Goal: Task Accomplishment & Management: Use online tool/utility

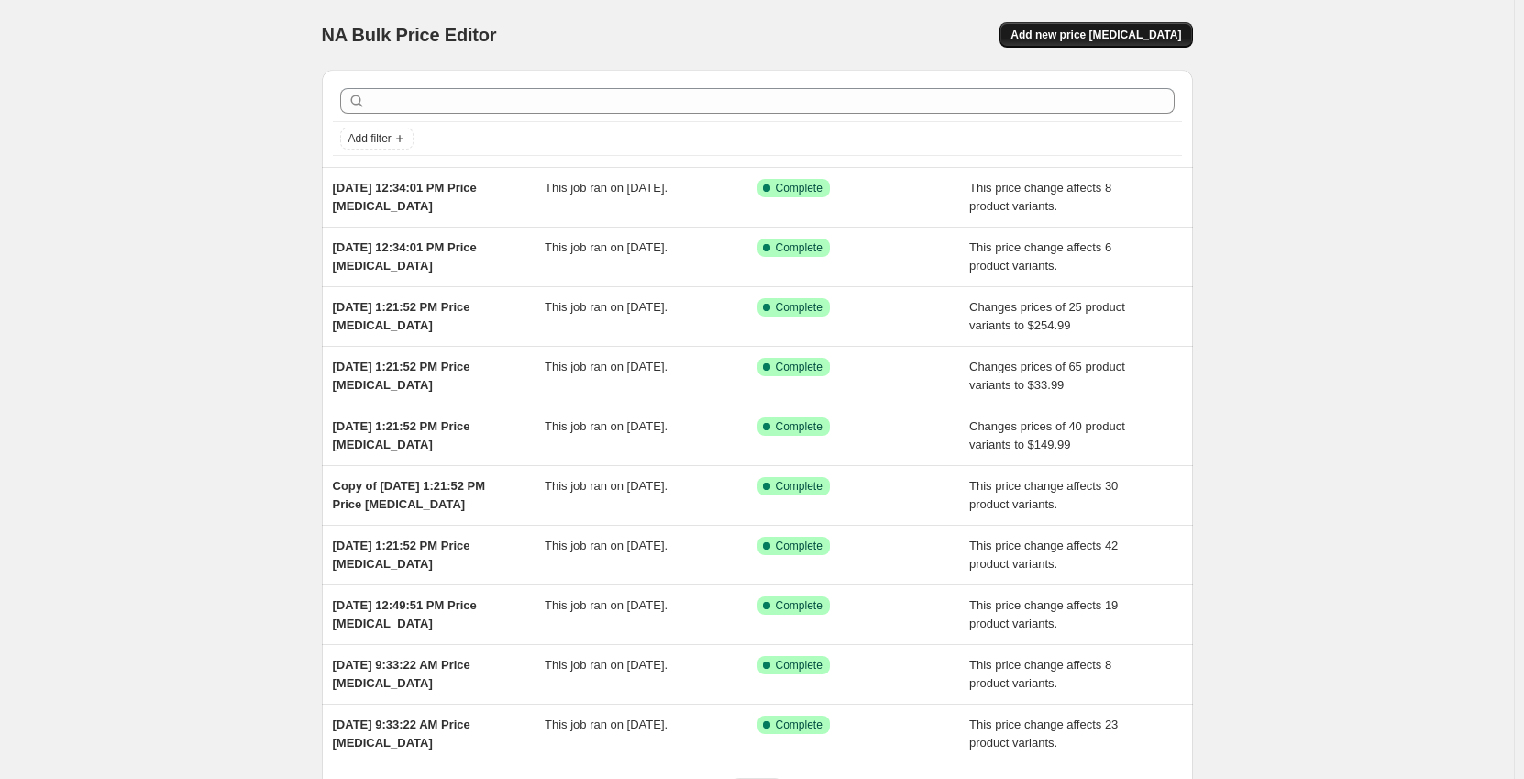
click at [1148, 43] on button "Add new price [MEDICAL_DATA]" at bounding box center [1096, 35] width 193 height 26
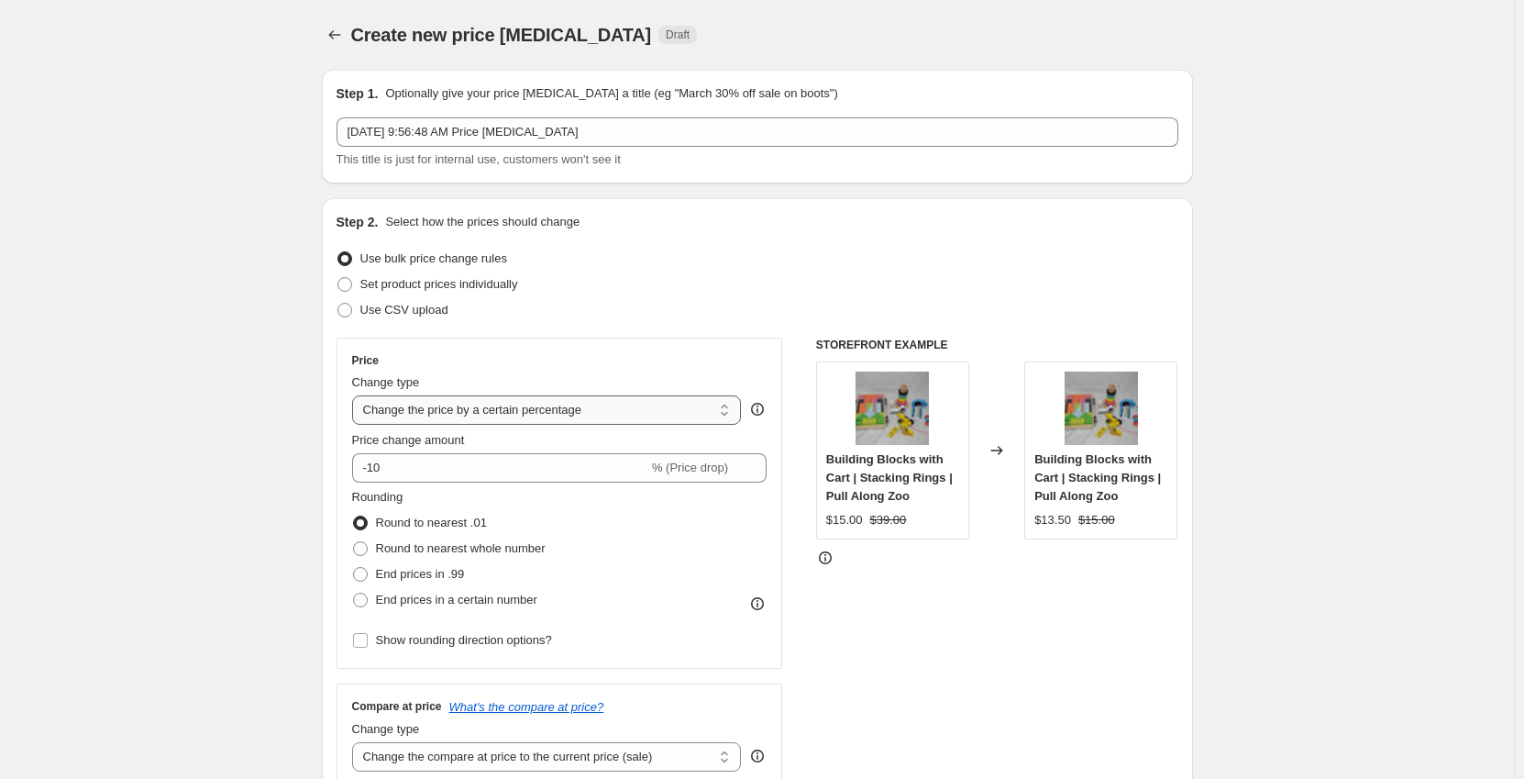
click at [426, 413] on select "Change the price to a certain amount Change the price by a certain amount Chang…" at bounding box center [547, 409] width 390 height 29
select select "to"
click at [356, 395] on select "Change the price to a certain amount Change the price by a certain amount Chang…" at bounding box center [547, 409] width 390 height 29
type input "80.00"
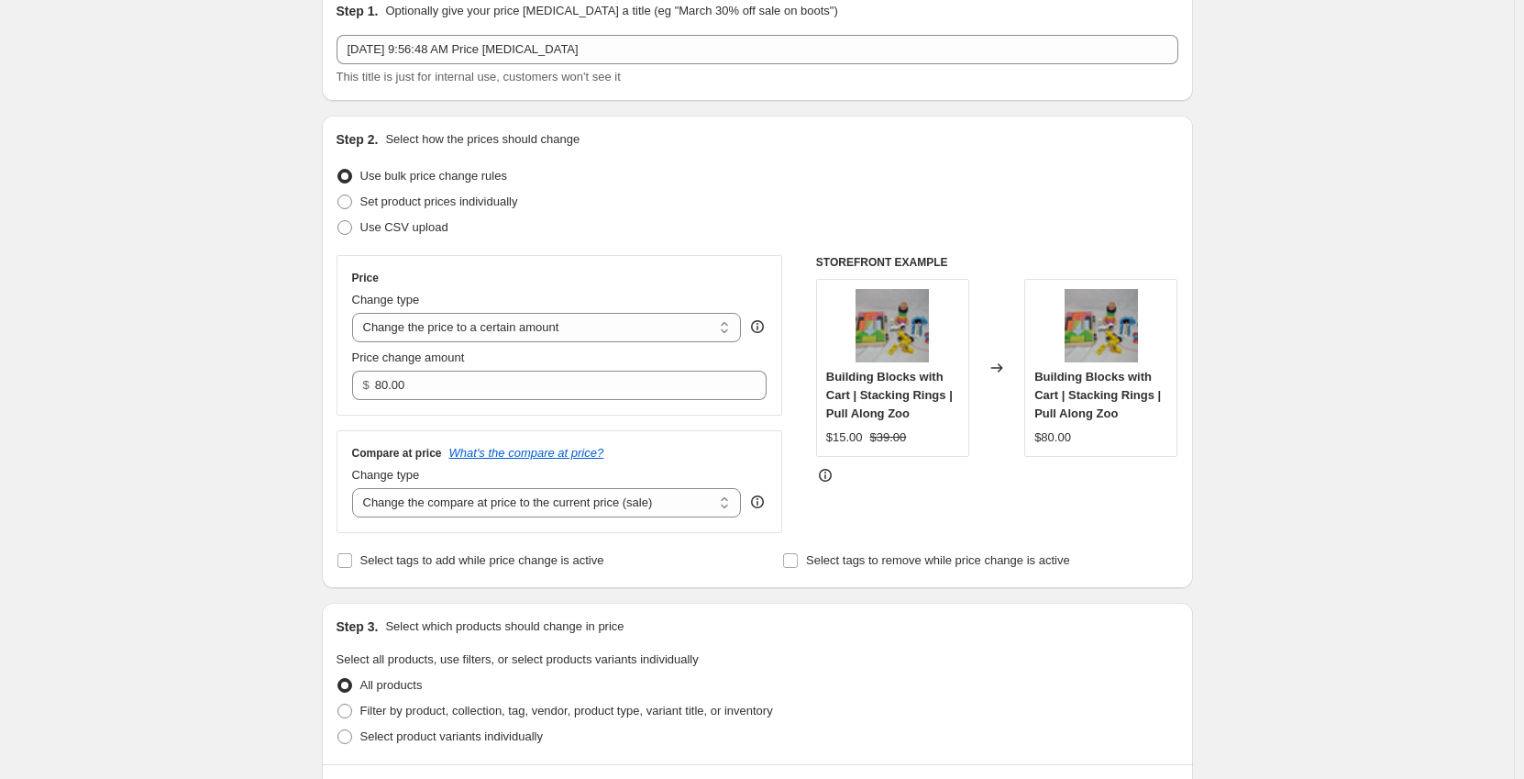
scroll to position [92, 0]
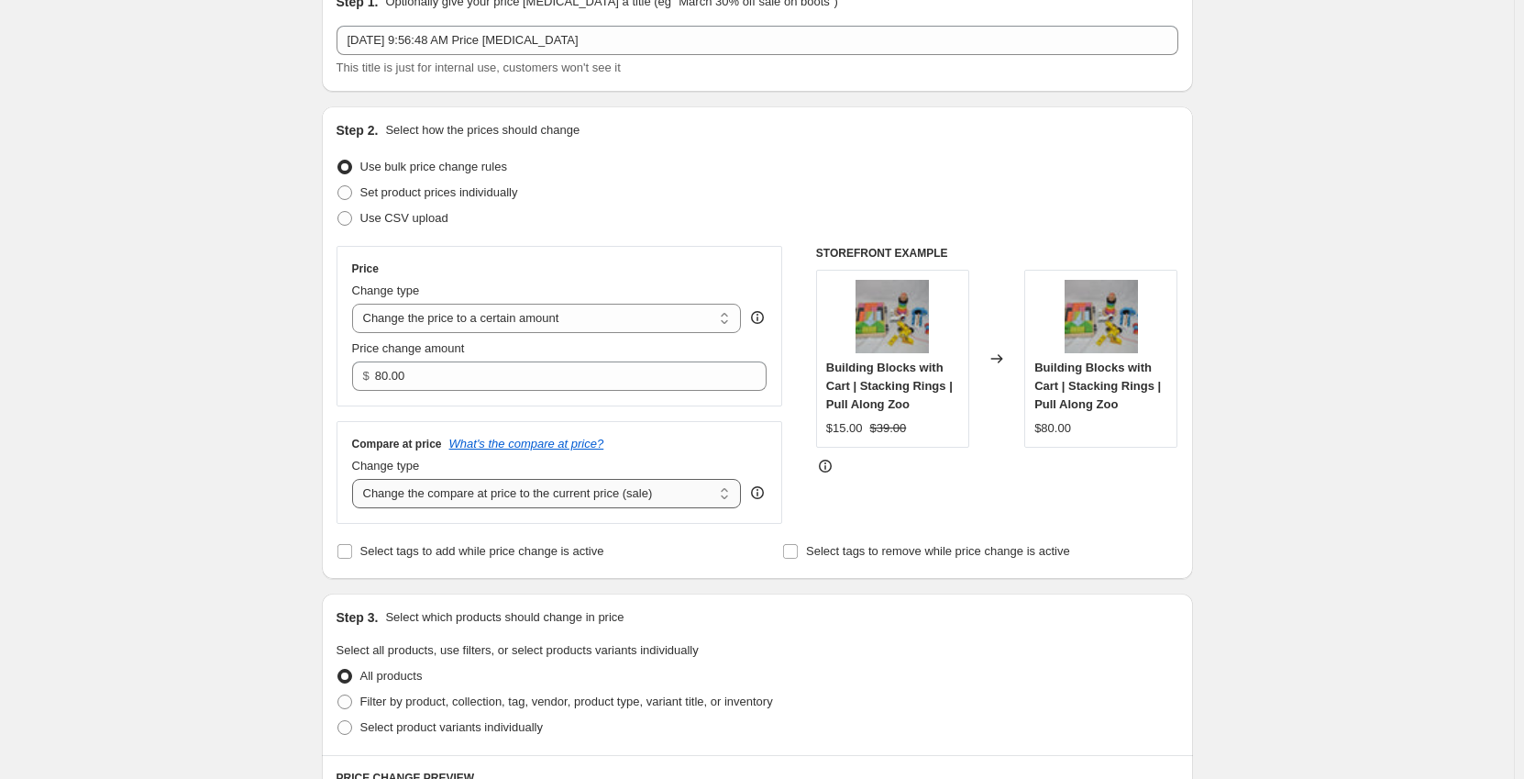
click at [425, 493] on select "Change the compare at price to the current price (sale) Change the compare at p…" at bounding box center [547, 493] width 390 height 29
select select "no_change"
click at [356, 480] on select "Change the compare at price to the current price (sale) Change the compare at p…" at bounding box center [547, 493] width 390 height 29
click at [278, 570] on div "Create new price [MEDICAL_DATA]. This page is ready Create new price [MEDICAL_D…" at bounding box center [757, 742] width 1514 height 1668
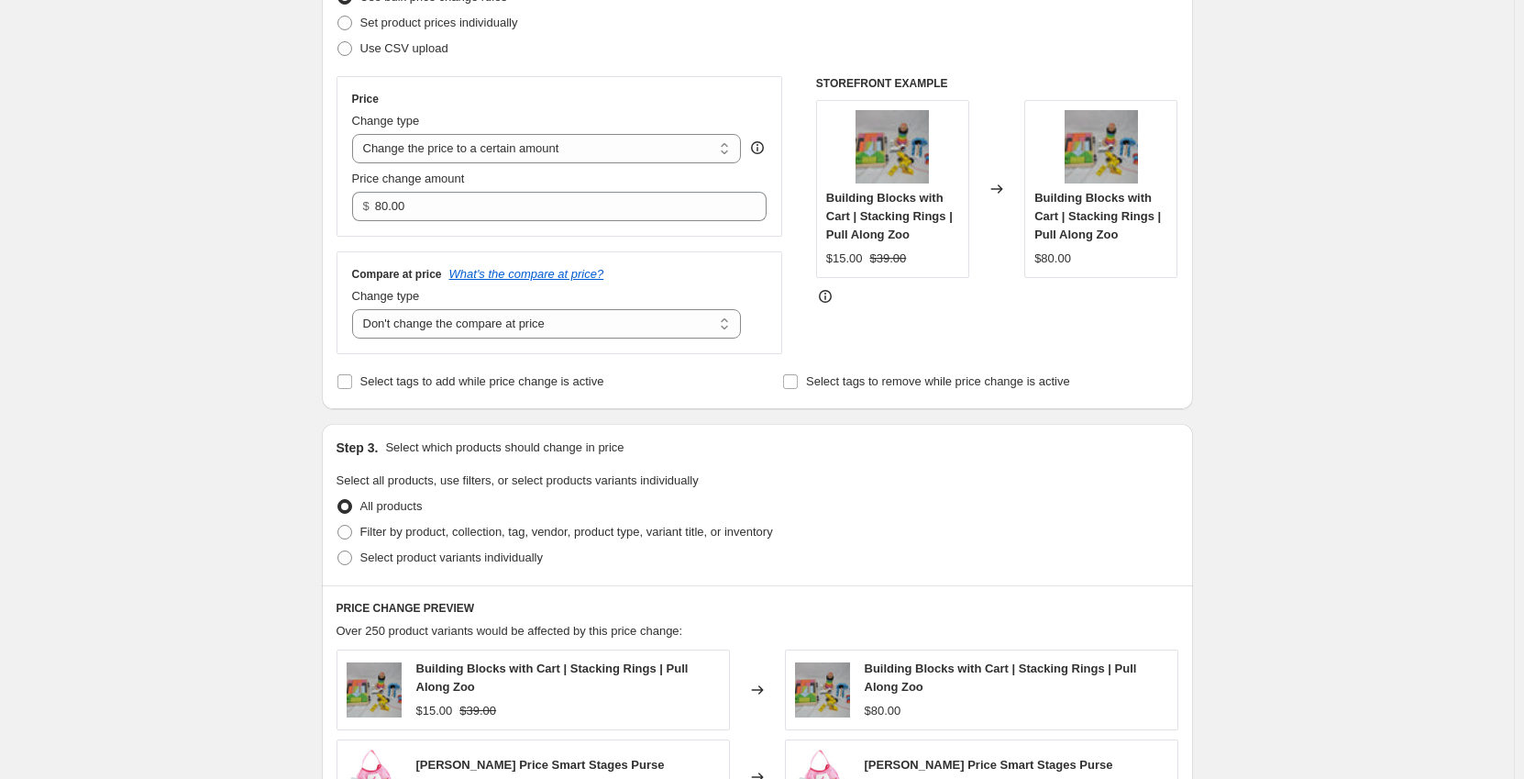
scroll to position [275, 0]
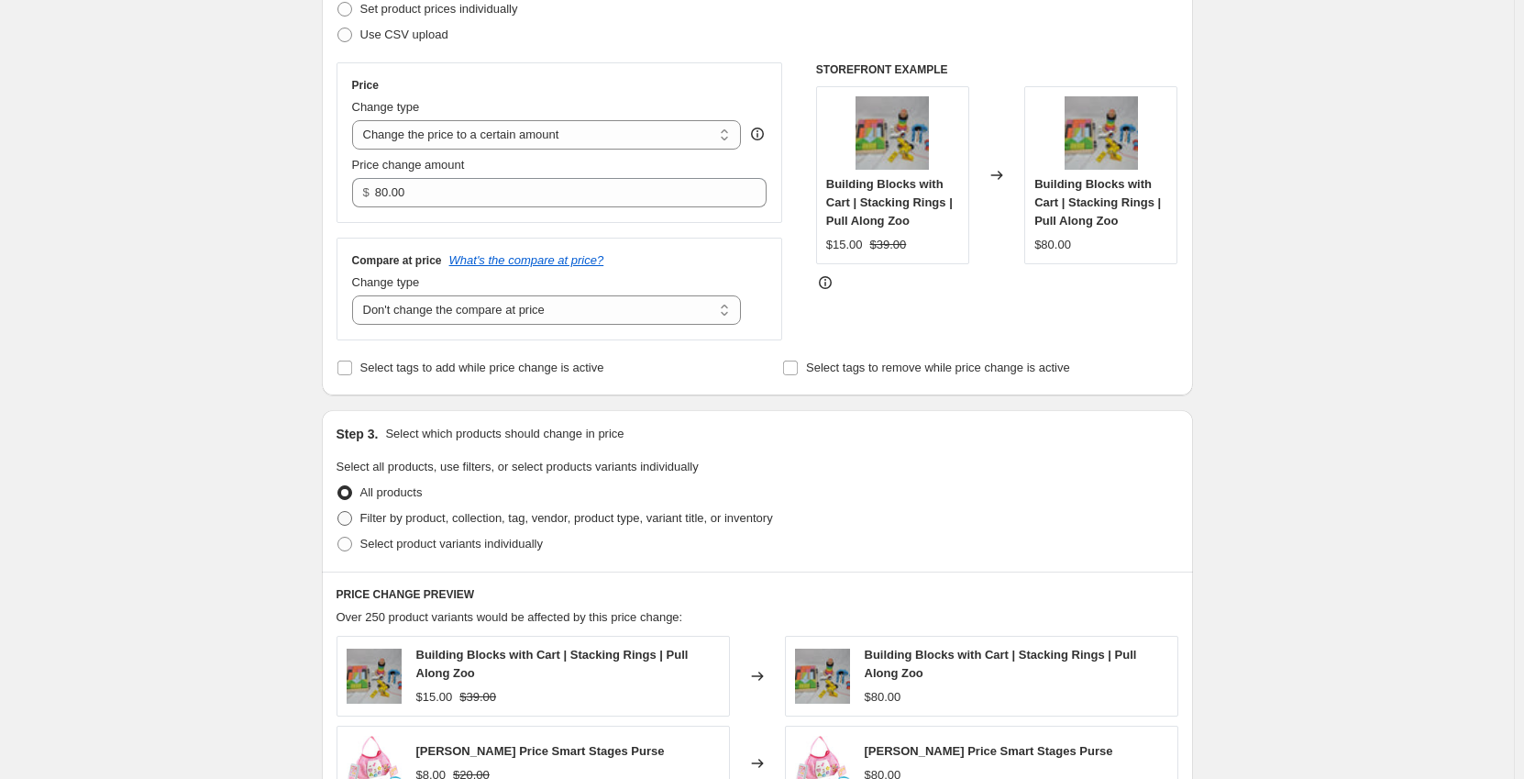
click at [395, 520] on span "Filter by product, collection, tag, vendor, product type, variant title, or inv…" at bounding box center [566, 518] width 413 height 14
click at [338, 512] on input "Filter by product, collection, tag, vendor, product type, variant title, or inv…" at bounding box center [338, 511] width 1 height 1
radio input "true"
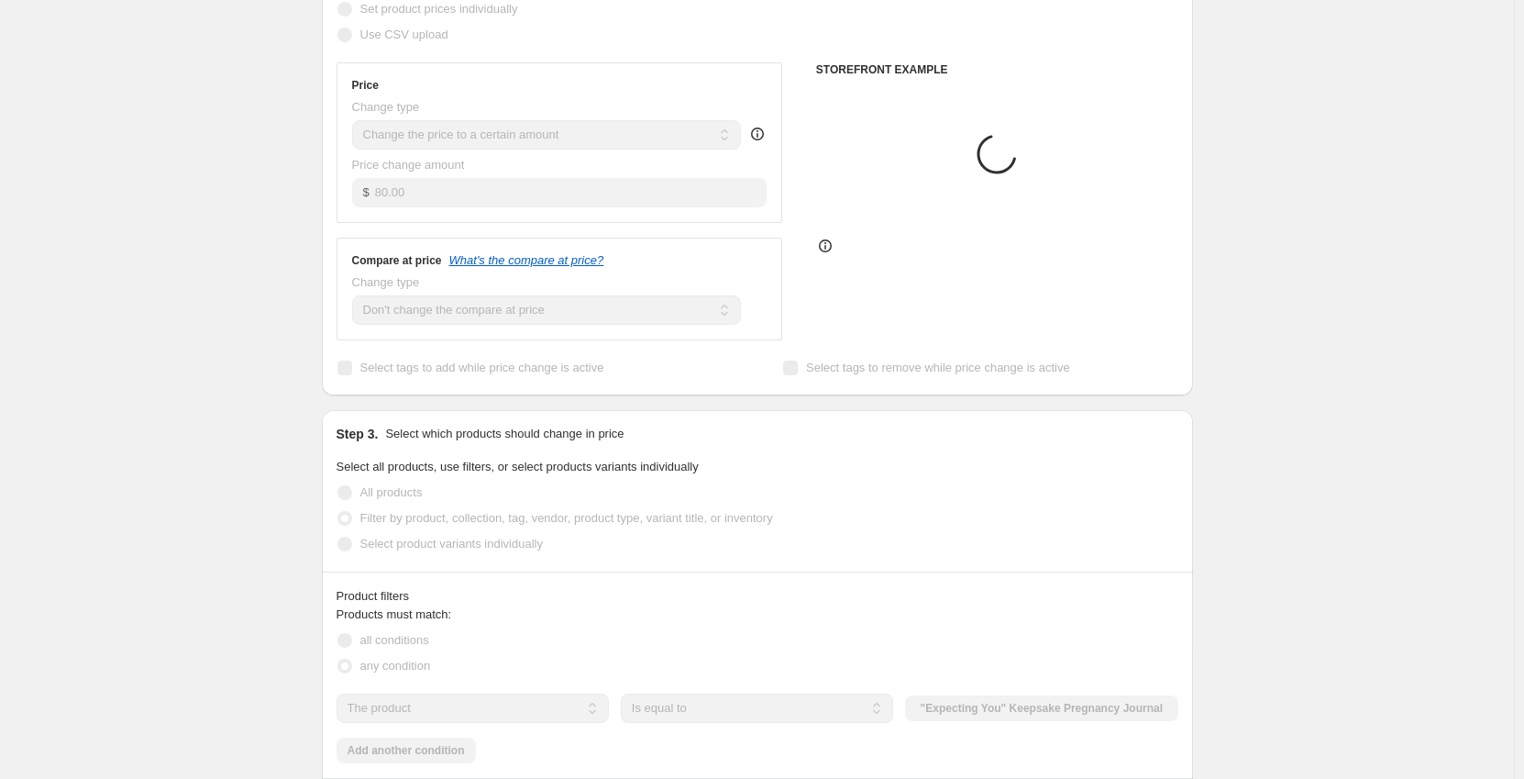
scroll to position [550, 0]
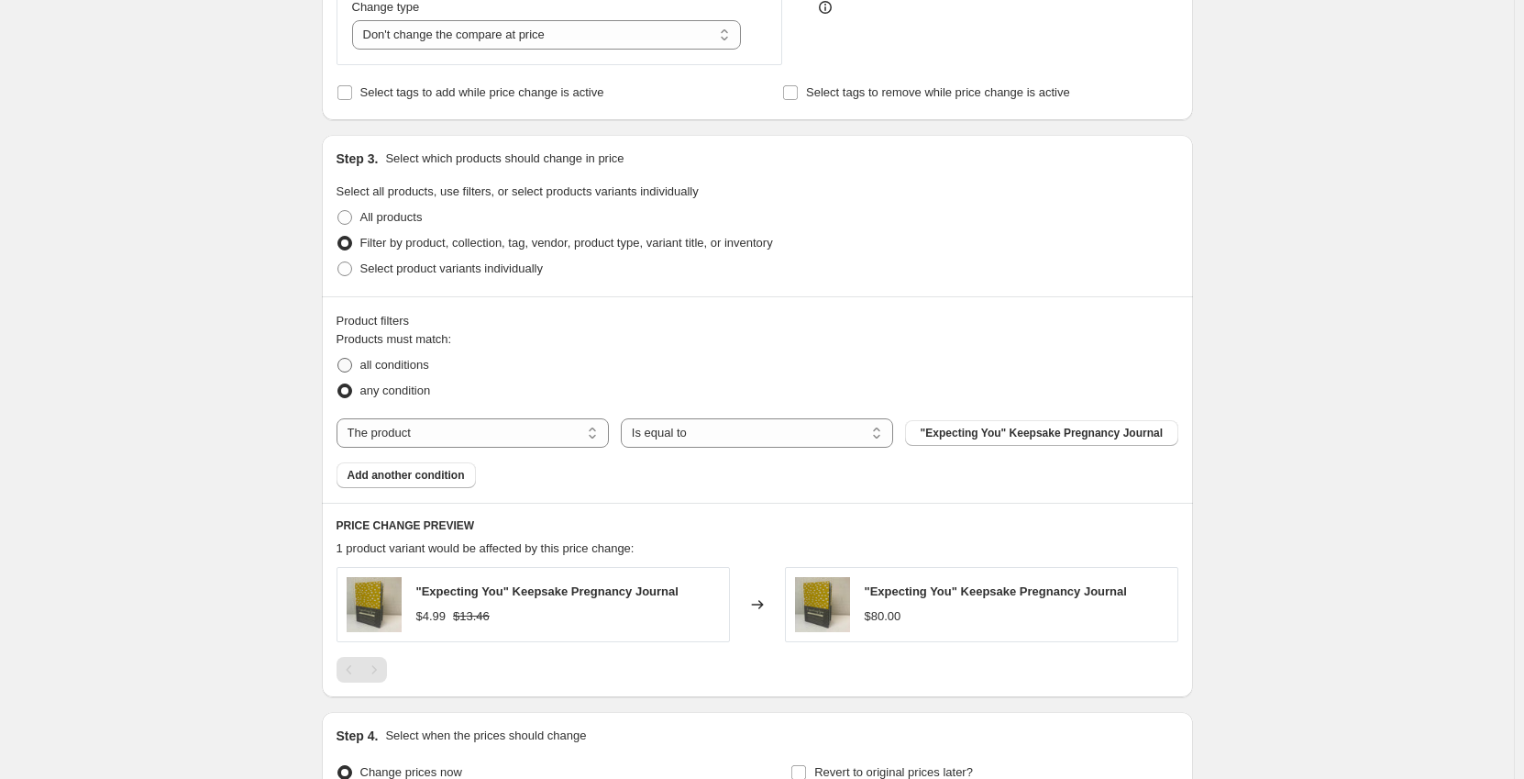
click at [382, 368] on span "all conditions" at bounding box center [394, 365] width 69 height 14
click at [338, 359] on input "all conditions" at bounding box center [338, 358] width 1 height 1
radio input "true"
click at [404, 434] on select "The product The product's collection The product's tag The product's vendor The…" at bounding box center [473, 432] width 272 height 29
select select "tag"
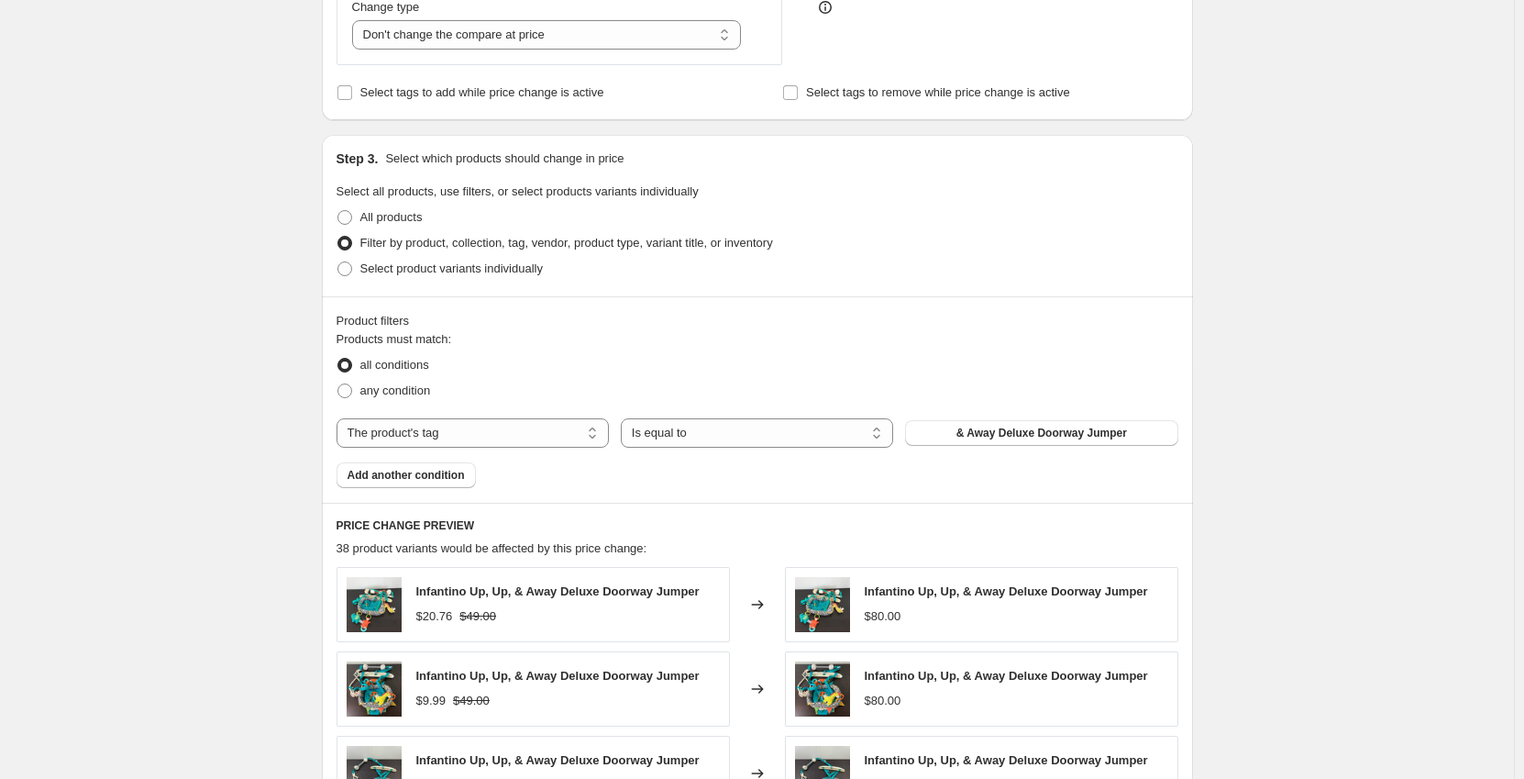
click at [985, 430] on span "& Away Deluxe Doorway Jumper" at bounding box center [1042, 433] width 171 height 15
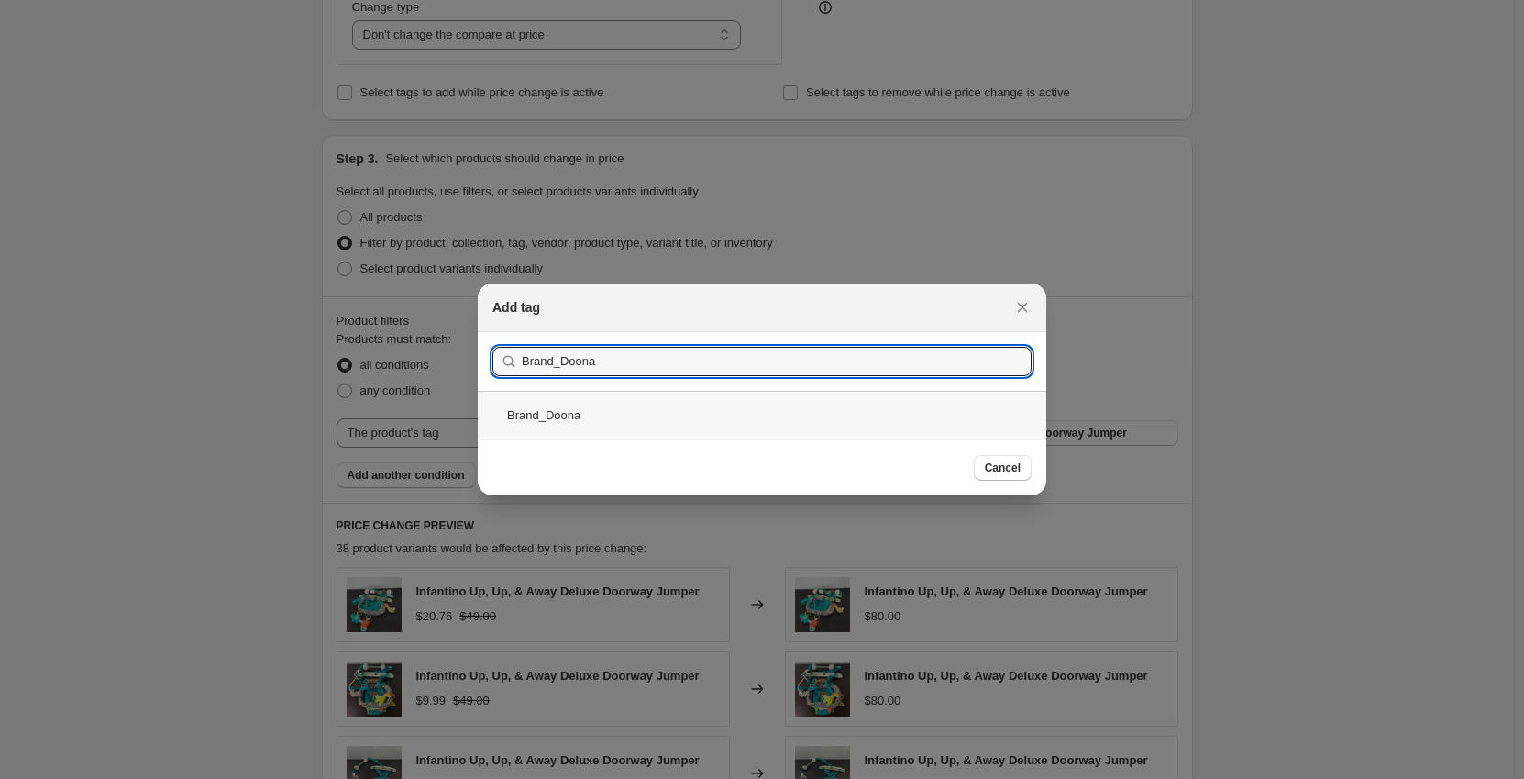
type input "Brand_Doona"
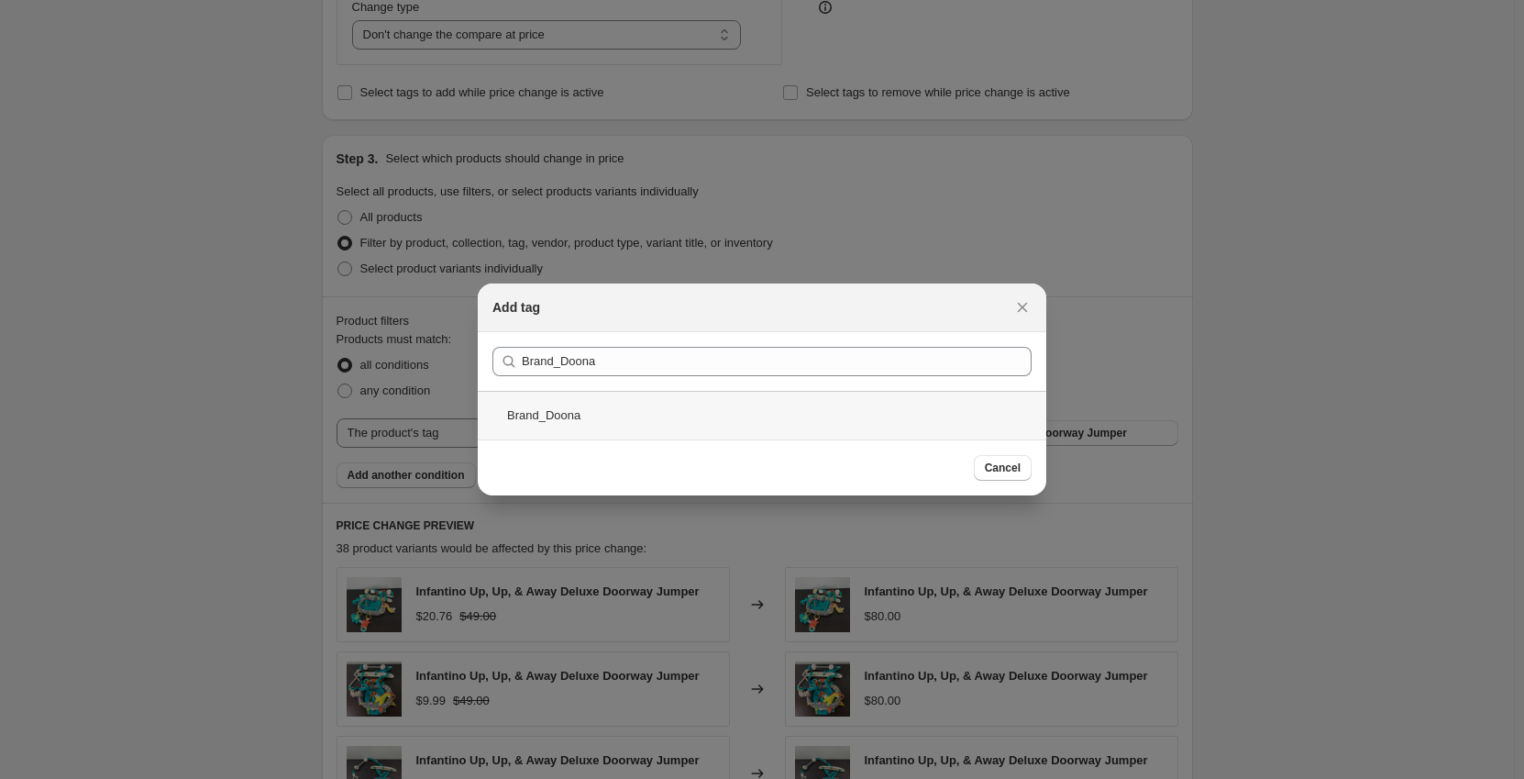
click at [781, 398] on div "Brand_Doona" at bounding box center [762, 415] width 569 height 49
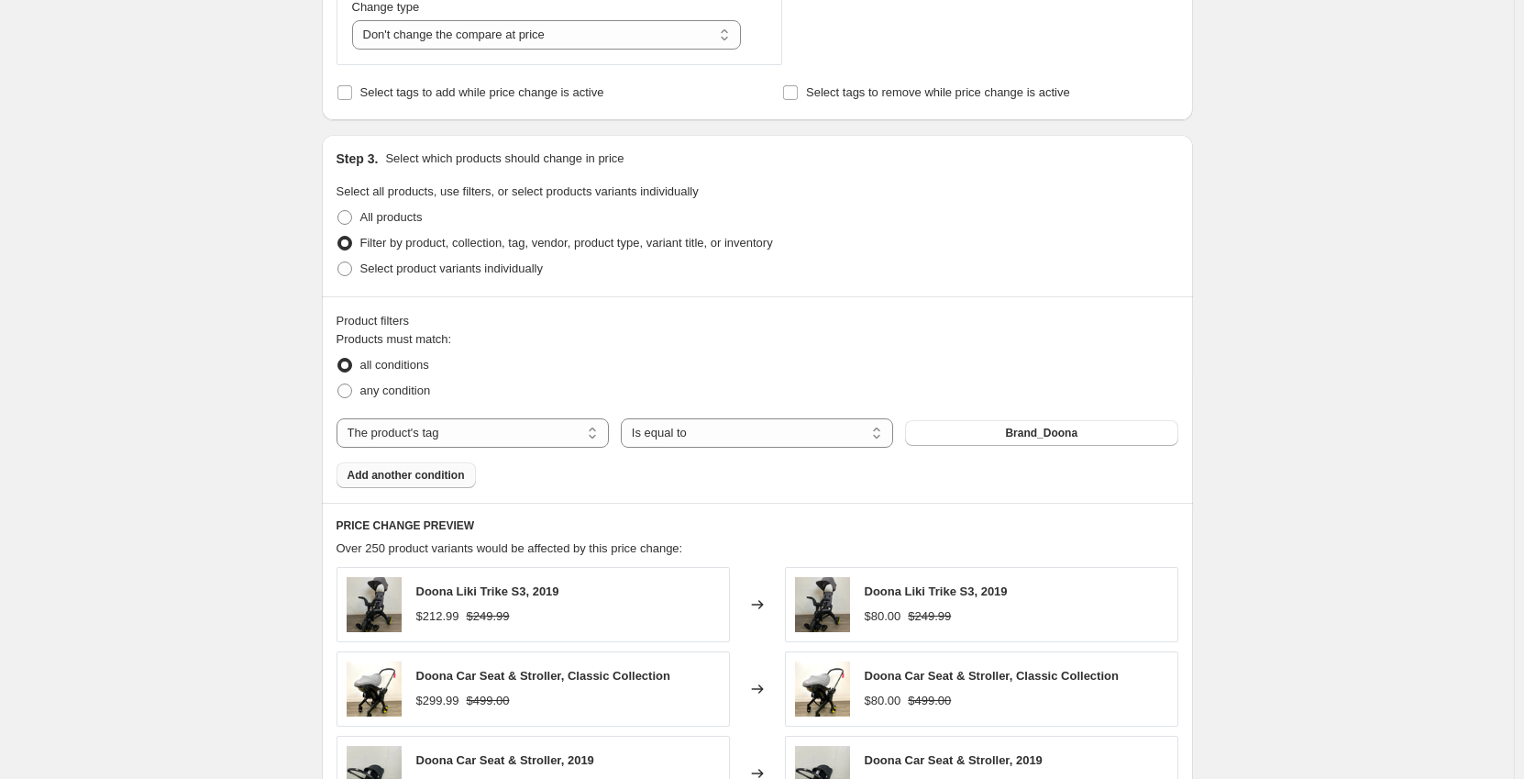
click at [404, 484] on button "Add another condition" at bounding box center [406, 475] width 139 height 26
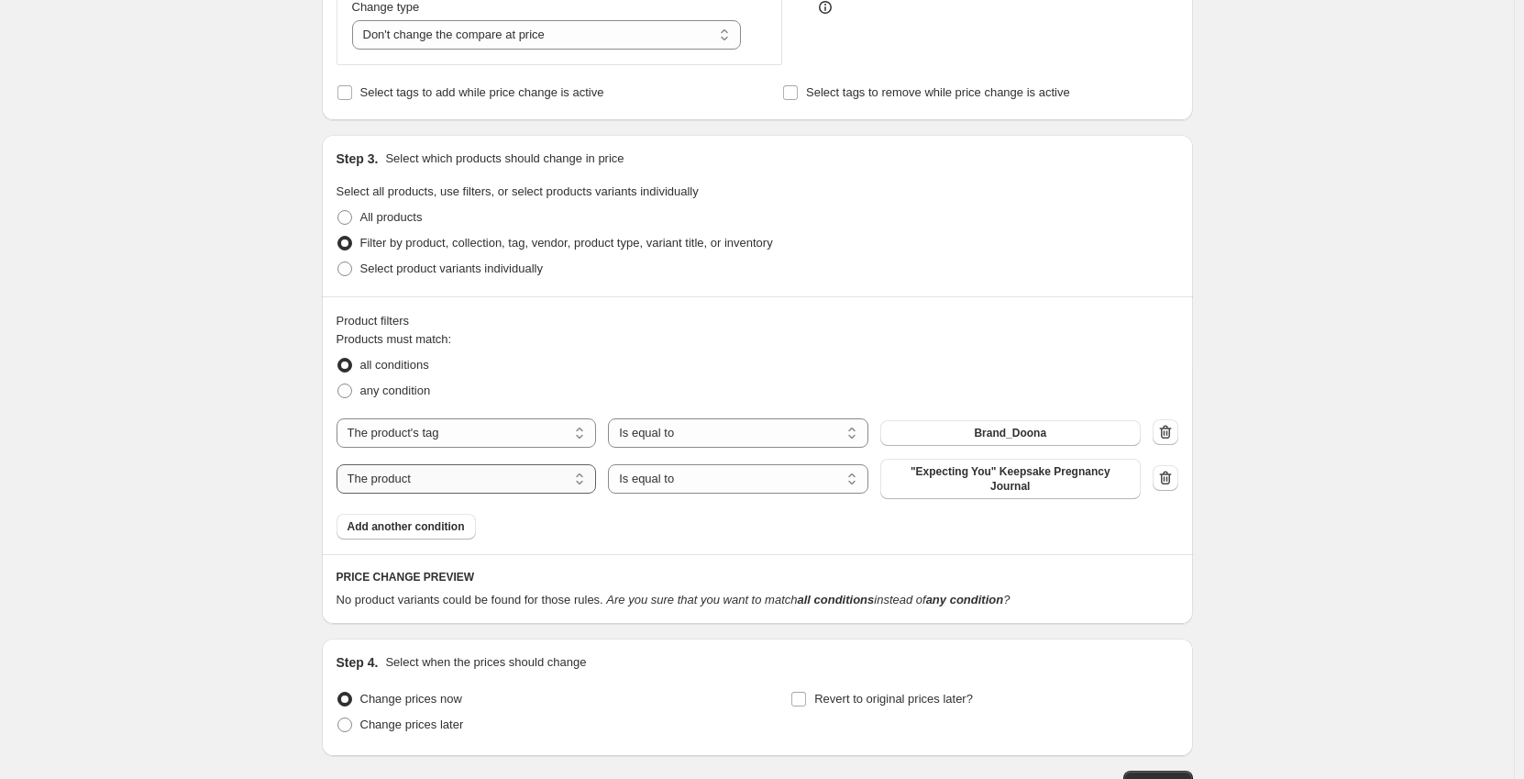
click at [537, 472] on select "The product The product's collection The product's tag The product's vendor The…" at bounding box center [467, 478] width 260 height 29
select select "tag"
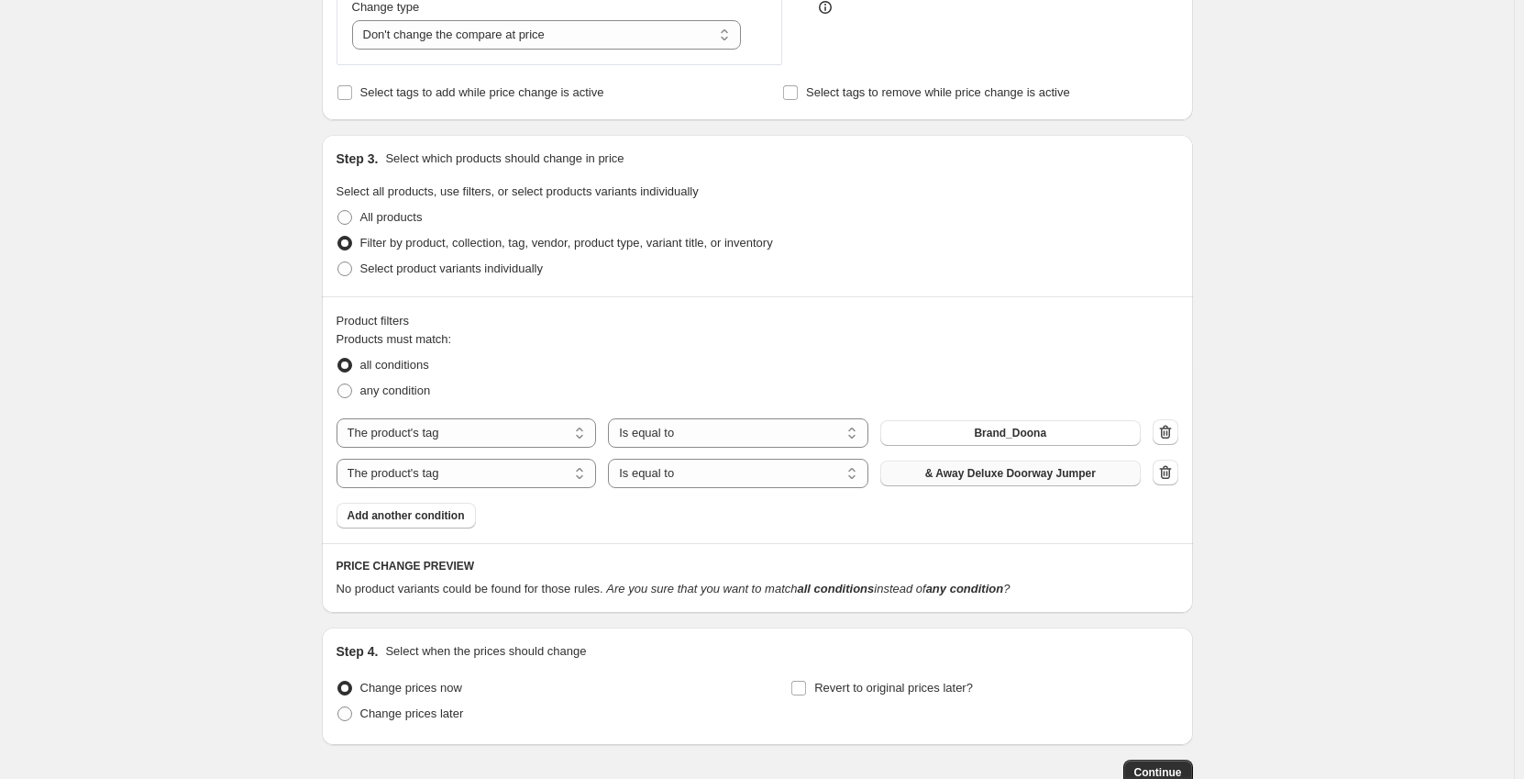
click at [950, 480] on span "& Away Deluxe Doorway Jumper" at bounding box center [1010, 473] width 171 height 15
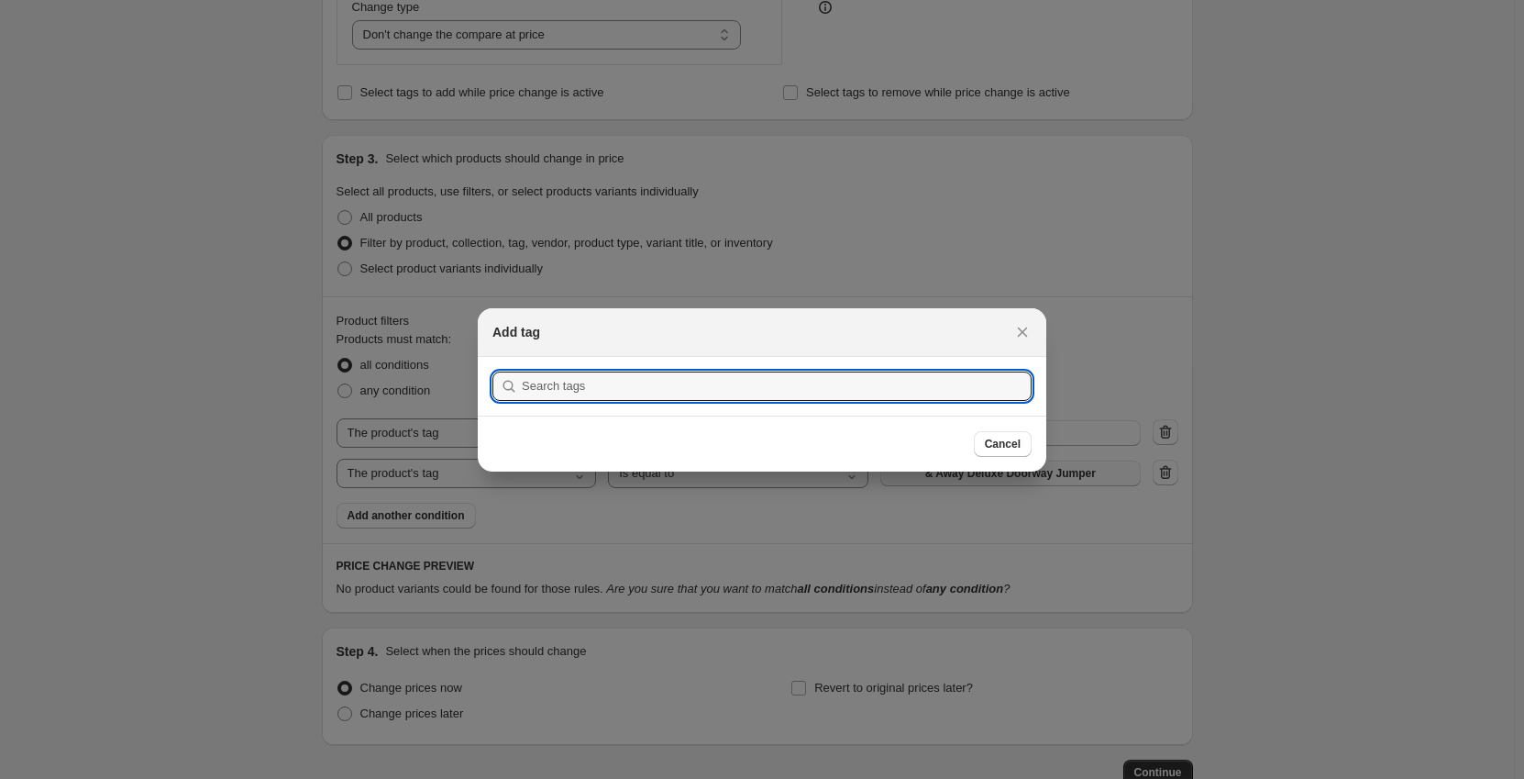
scroll to position [0, 0]
click at [578, 377] on input ":r2l:" at bounding box center [777, 385] width 510 height 29
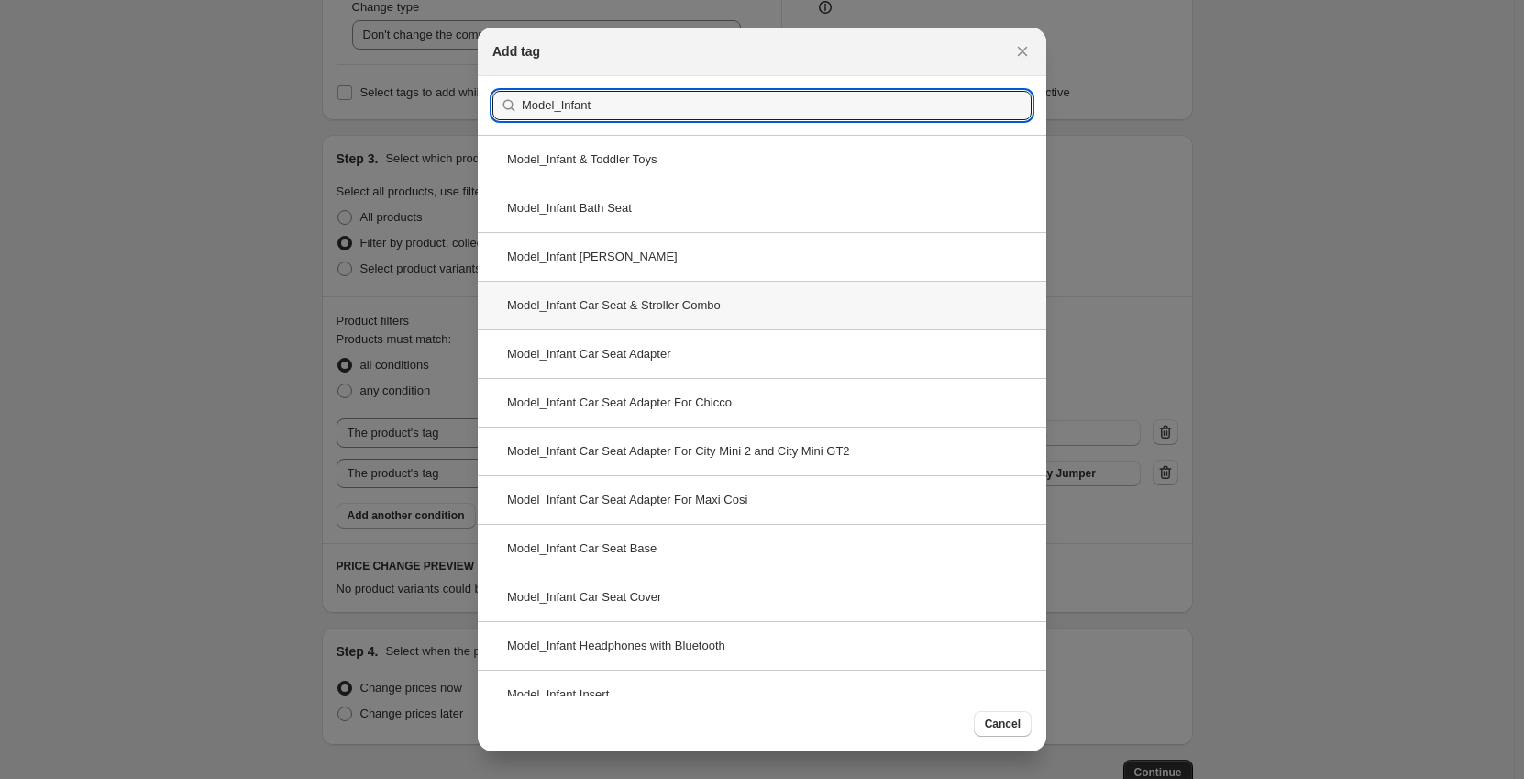
type input "Model_Infant"
click at [632, 320] on div "Model_Infant Car Seat & Stroller Combo" at bounding box center [762, 305] width 569 height 49
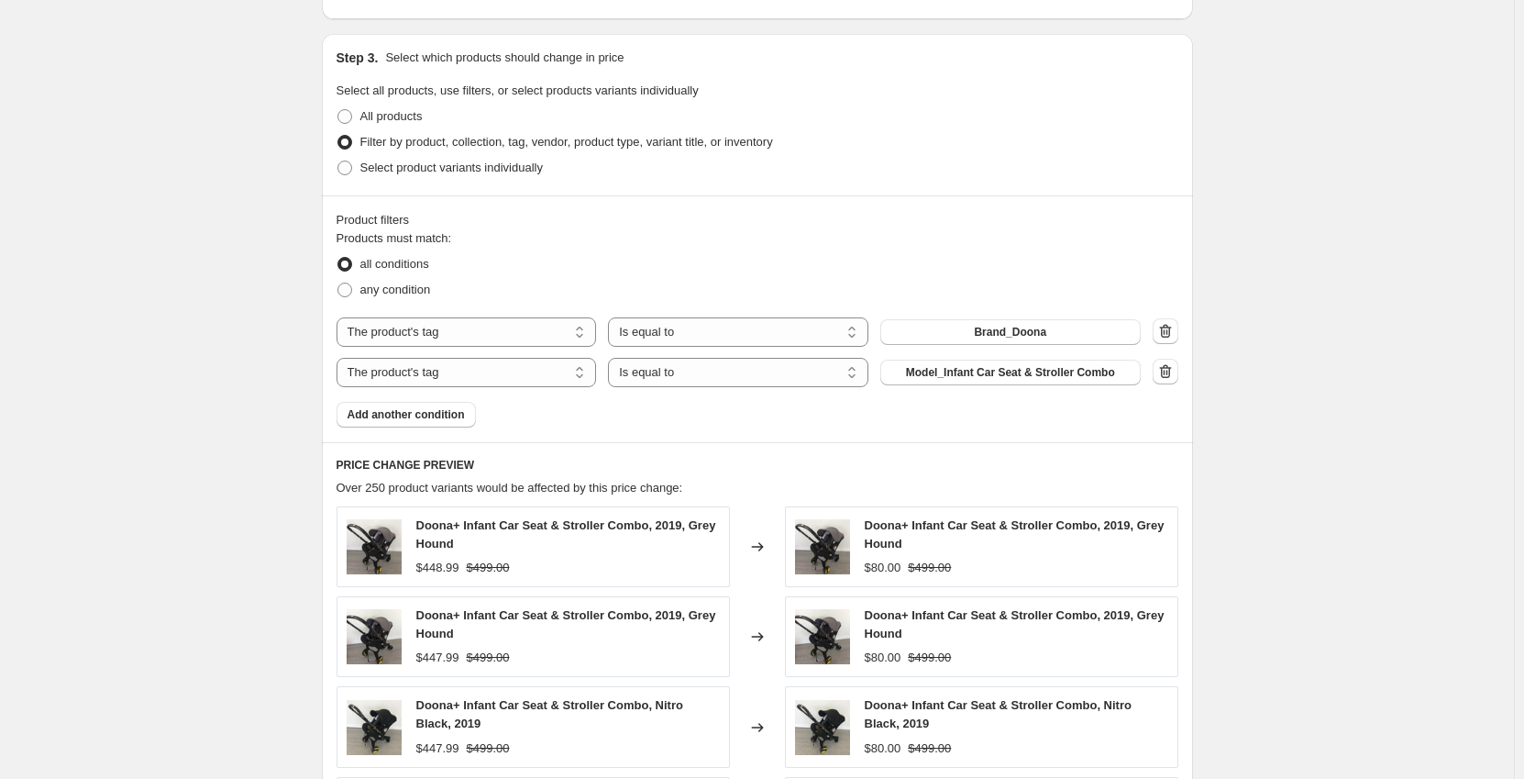
scroll to position [825, 0]
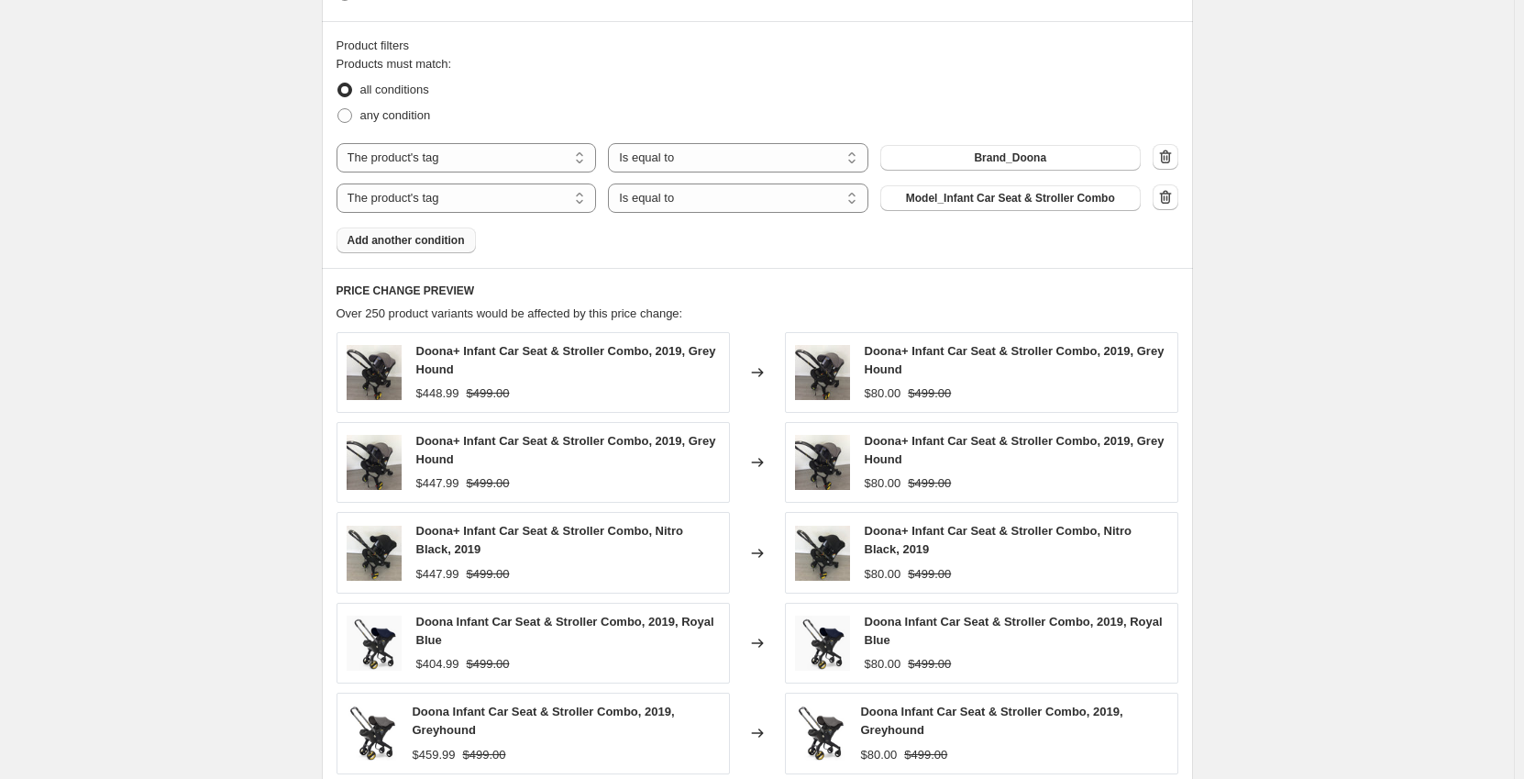
click at [400, 250] on button "Add another condition" at bounding box center [406, 240] width 139 height 26
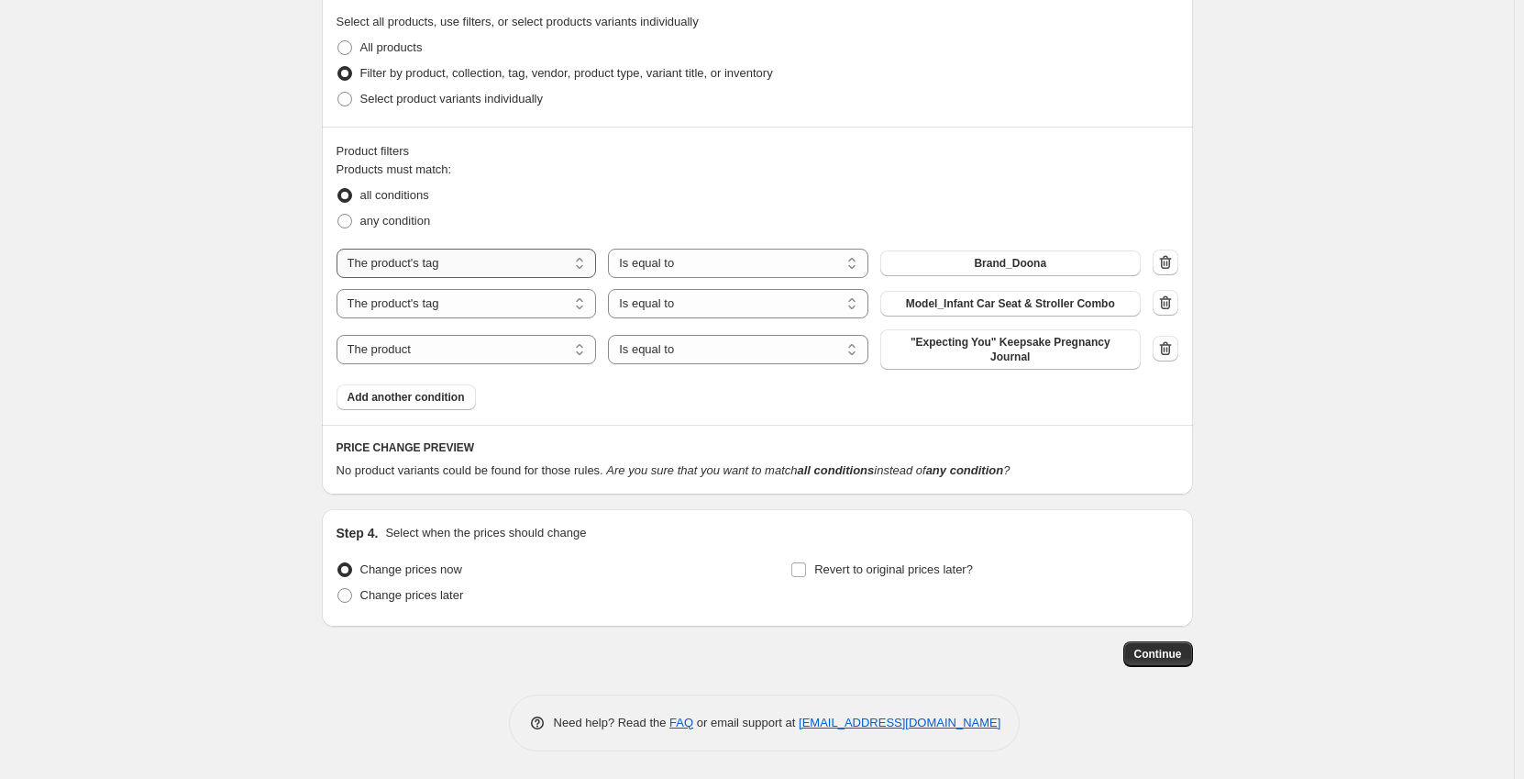
scroll to position [710, 0]
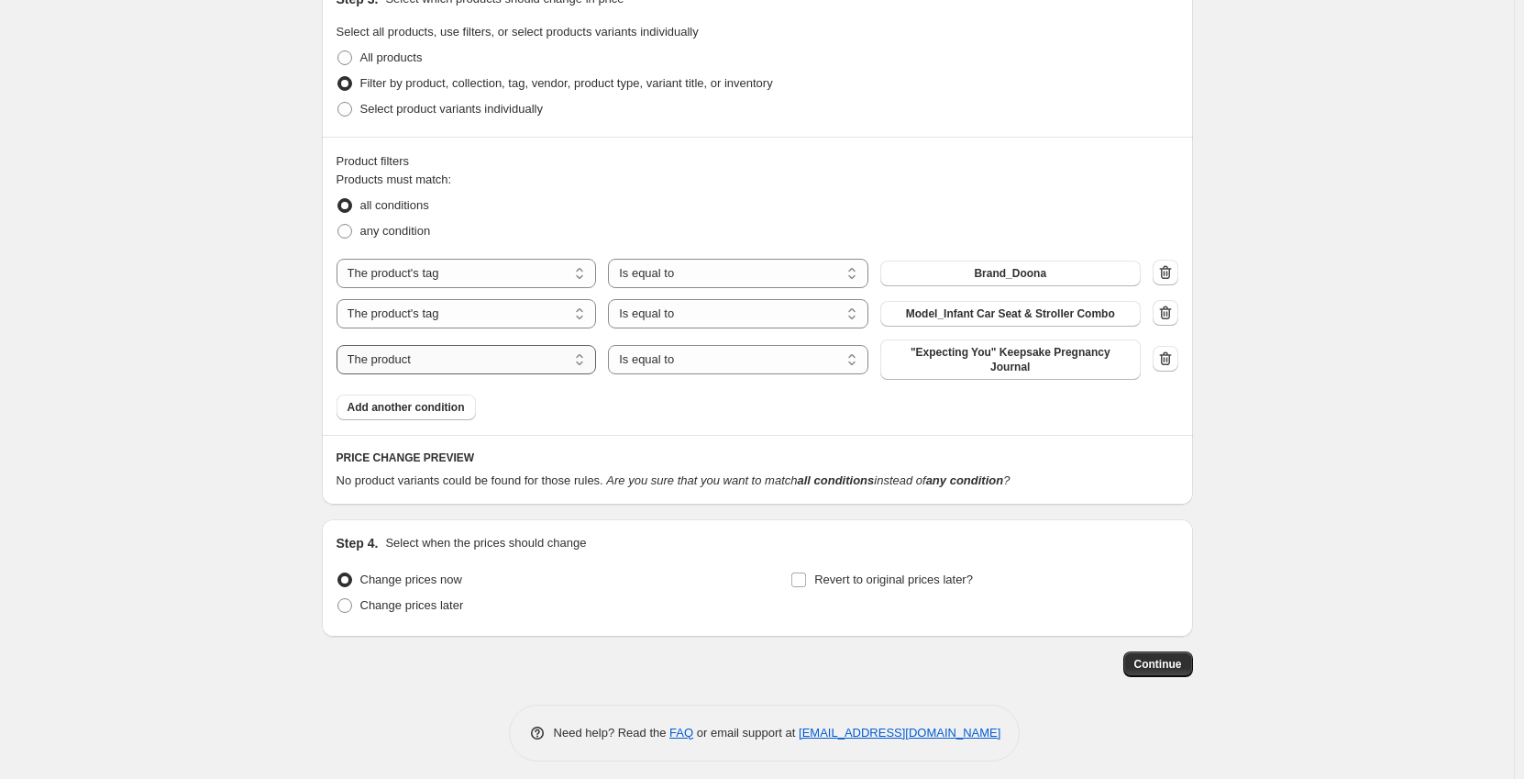
click at [456, 351] on select "The product The product's collection The product's tag The product's vendor The…" at bounding box center [467, 359] width 260 height 29
select select "tag"
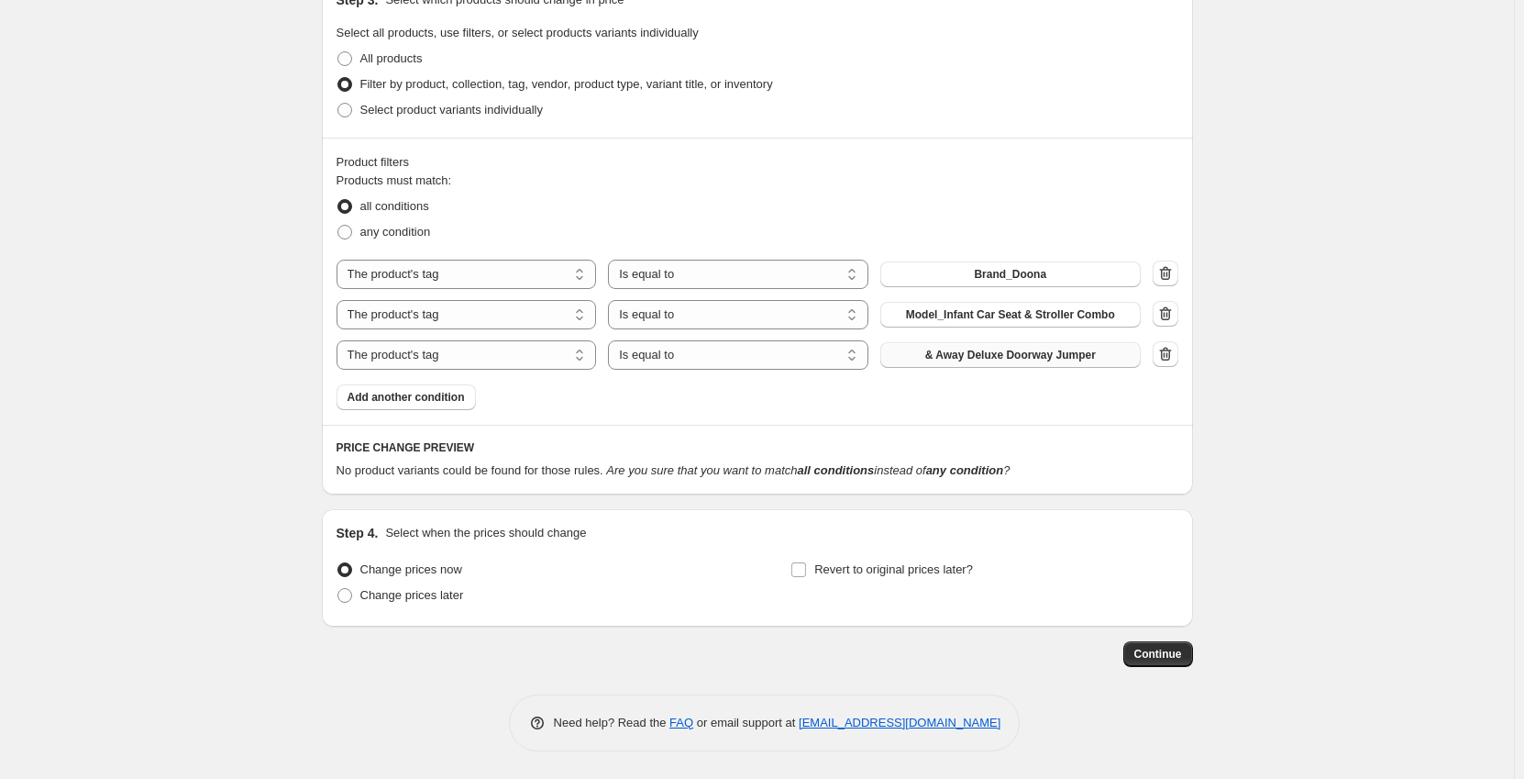
click at [927, 360] on button "& Away Deluxe Doorway Jumper" at bounding box center [1011, 355] width 260 height 26
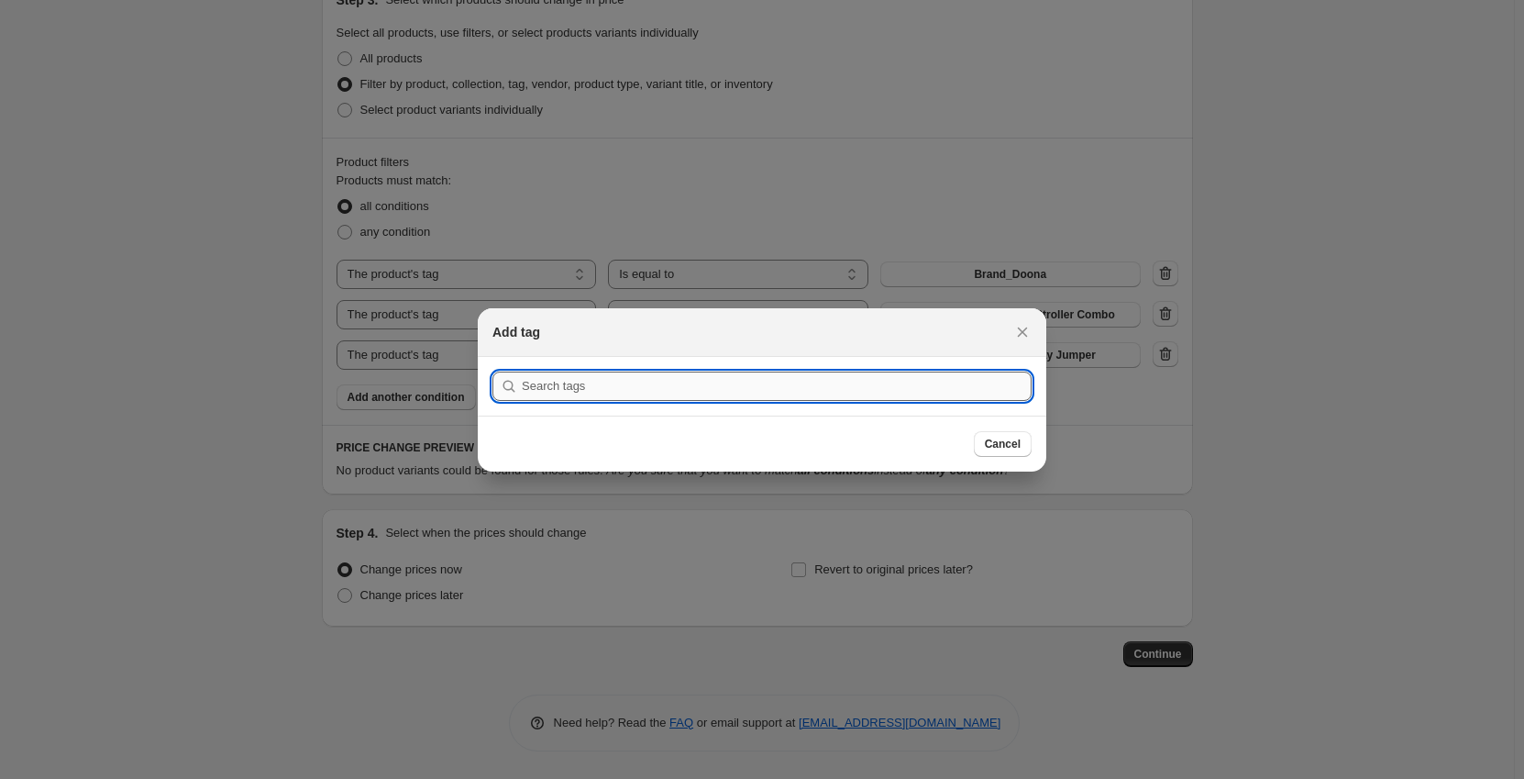
click at [556, 375] on input ":r2r:" at bounding box center [777, 385] width 510 height 29
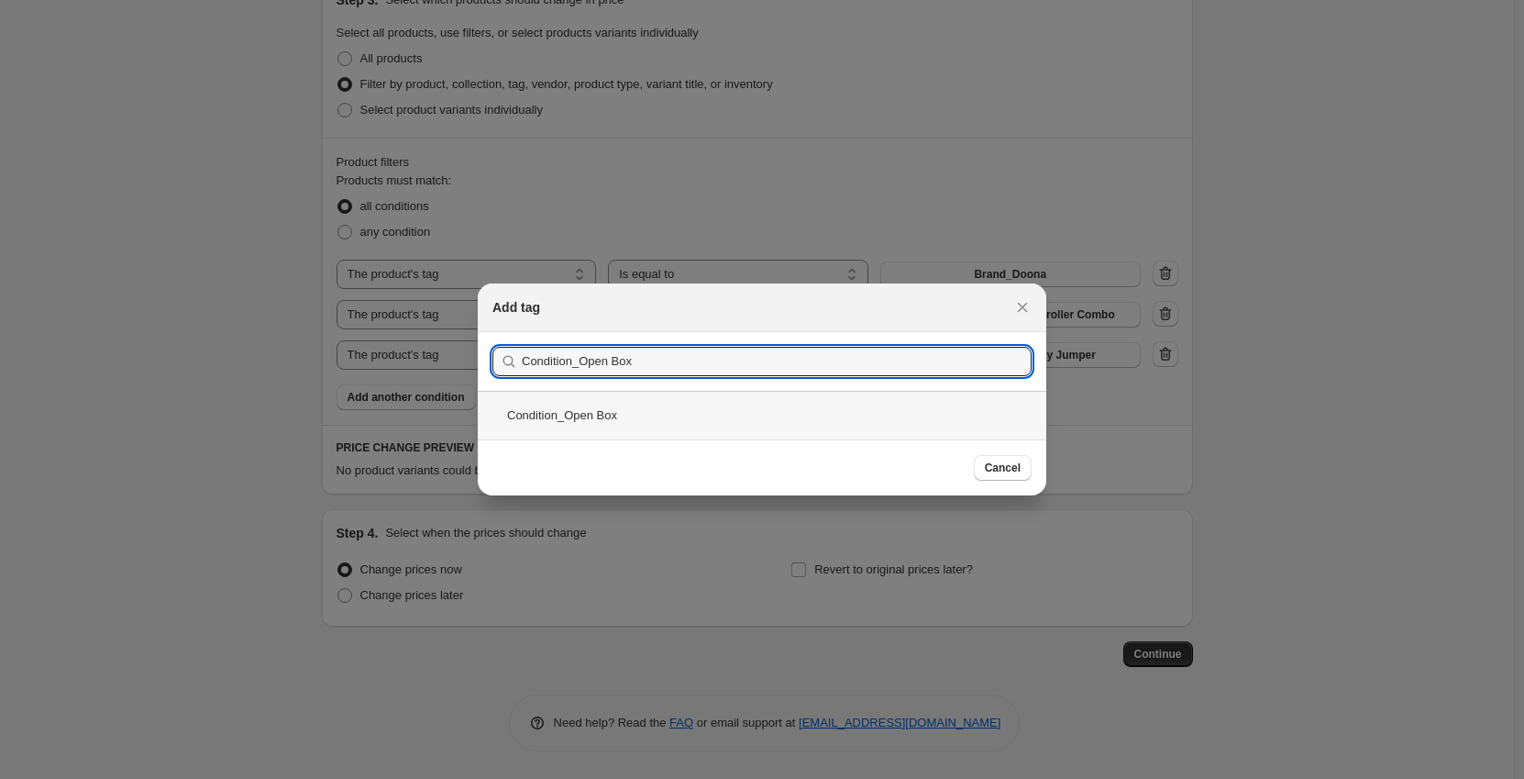
type input "Condition_Open Box"
click at [550, 414] on div "Condition_Open Box" at bounding box center [762, 415] width 569 height 49
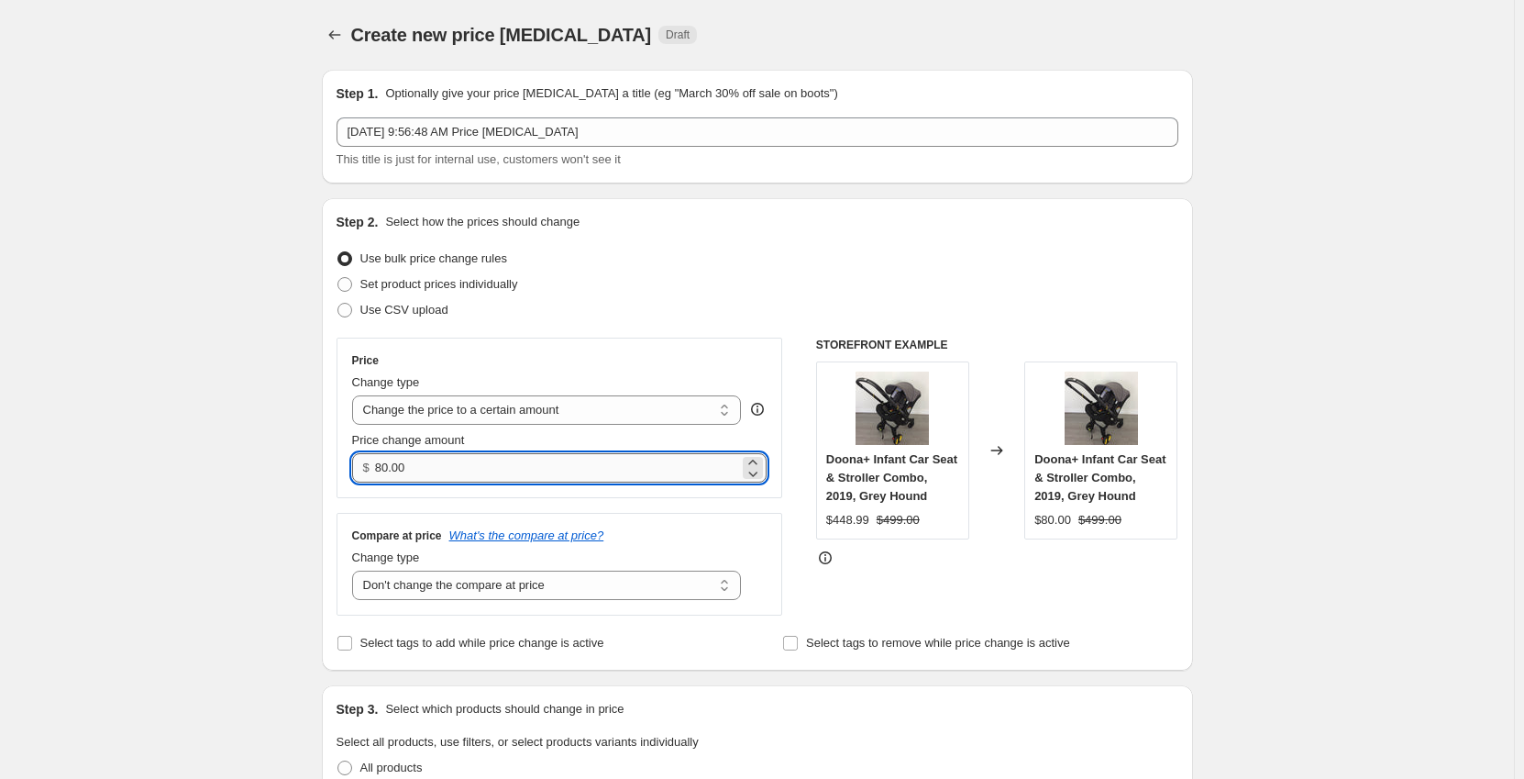
click at [412, 476] on input "80.00" at bounding box center [557, 467] width 364 height 29
drag, startPoint x: 419, startPoint y: 469, endPoint x: 358, endPoint y: 474, distance: 61.7
click at [358, 474] on div "$ 80.00" at bounding box center [560, 467] width 416 height 29
type input "489.99"
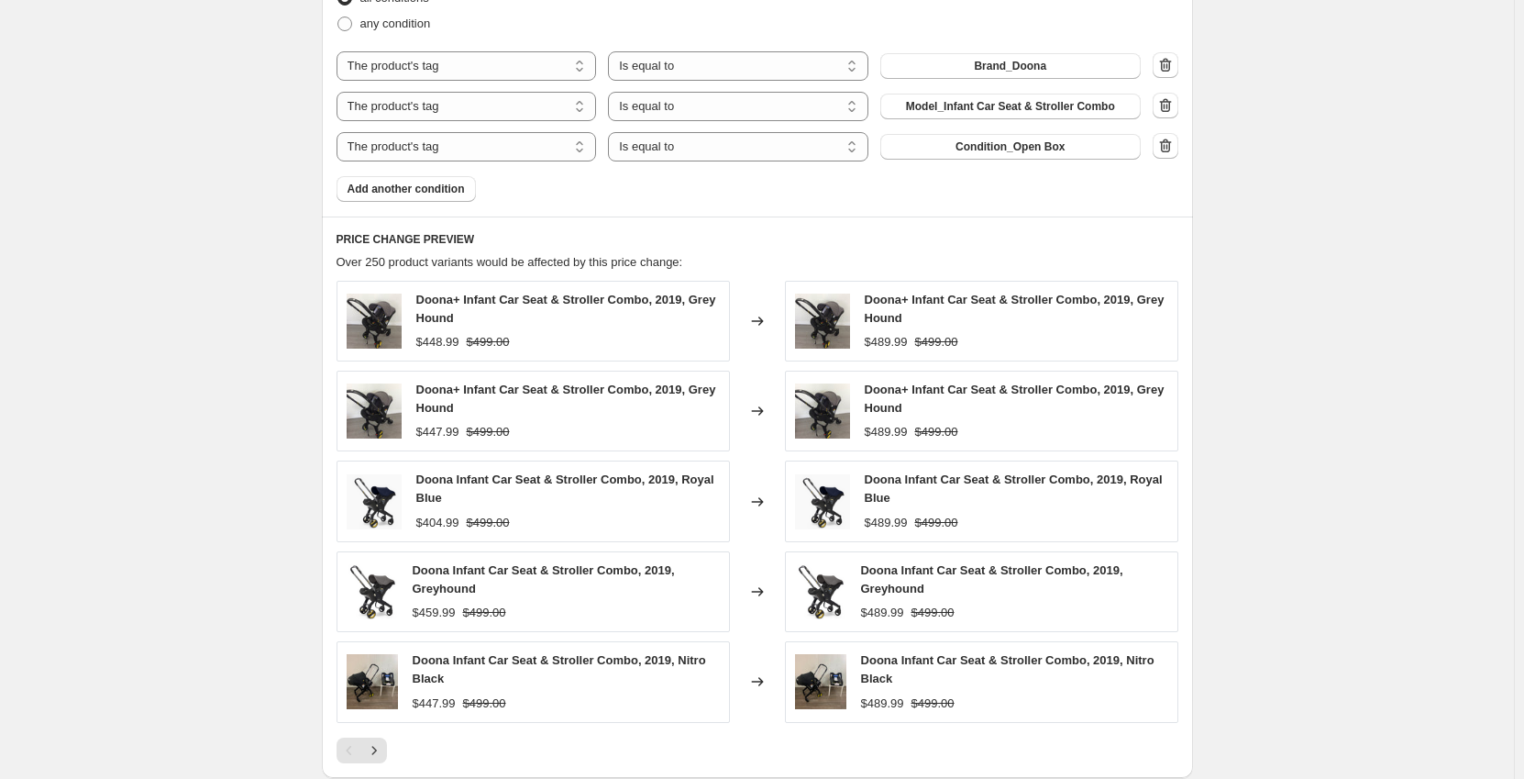
scroll to position [1009, 0]
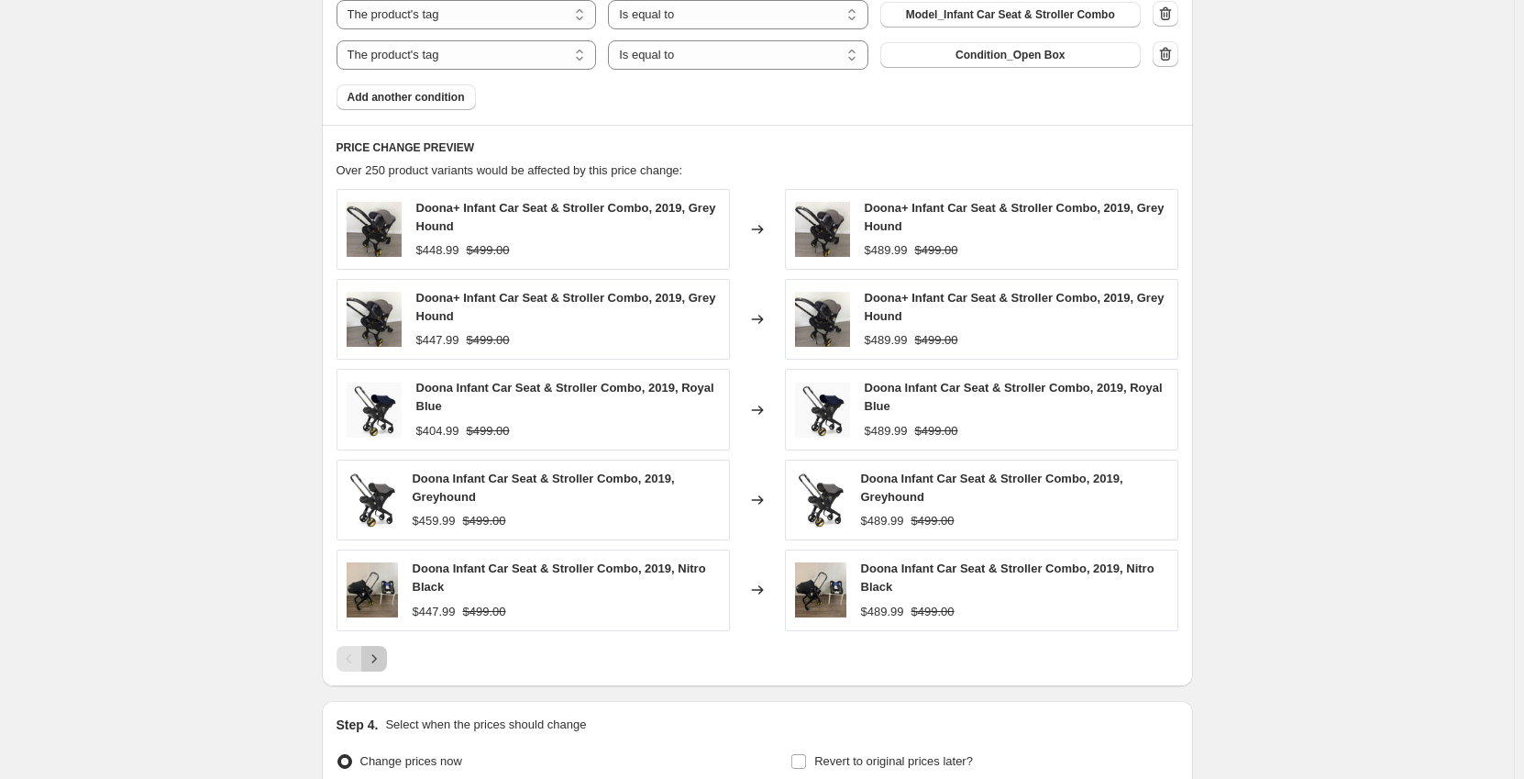
click at [381, 655] on icon "Next" at bounding box center [374, 658] width 18 height 18
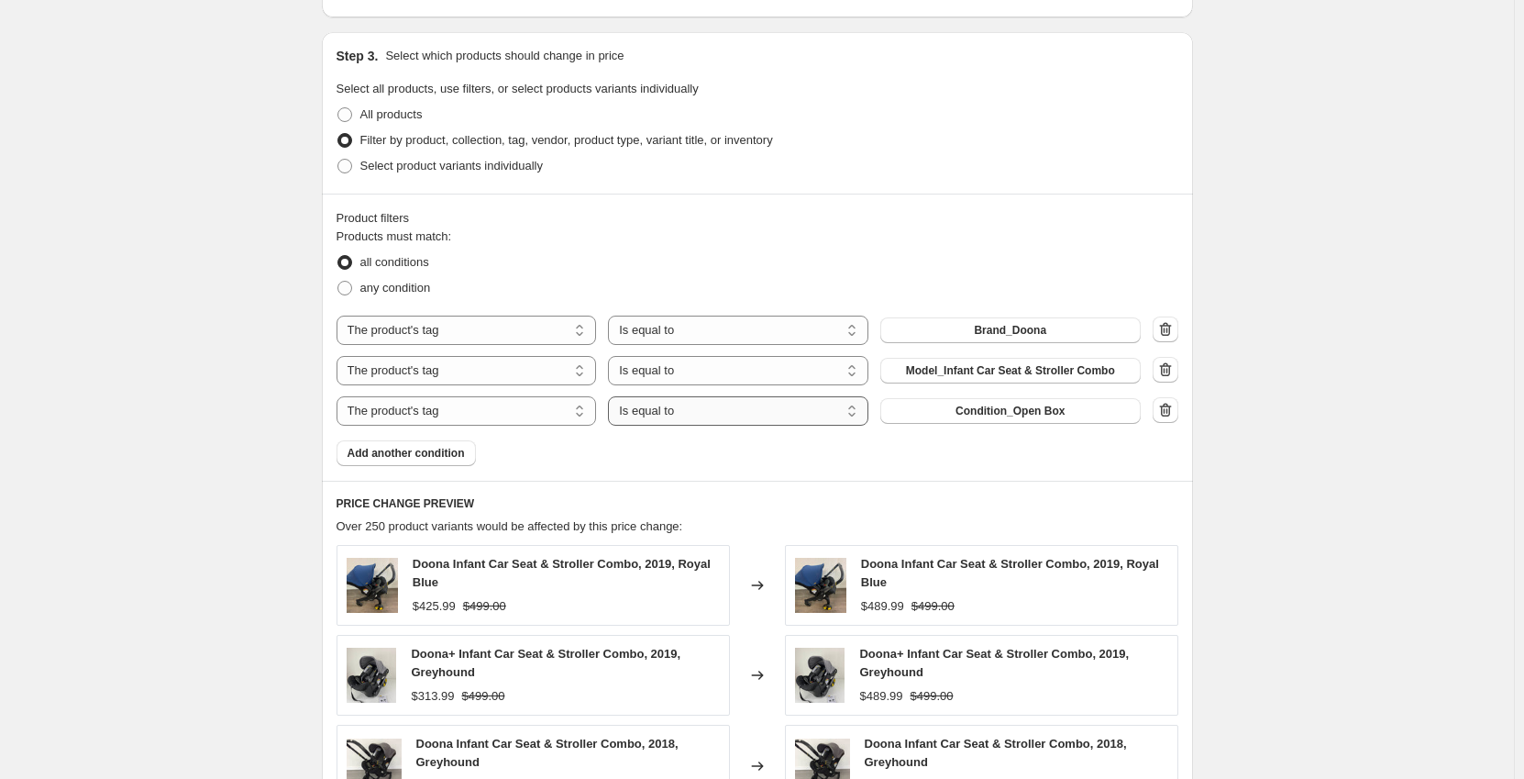
scroll to position [642, 0]
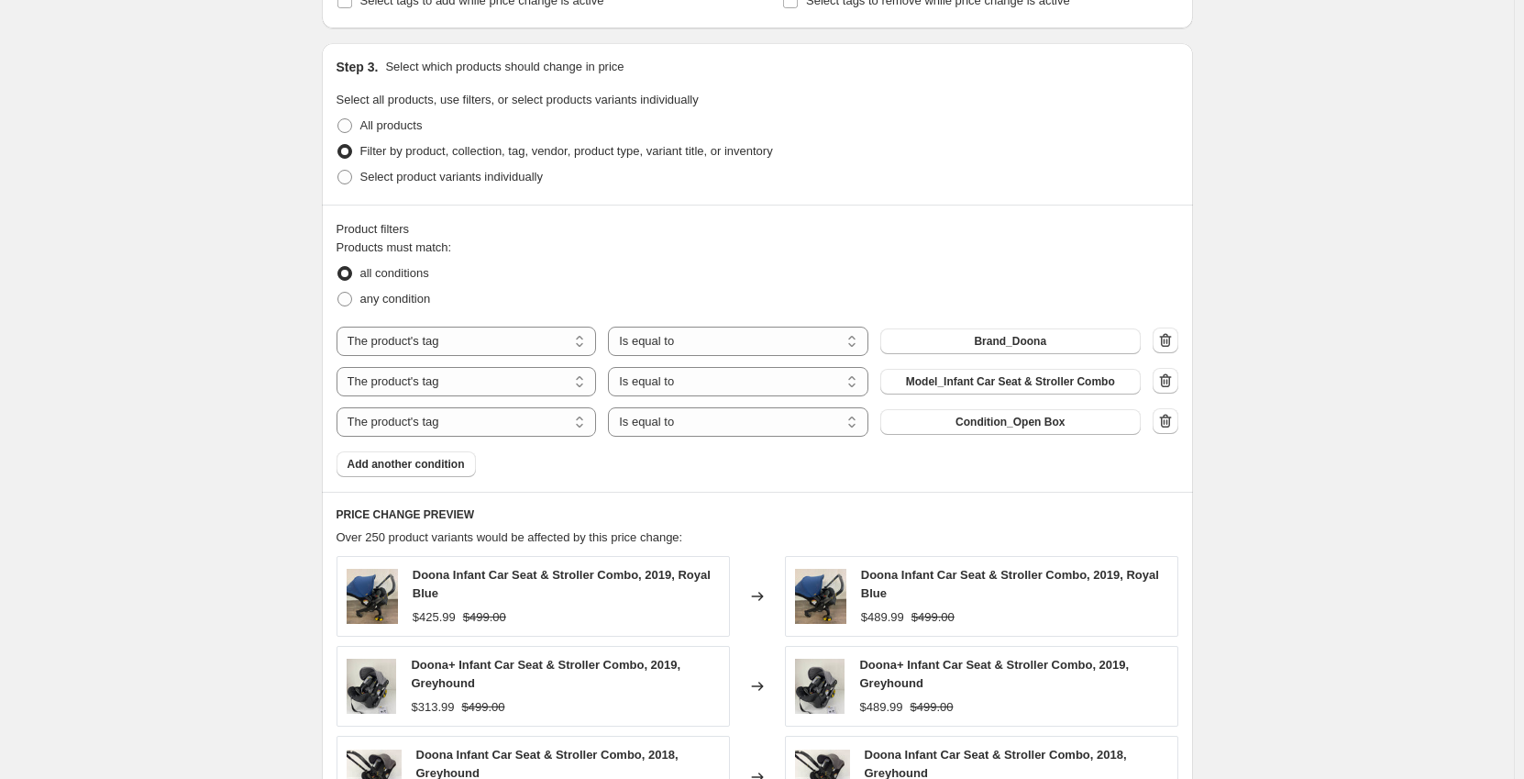
click at [228, 451] on div "Create new price [MEDICAL_DATA]. This page is ready Create new price [MEDICAL_D…" at bounding box center [757, 347] width 1514 height 1979
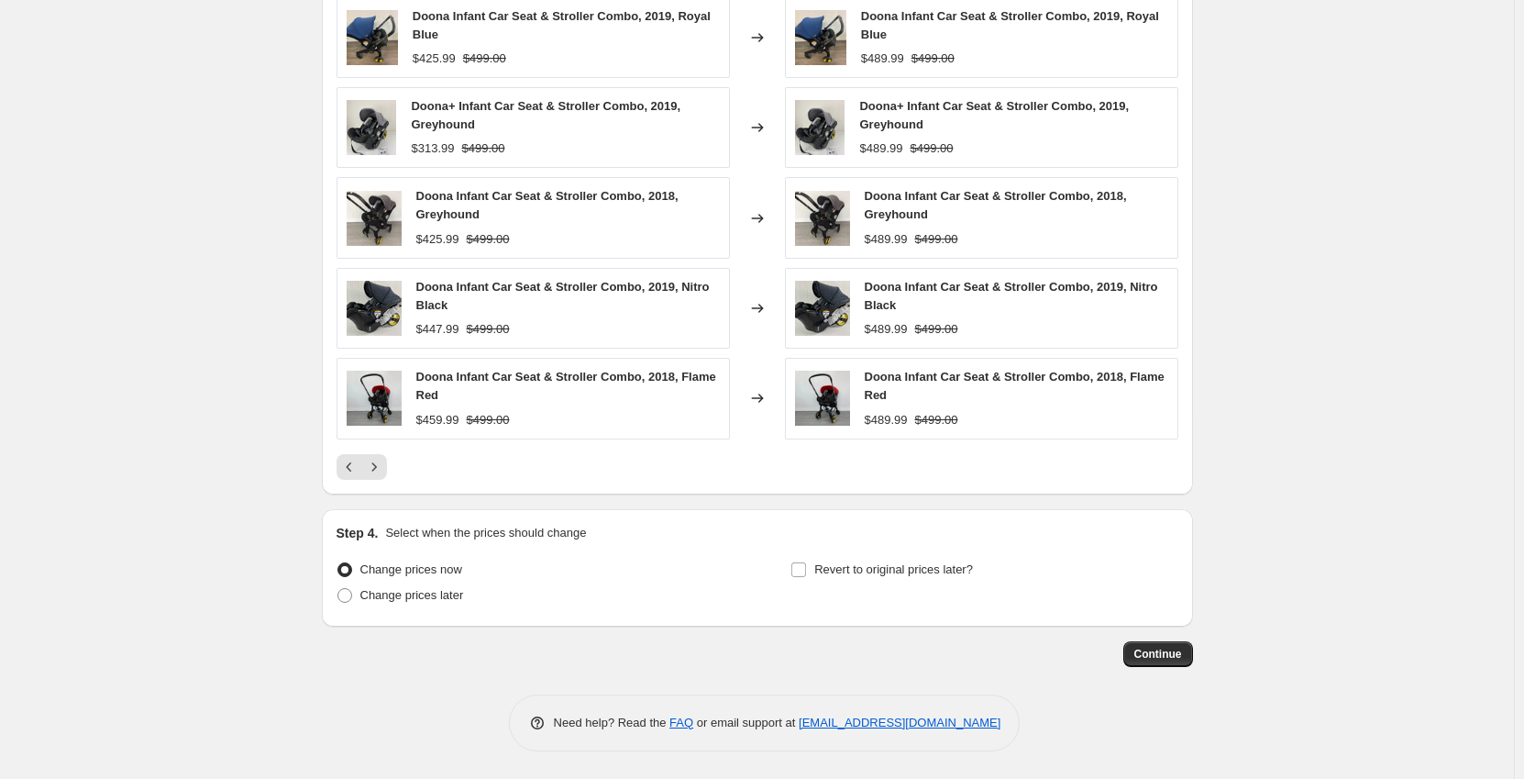
scroll to position [1202, 0]
click at [1158, 651] on span "Continue" at bounding box center [1159, 654] width 48 height 15
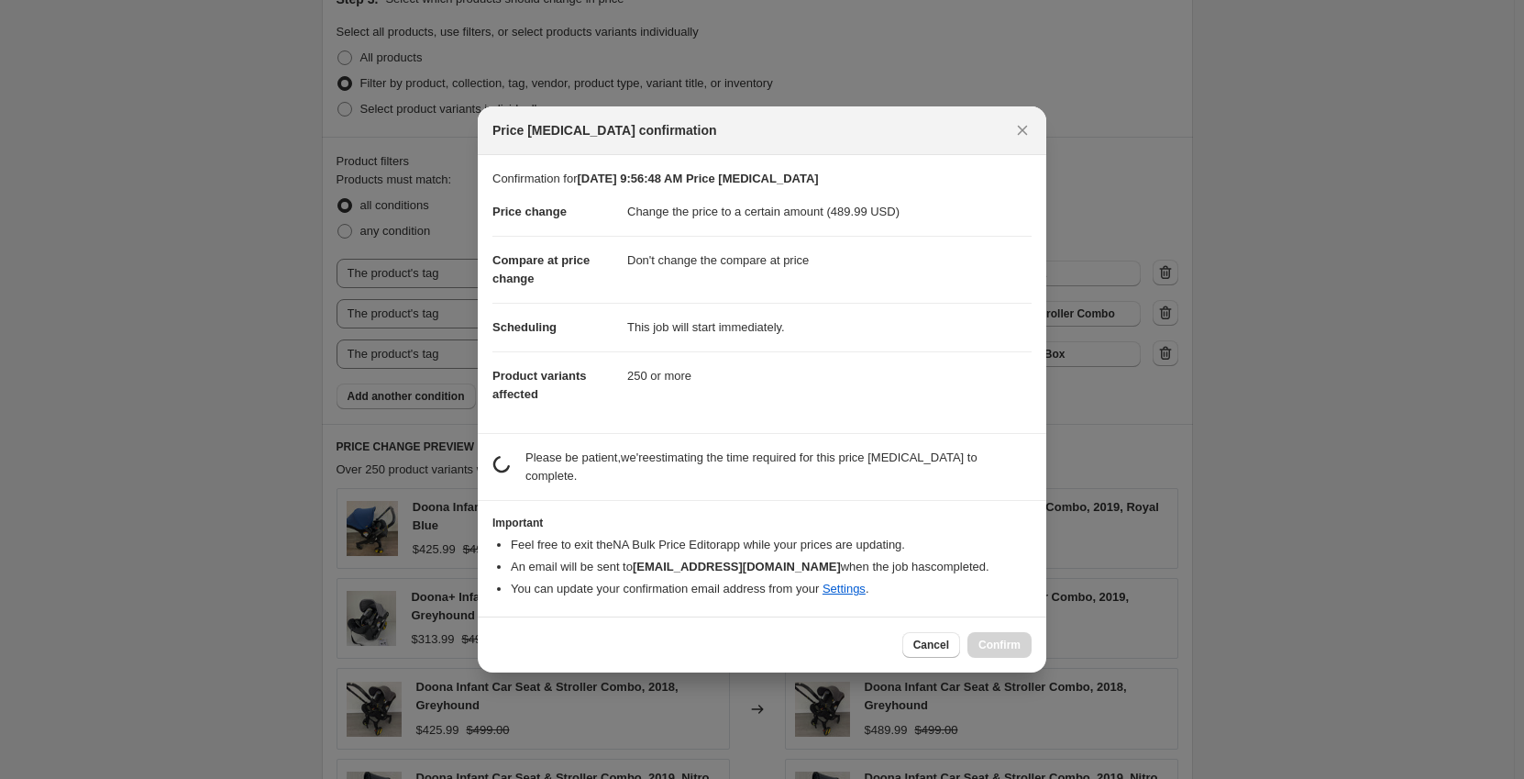
scroll to position [0, 0]
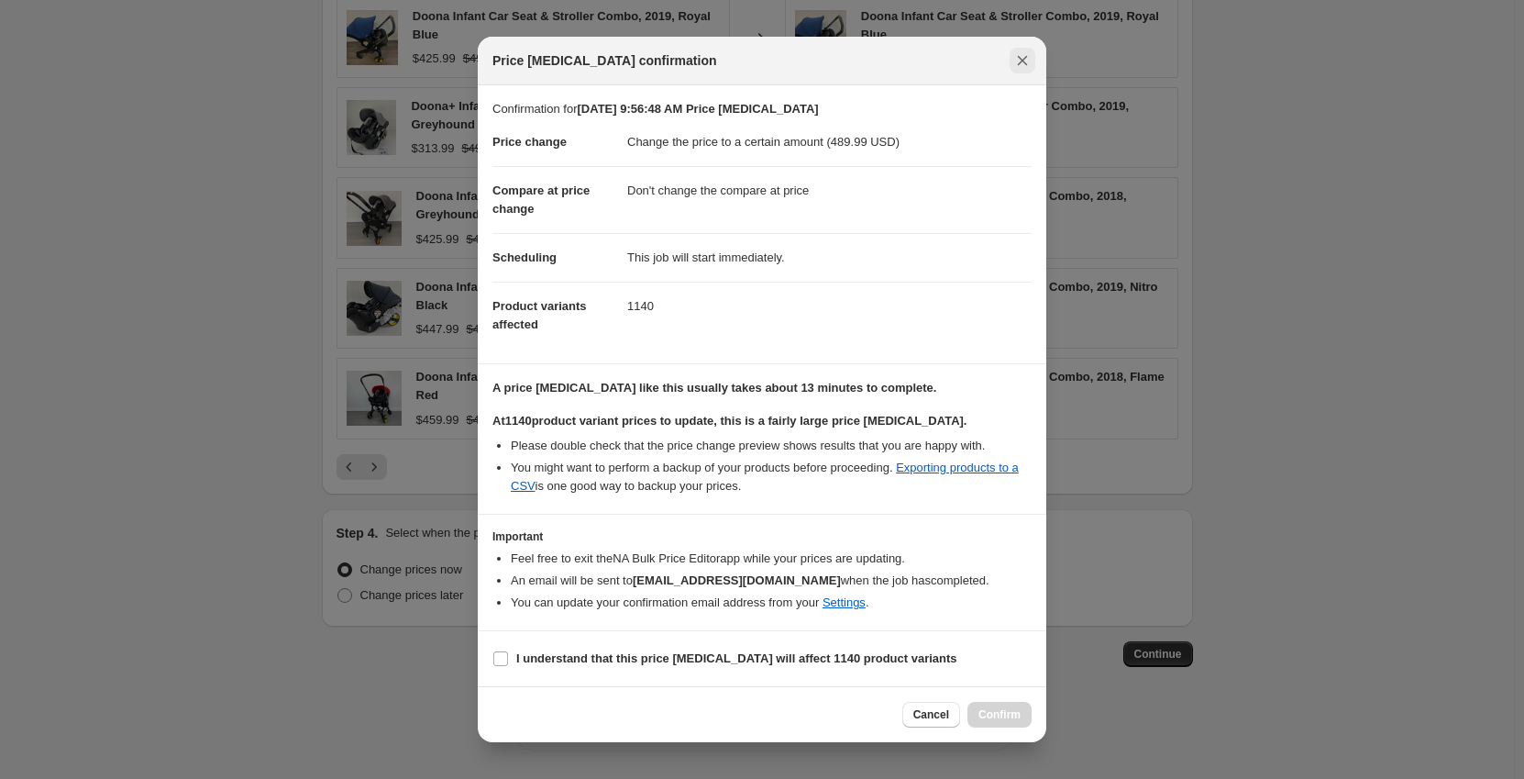
click at [1022, 60] on icon "Close" at bounding box center [1023, 61] width 10 height 10
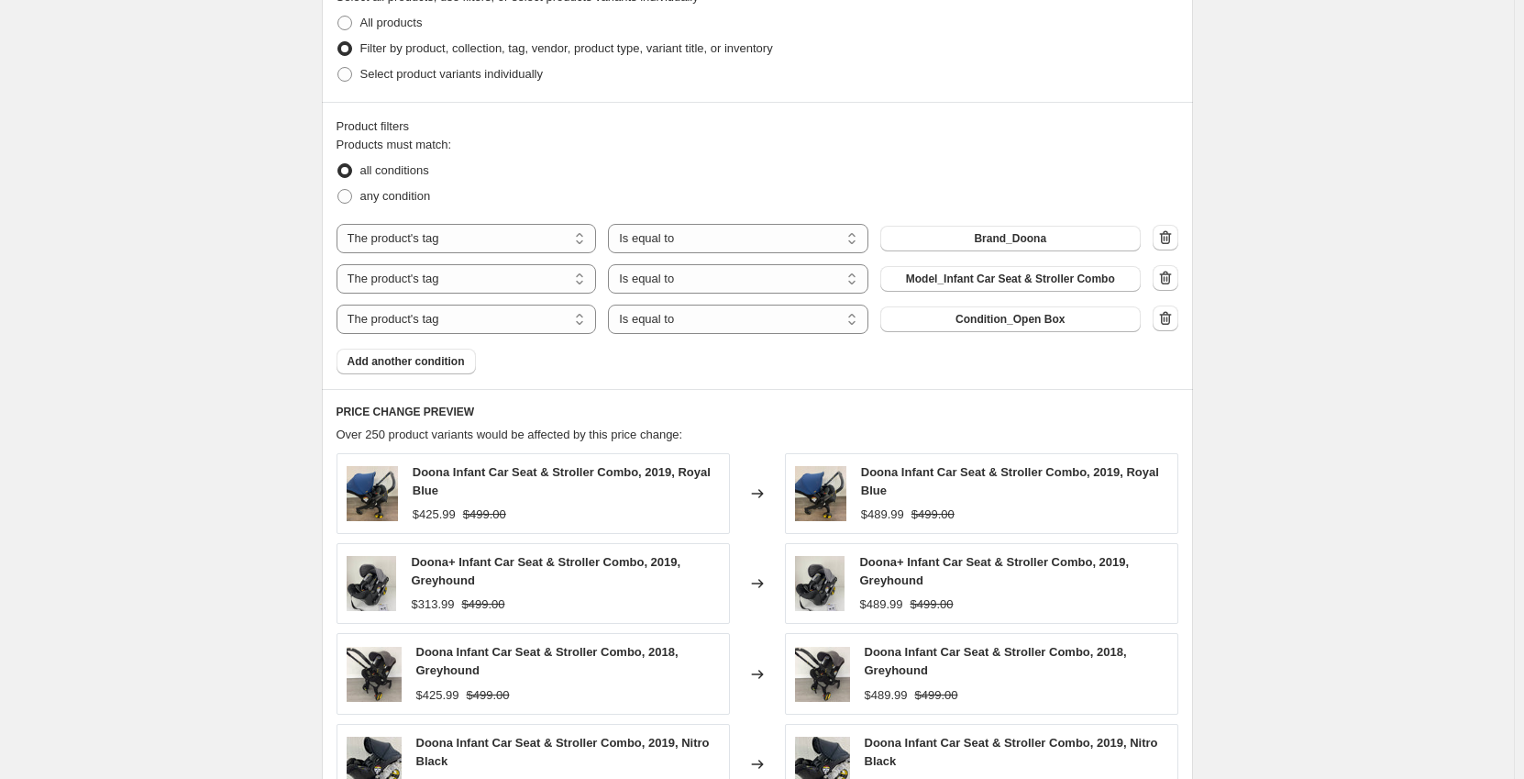
scroll to position [743, 0]
click at [399, 363] on span "Add another condition" at bounding box center [406, 363] width 117 height 15
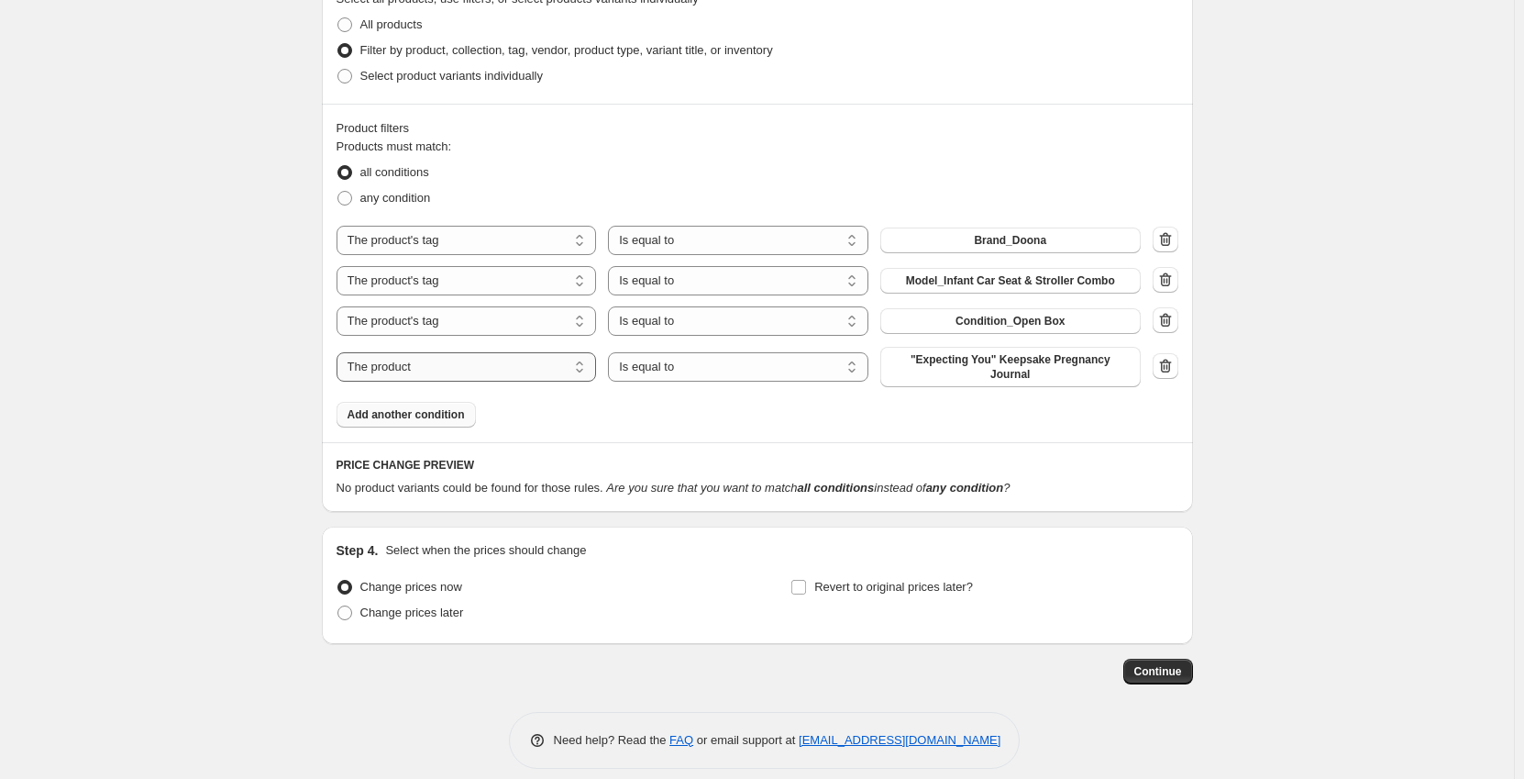
click at [429, 363] on select "The product The product's collection The product's tag The product's vendor The…" at bounding box center [467, 366] width 260 height 29
select select "tag"
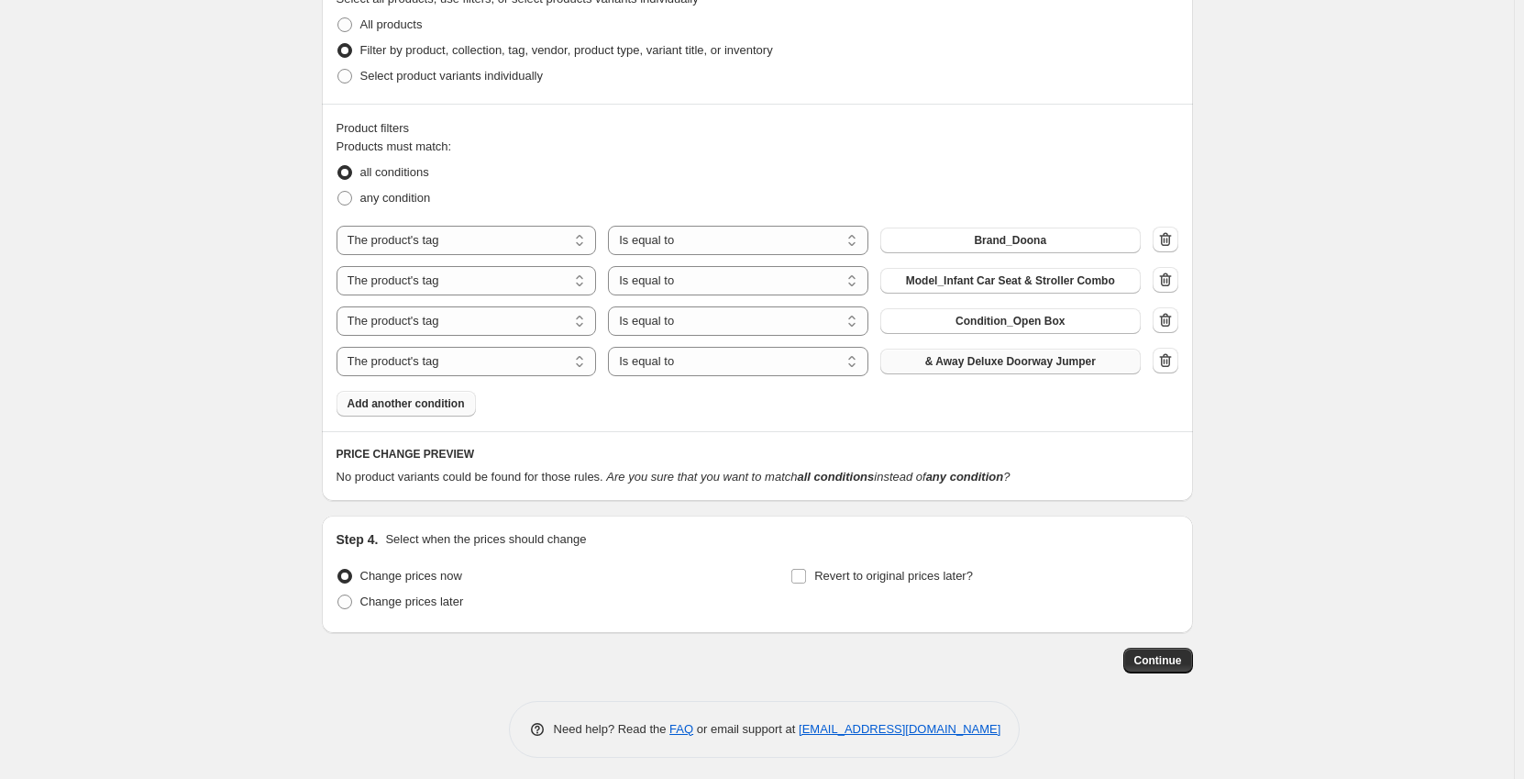
click at [911, 371] on button "& Away Deluxe Doorway Jumper" at bounding box center [1011, 362] width 260 height 26
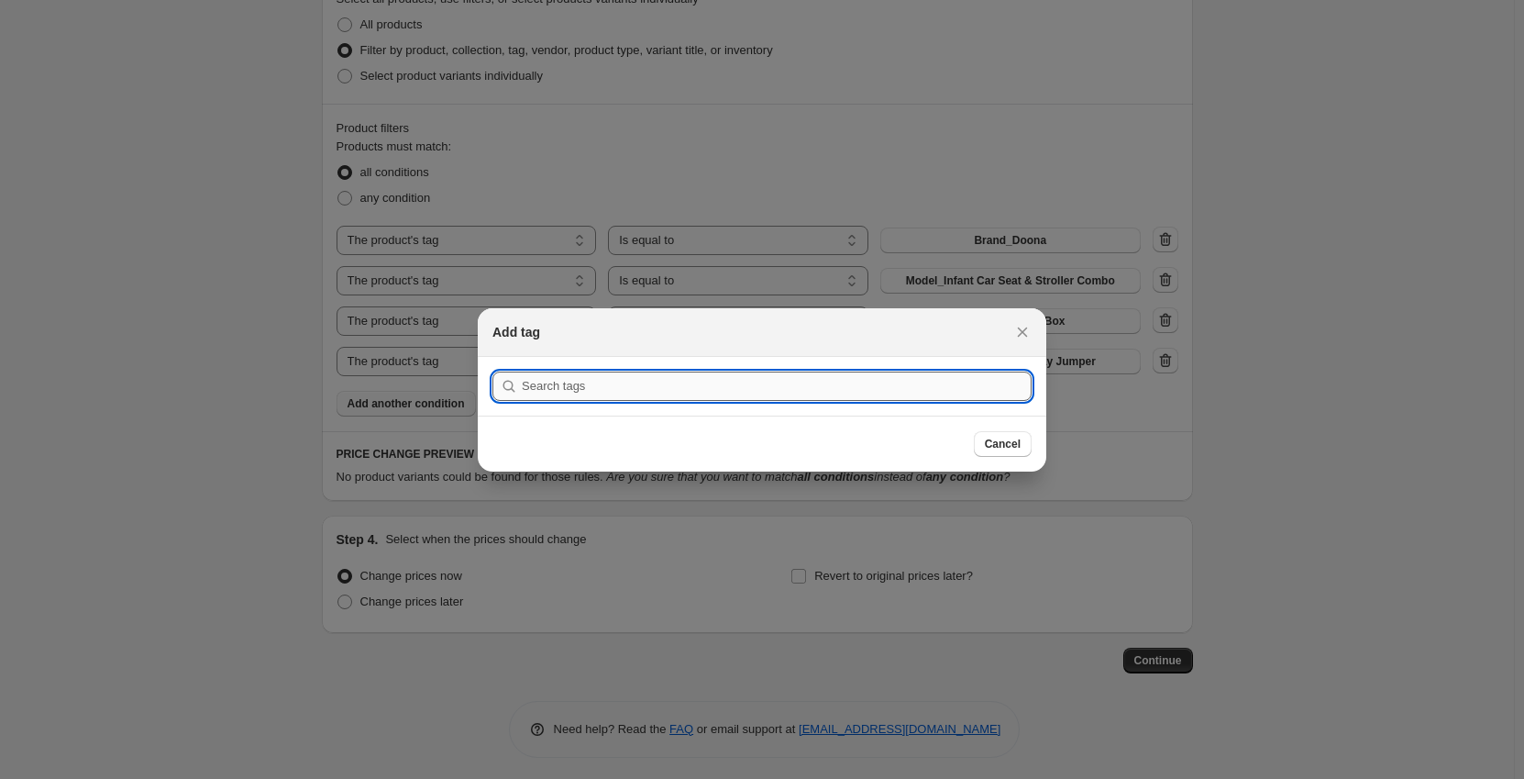
click at [854, 384] on input ":r33:" at bounding box center [777, 385] width 510 height 29
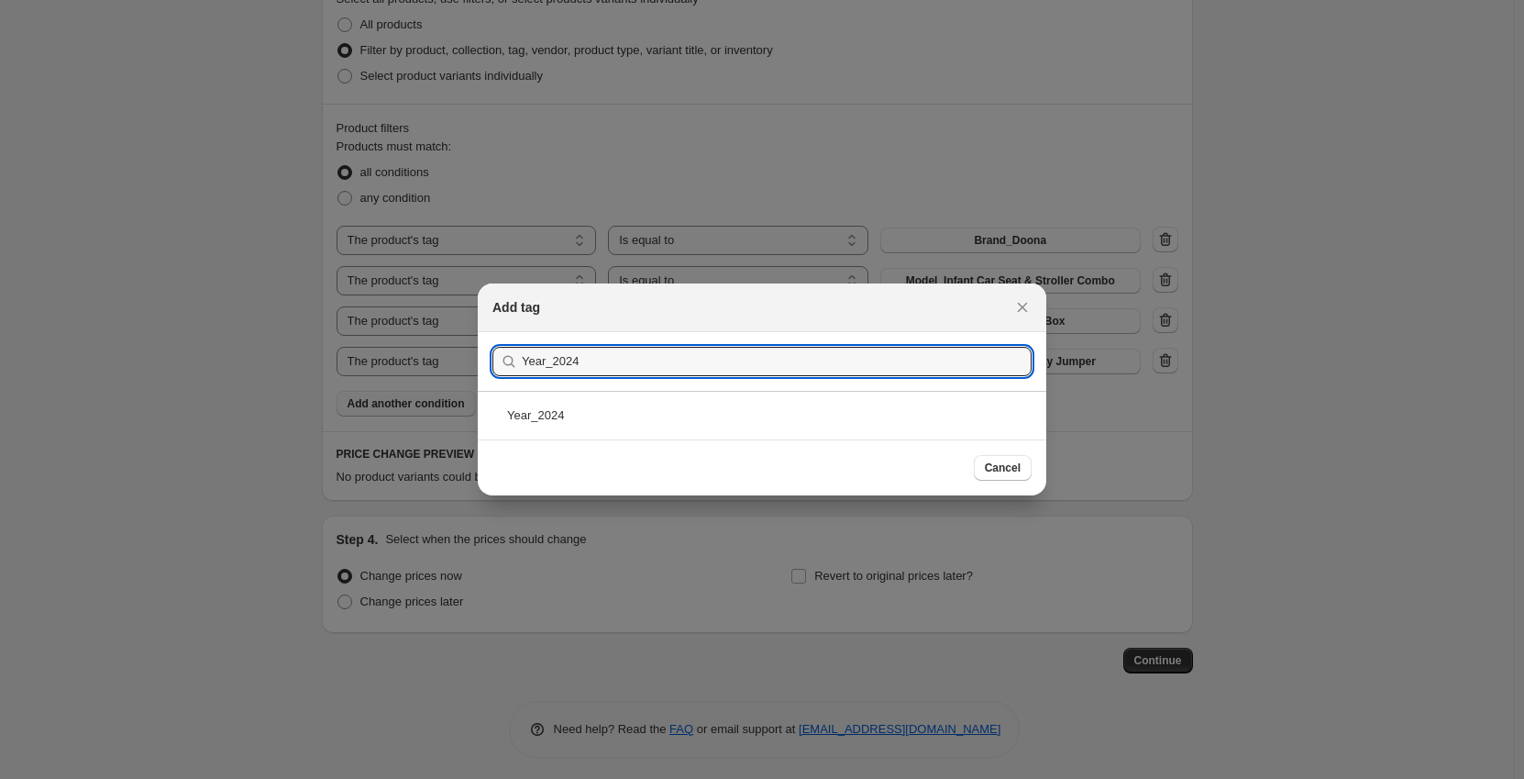
type input "Year_2024"
click at [599, 406] on div "Year_2024" at bounding box center [762, 415] width 569 height 49
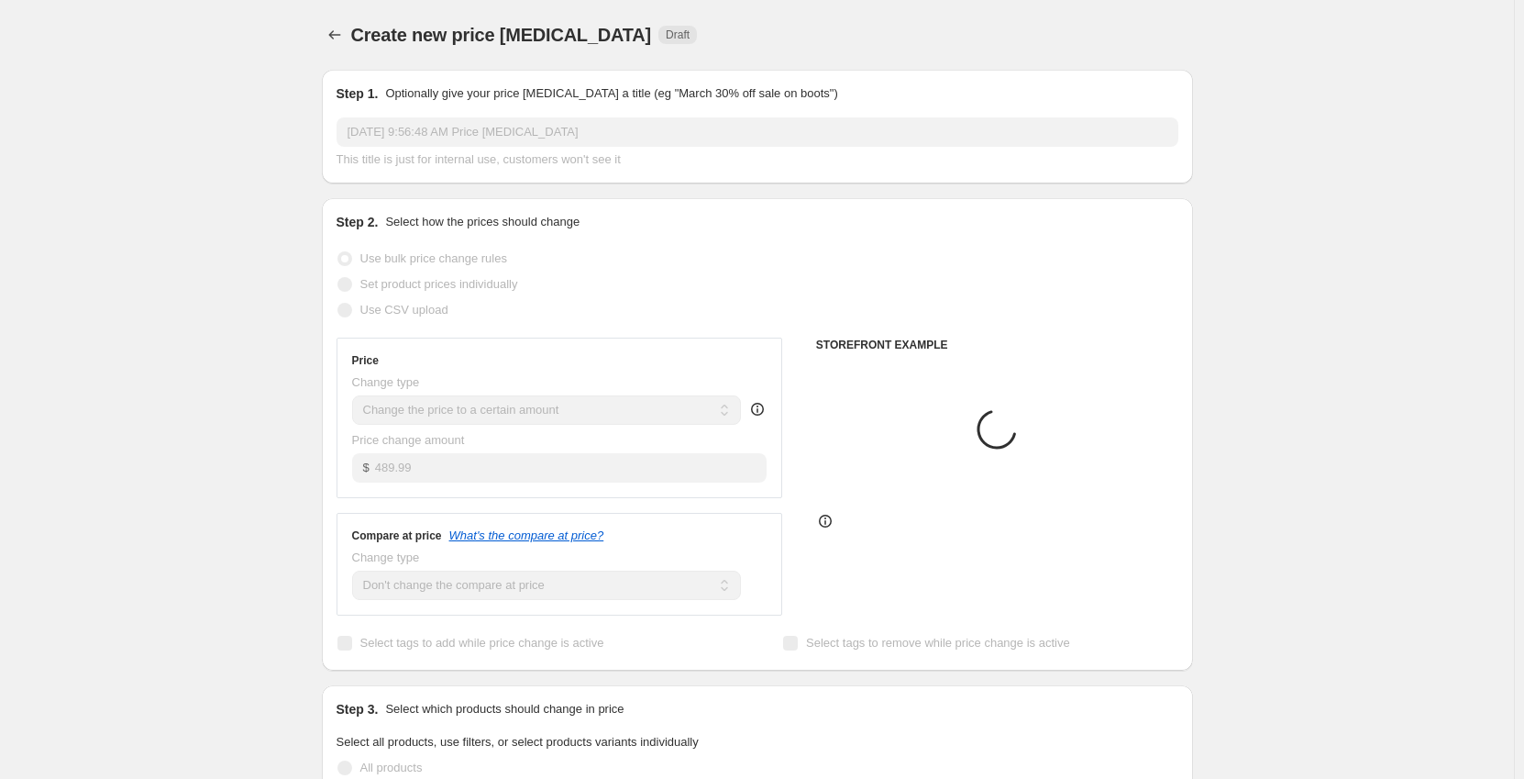
scroll to position [743, 0]
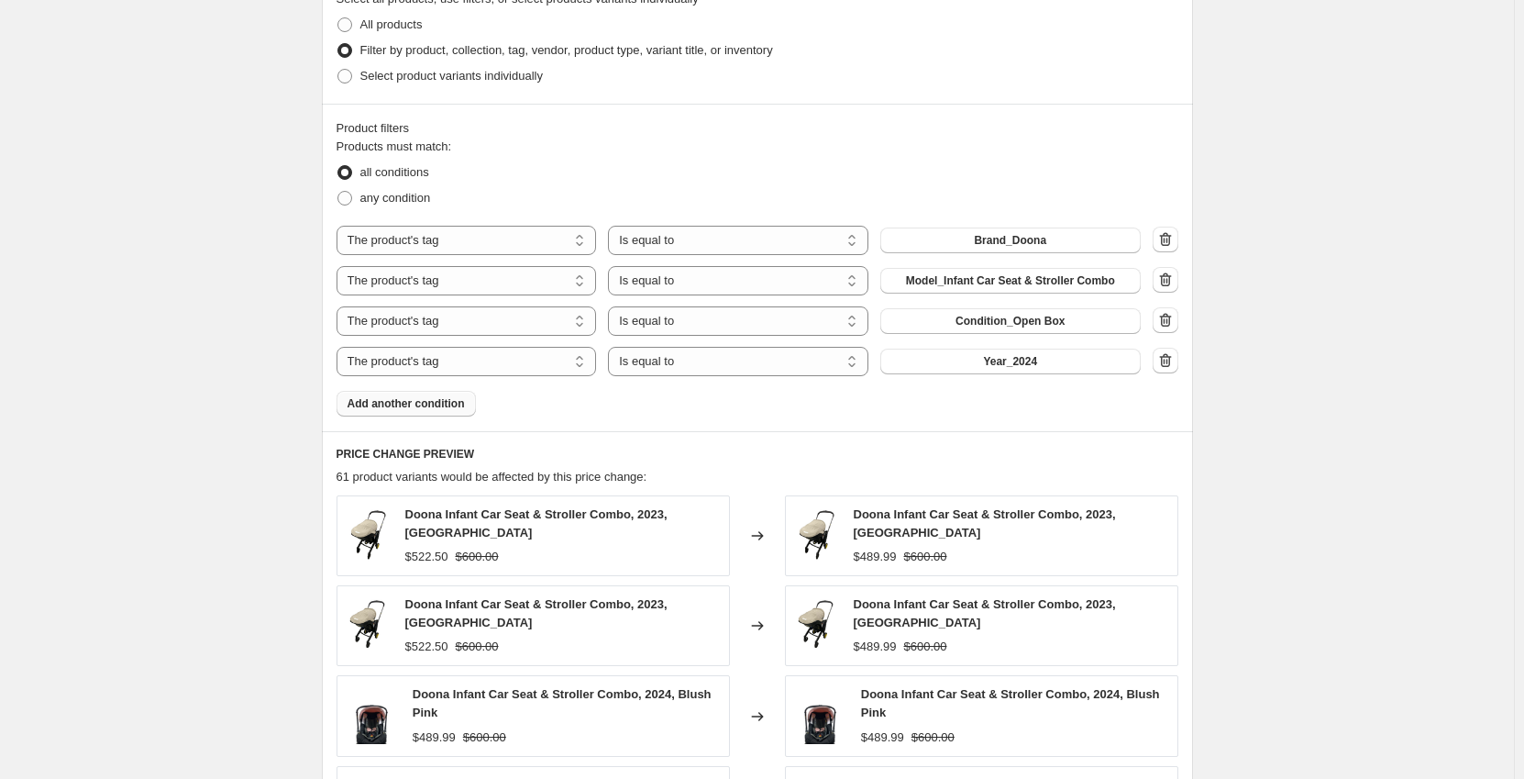
click at [273, 398] on div "Create new price [MEDICAL_DATA]. This page is ready Create new price [MEDICAL_D…" at bounding box center [757, 267] width 1514 height 2020
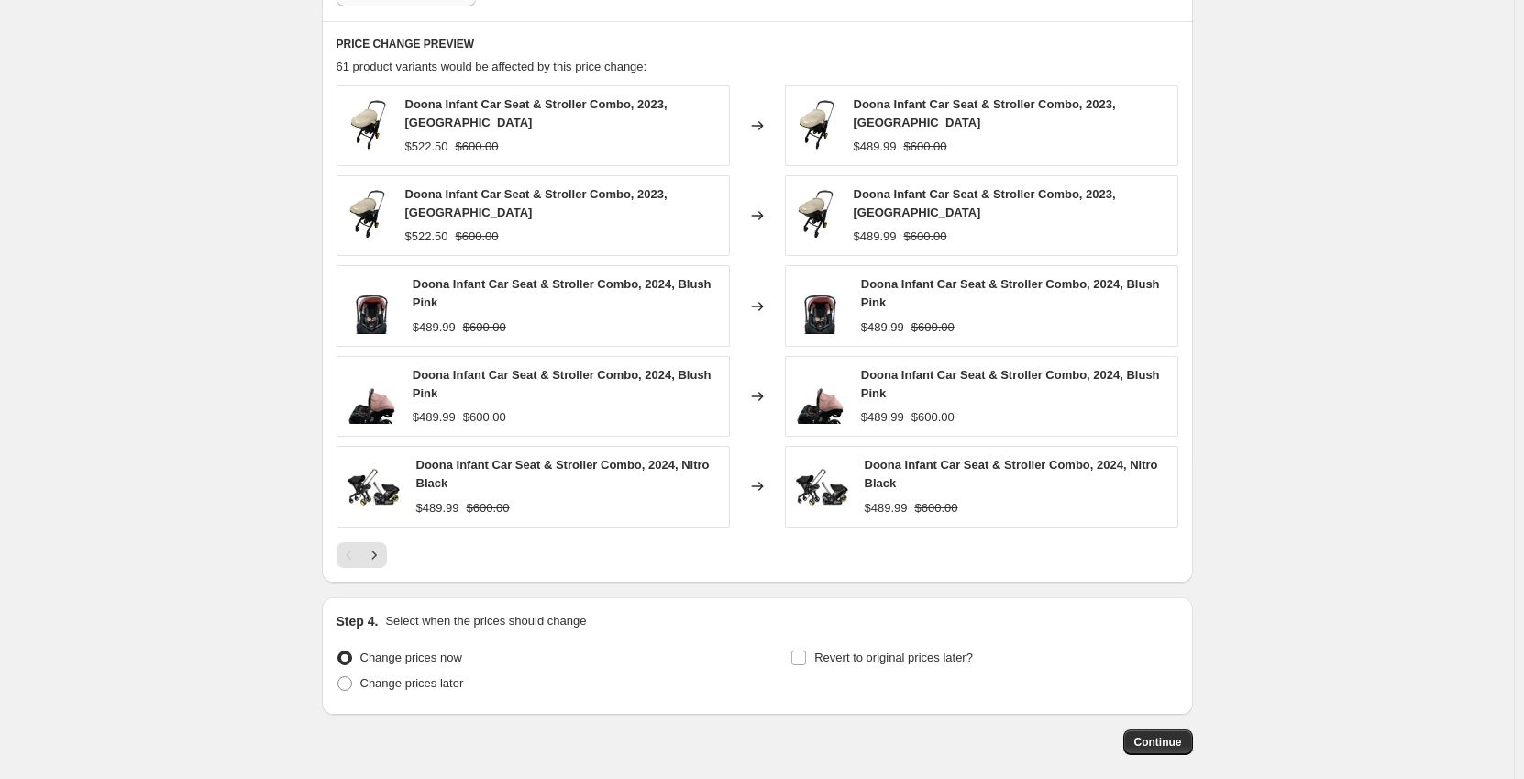
scroll to position [1242, 0]
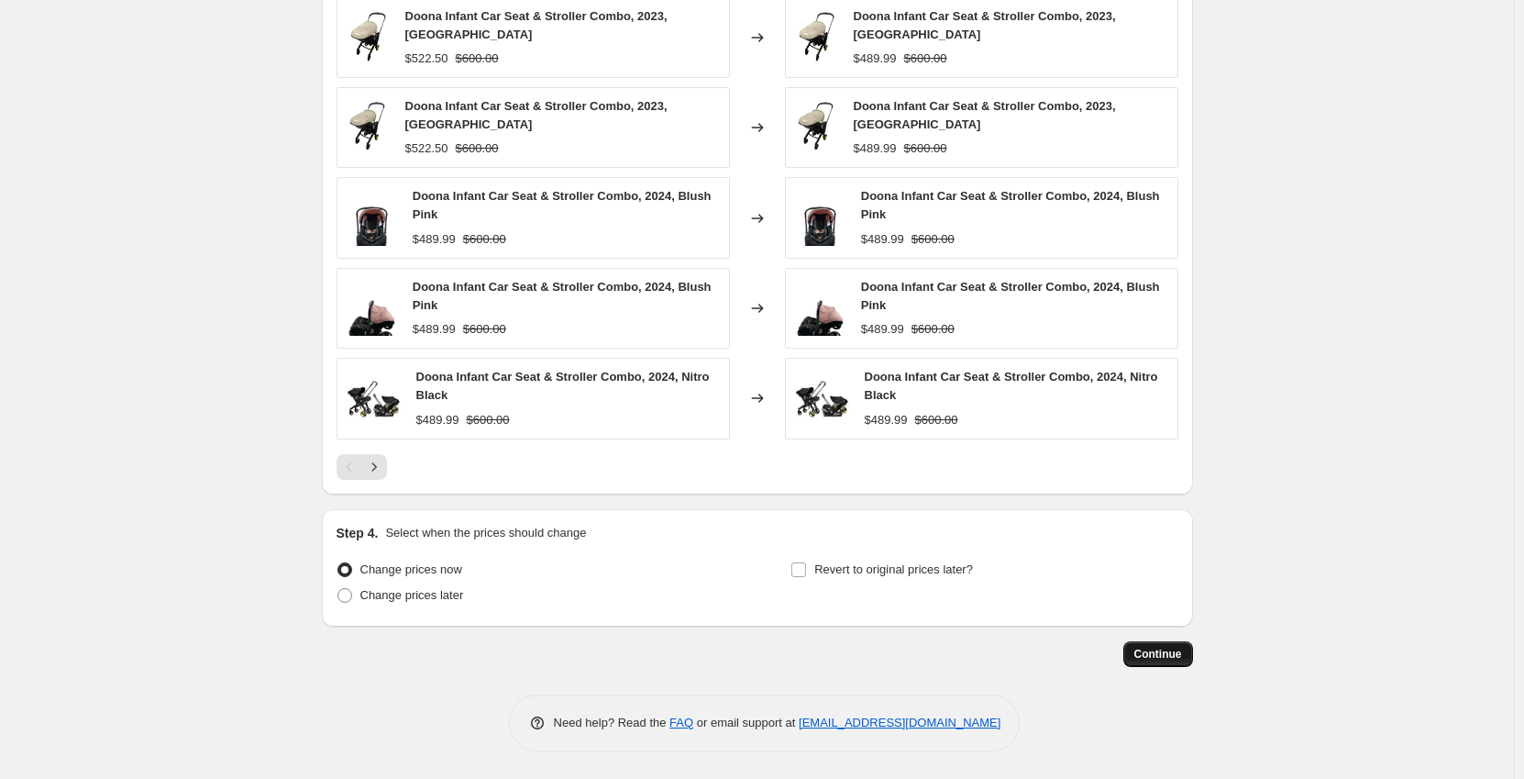
click at [1143, 643] on button "Continue" at bounding box center [1159, 654] width 70 height 26
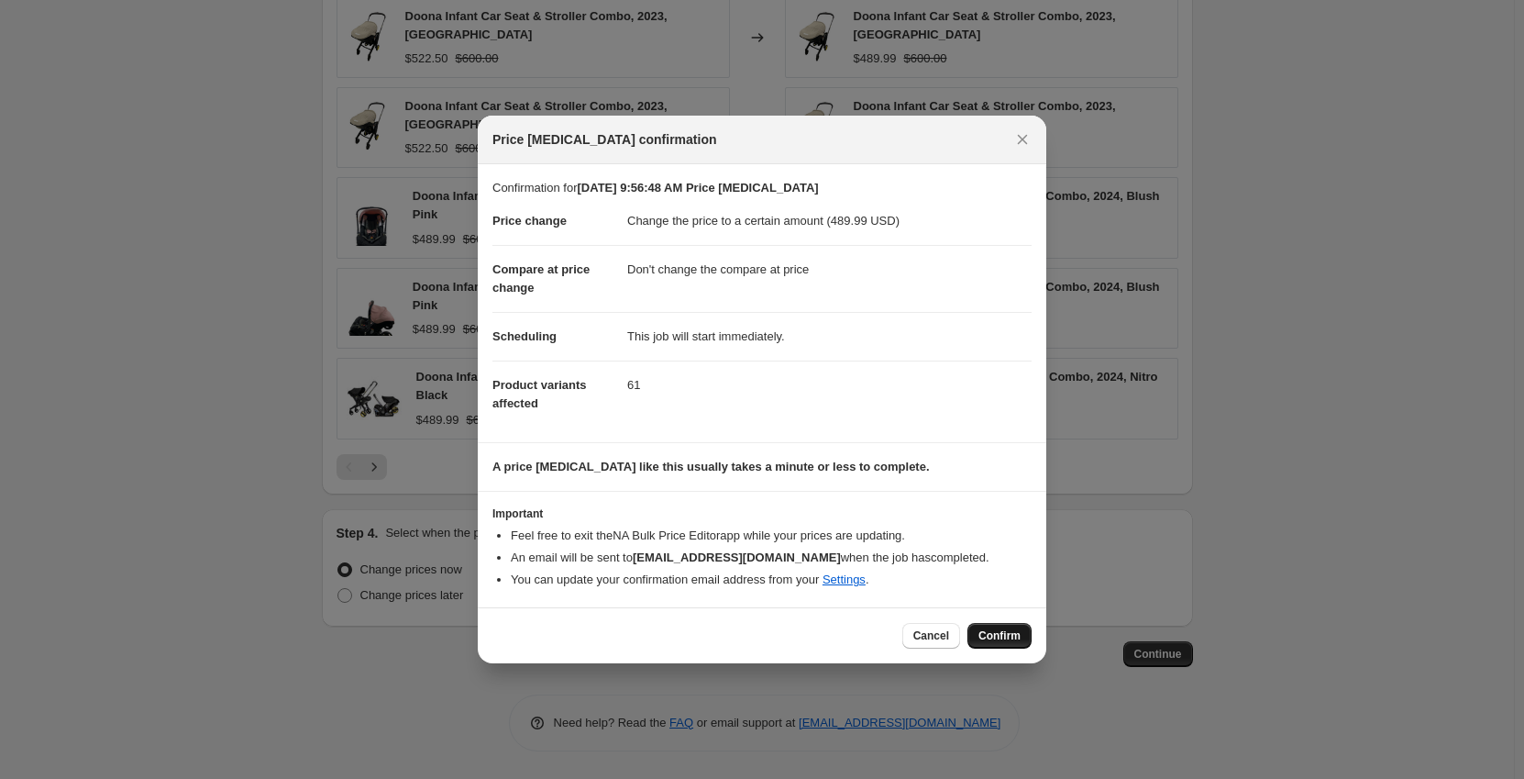
click at [1001, 628] on button "Confirm" at bounding box center [1000, 636] width 64 height 26
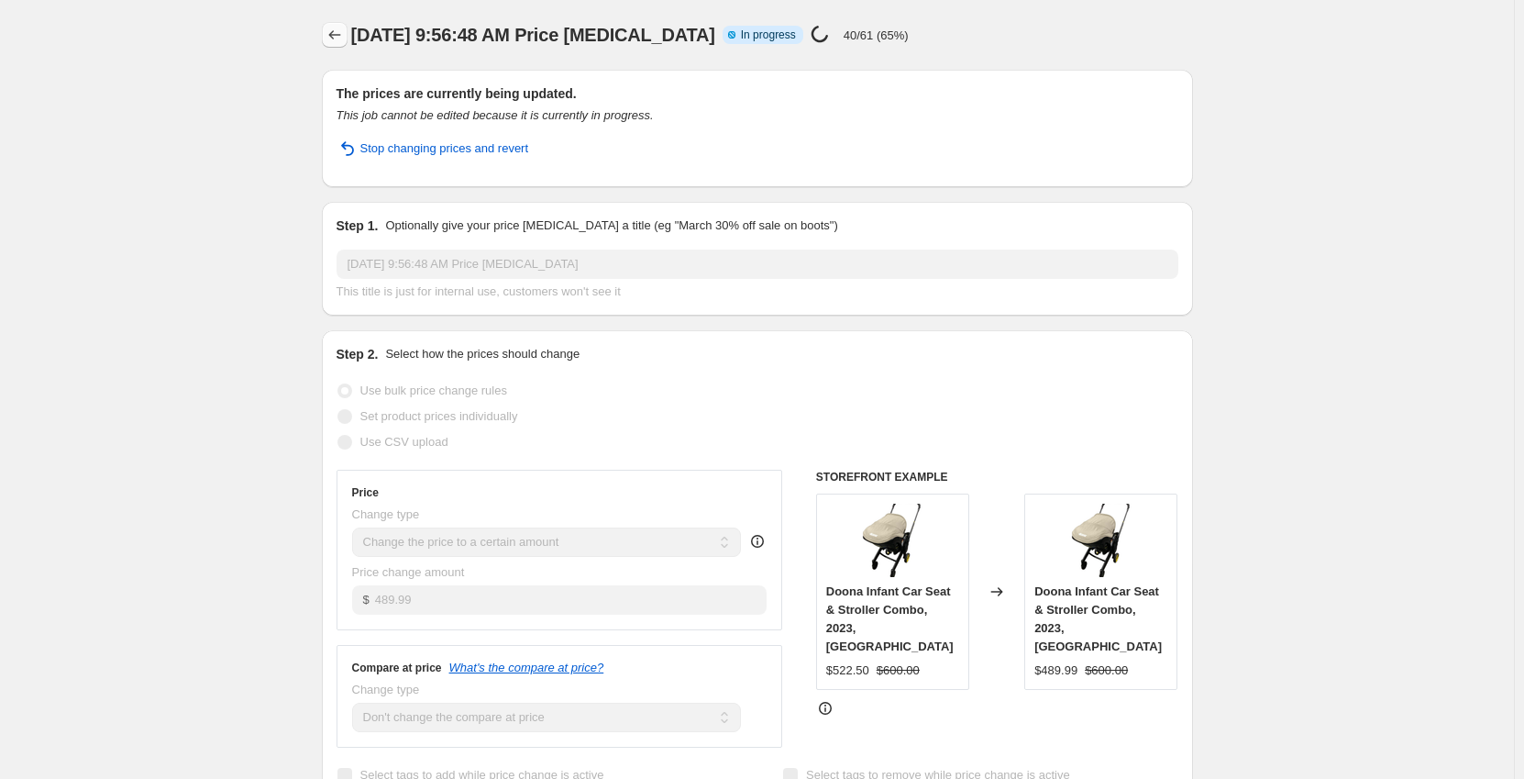
click at [333, 36] on icon "Price change jobs" at bounding box center [335, 35] width 18 height 18
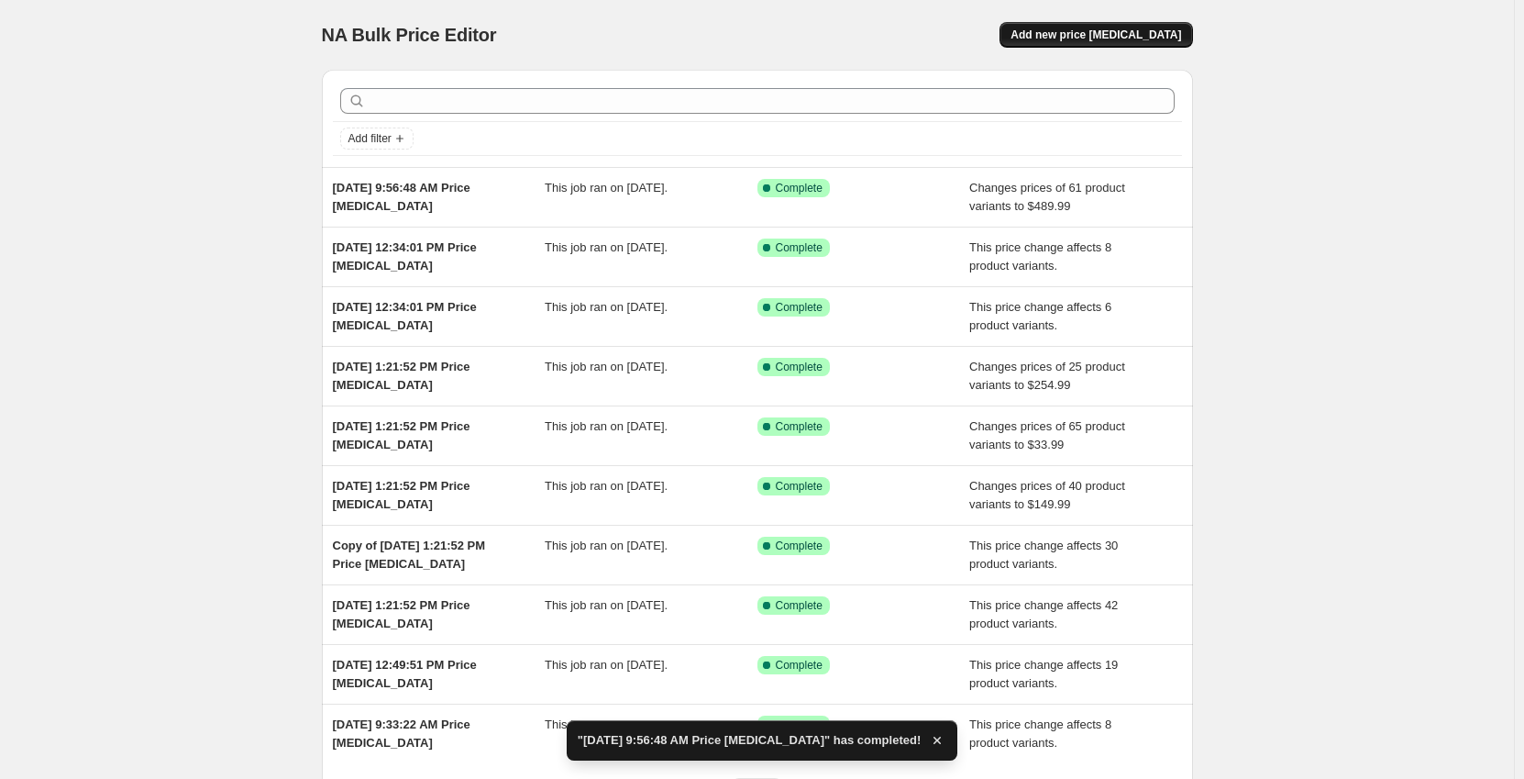
click at [1113, 27] on button "Add new price [MEDICAL_DATA]" at bounding box center [1096, 35] width 193 height 26
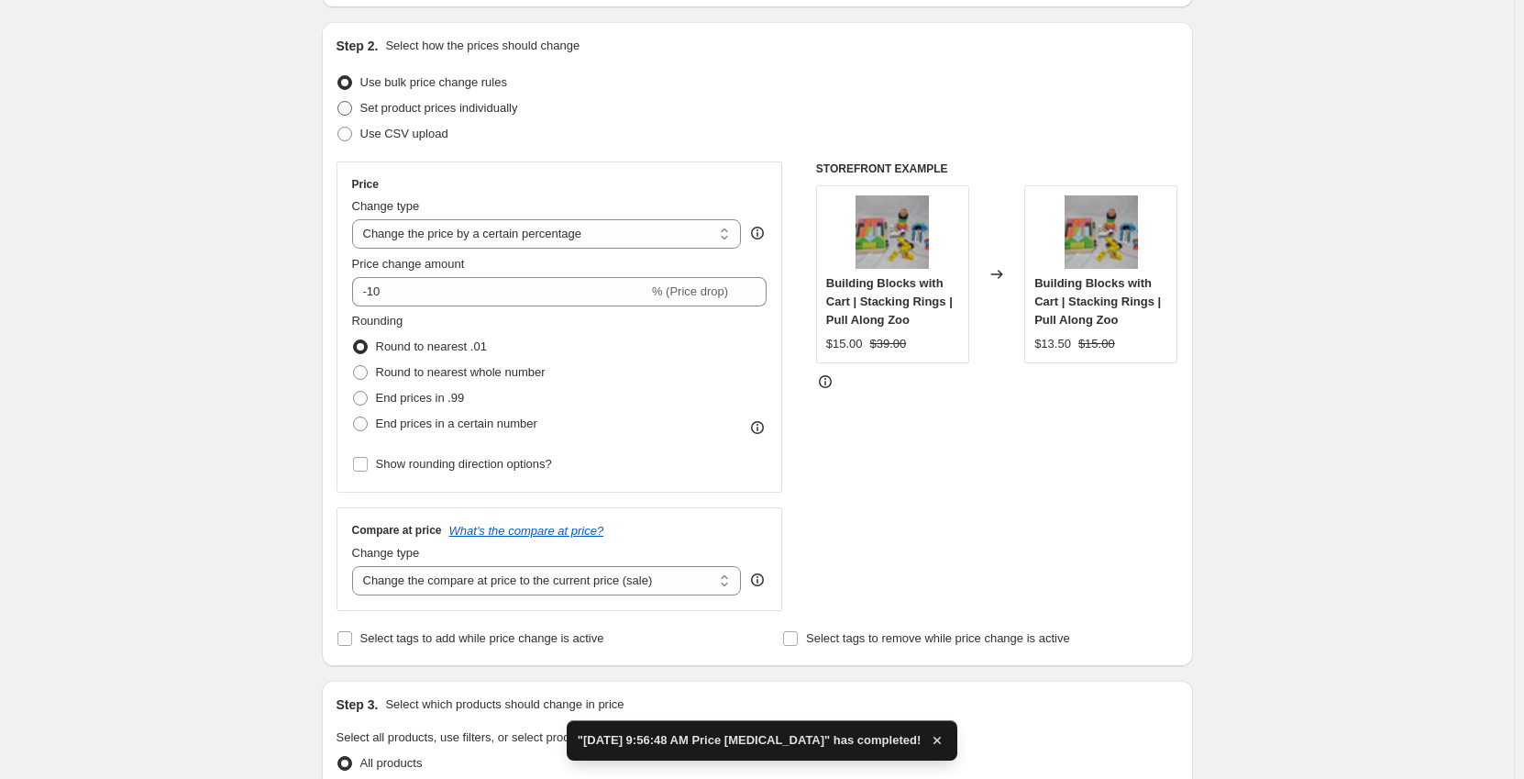
scroll to position [183, 0]
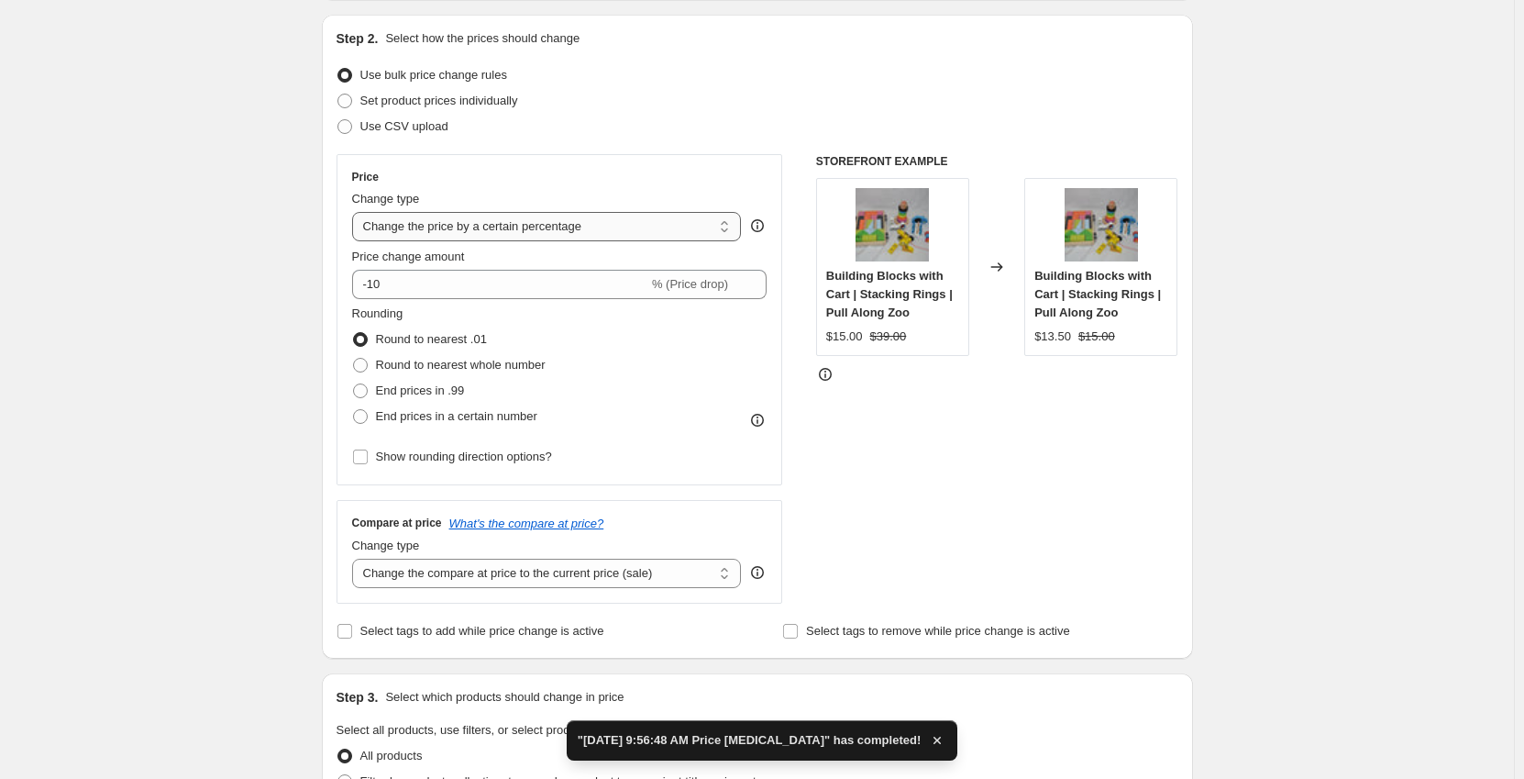
click at [454, 224] on select "Change the price to a certain amount Change the price by a certain amount Chang…" at bounding box center [547, 226] width 390 height 29
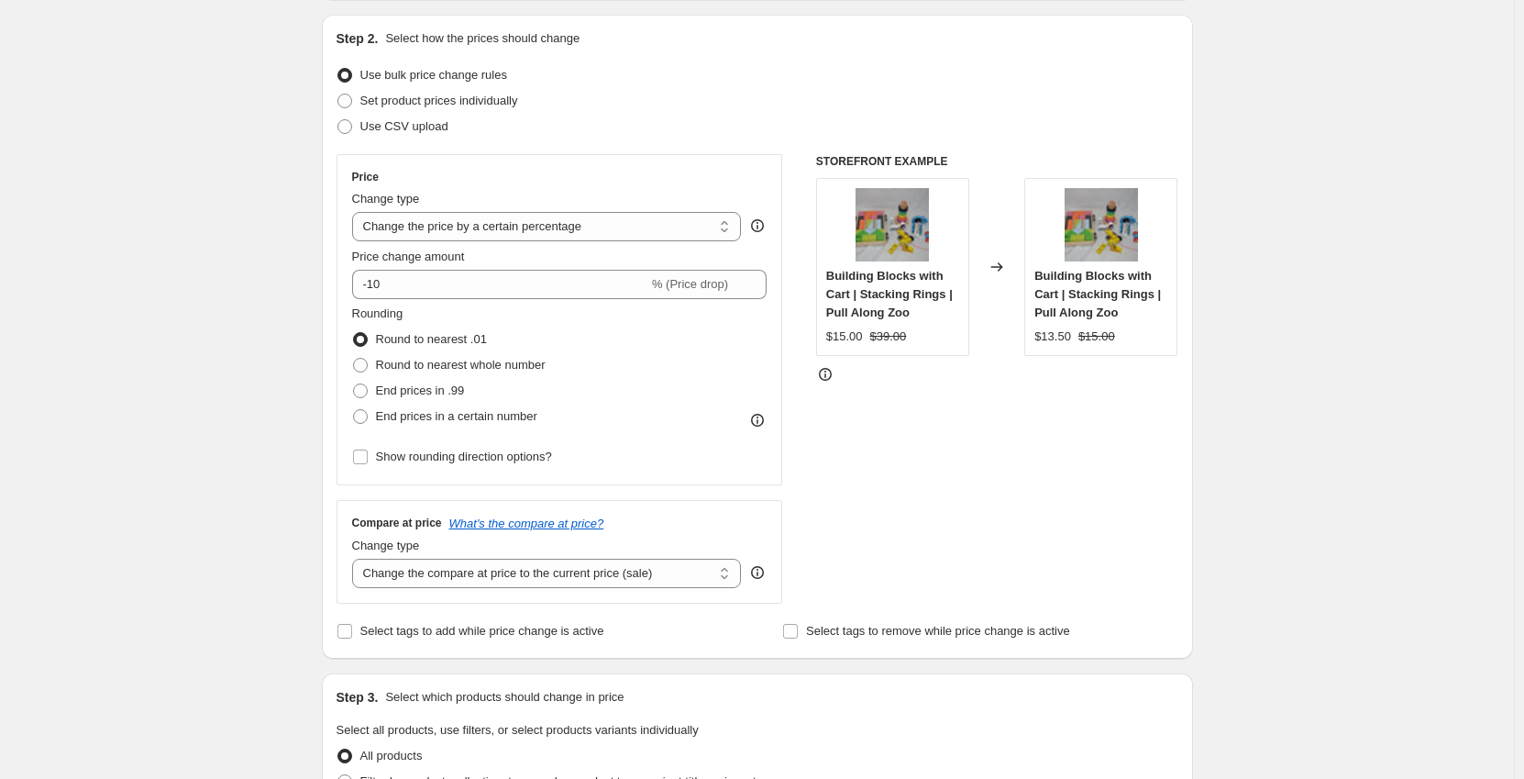
select select "to"
click at [356, 212] on select "Change the price to a certain amount Change the price by a certain amount Chang…" at bounding box center [547, 226] width 390 height 29
type input "80.00"
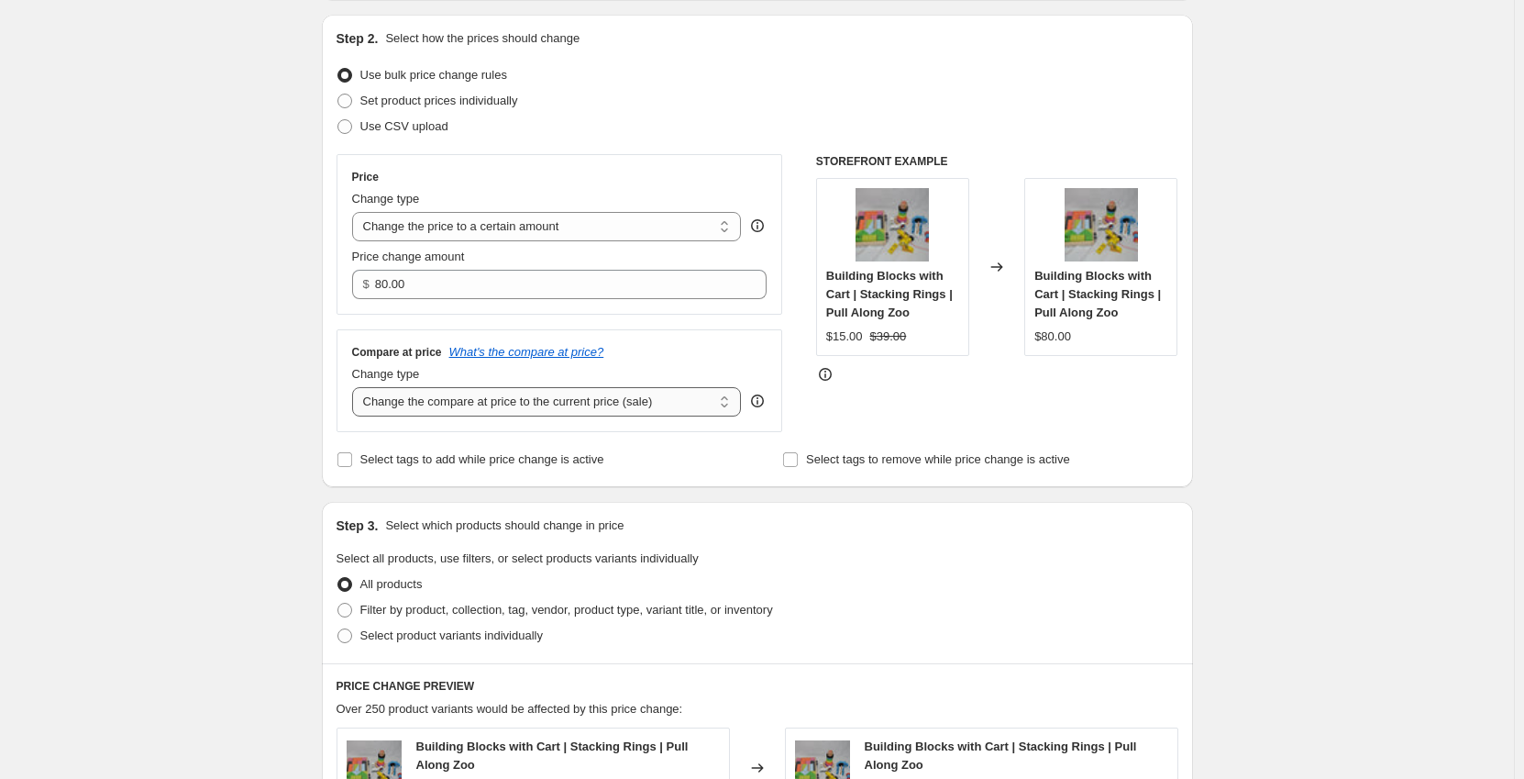
click at [433, 397] on select "Change the compare at price to the current price (sale) Change the compare at p…" at bounding box center [547, 401] width 390 height 29
select select "no_change"
click at [356, 388] on select "Change the compare at price to the current price (sale) Change the compare at p…" at bounding box center [547, 401] width 390 height 29
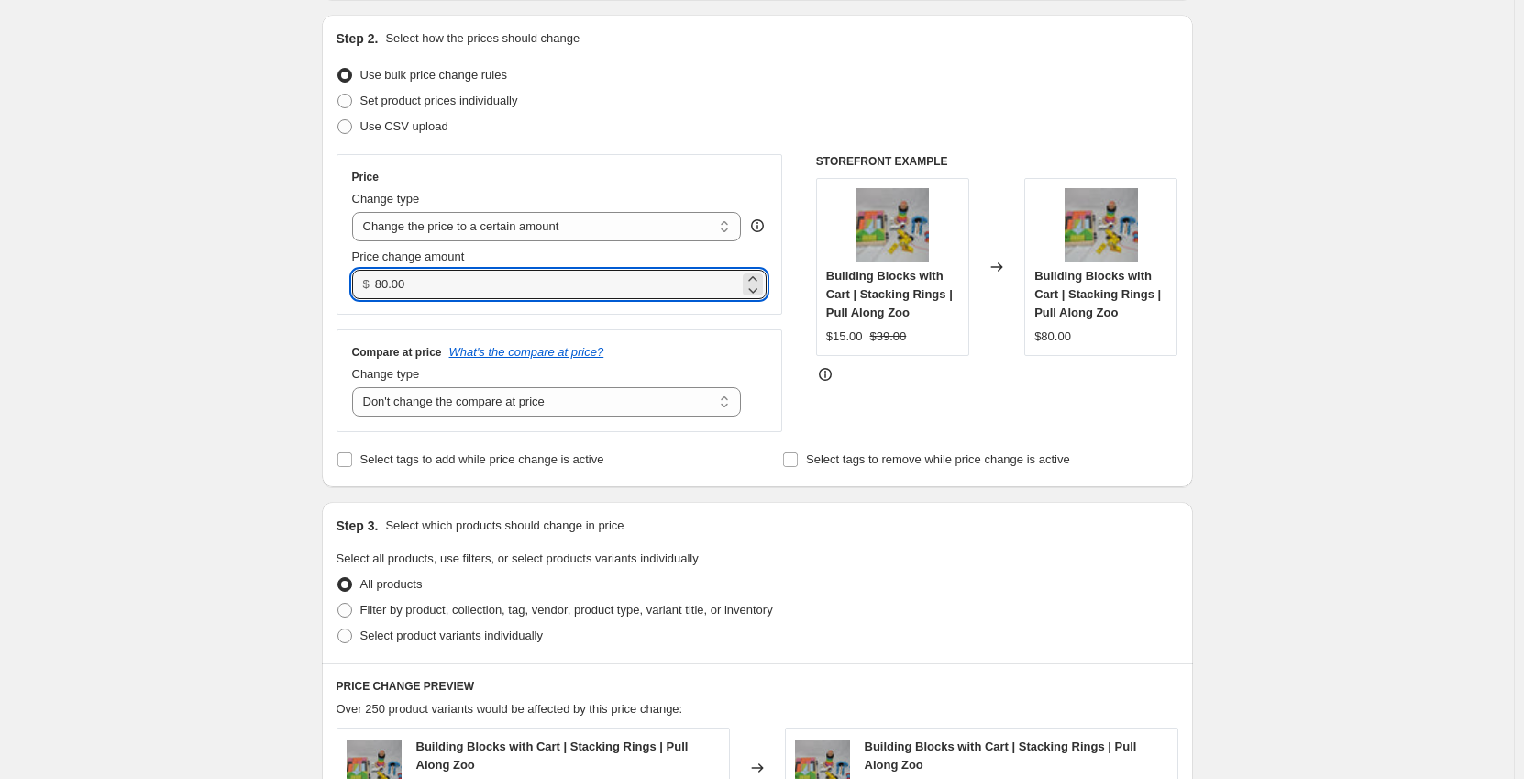
drag, startPoint x: 414, startPoint y: 275, endPoint x: 338, endPoint y: 284, distance: 75.8
click at [338, 284] on div "Step 2. Select how the prices should change Use bulk price change rules Set pro…" at bounding box center [757, 251] width 871 height 472
type input "489.99"
click at [297, 334] on div "Create new price [MEDICAL_DATA]. This page is ready Create new price [MEDICAL_D…" at bounding box center [757, 651] width 1514 height 1668
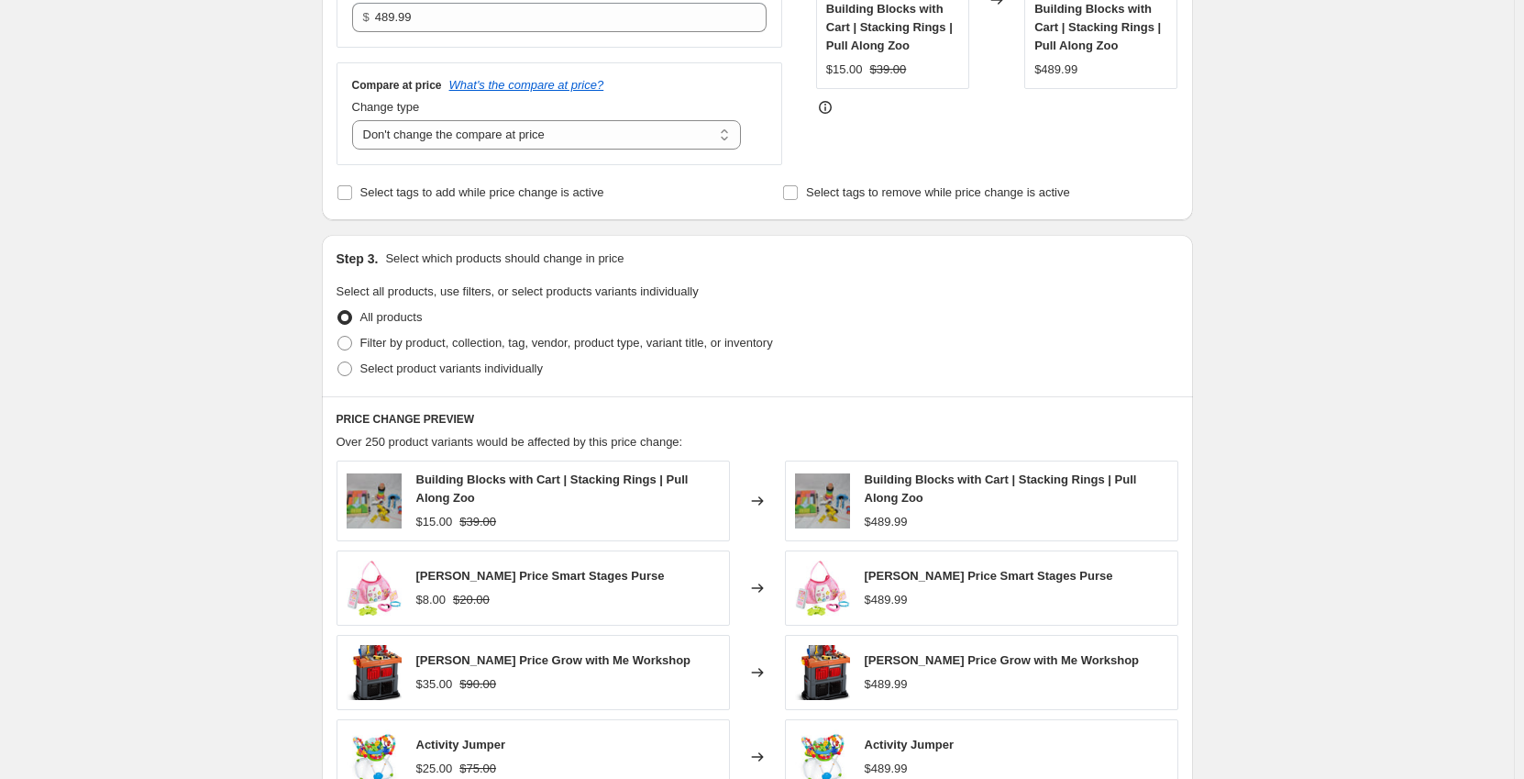
scroll to position [459, 0]
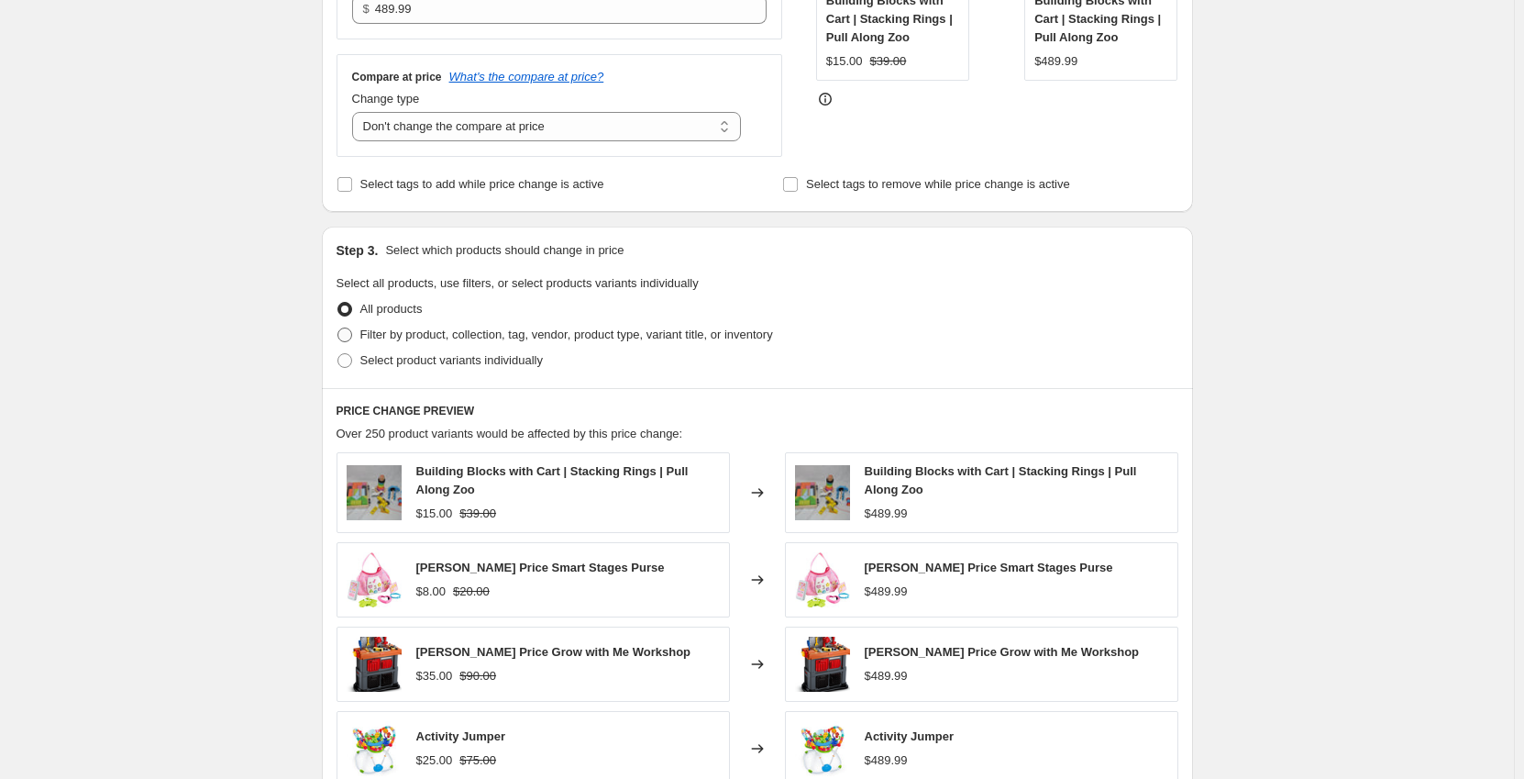
click at [444, 327] on span "Filter by product, collection, tag, vendor, product type, variant title, or inv…" at bounding box center [566, 335] width 413 height 18
click at [338, 327] on input "Filter by product, collection, tag, vendor, product type, variant title, or inv…" at bounding box center [338, 327] width 1 height 1
radio input "true"
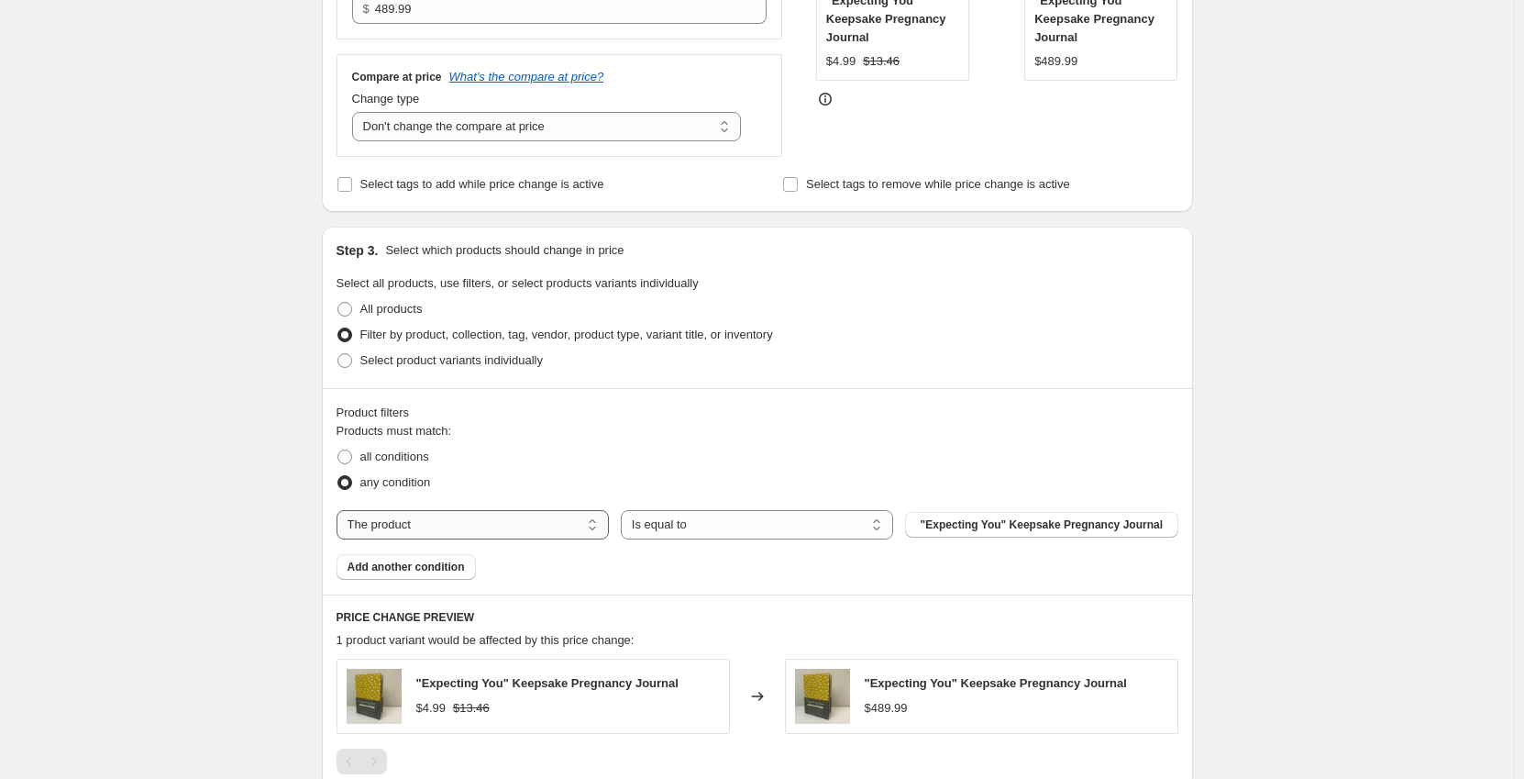
click at [430, 529] on select "The product The product's collection The product's tag The product's vendor The…" at bounding box center [473, 524] width 272 height 29
select select "tag"
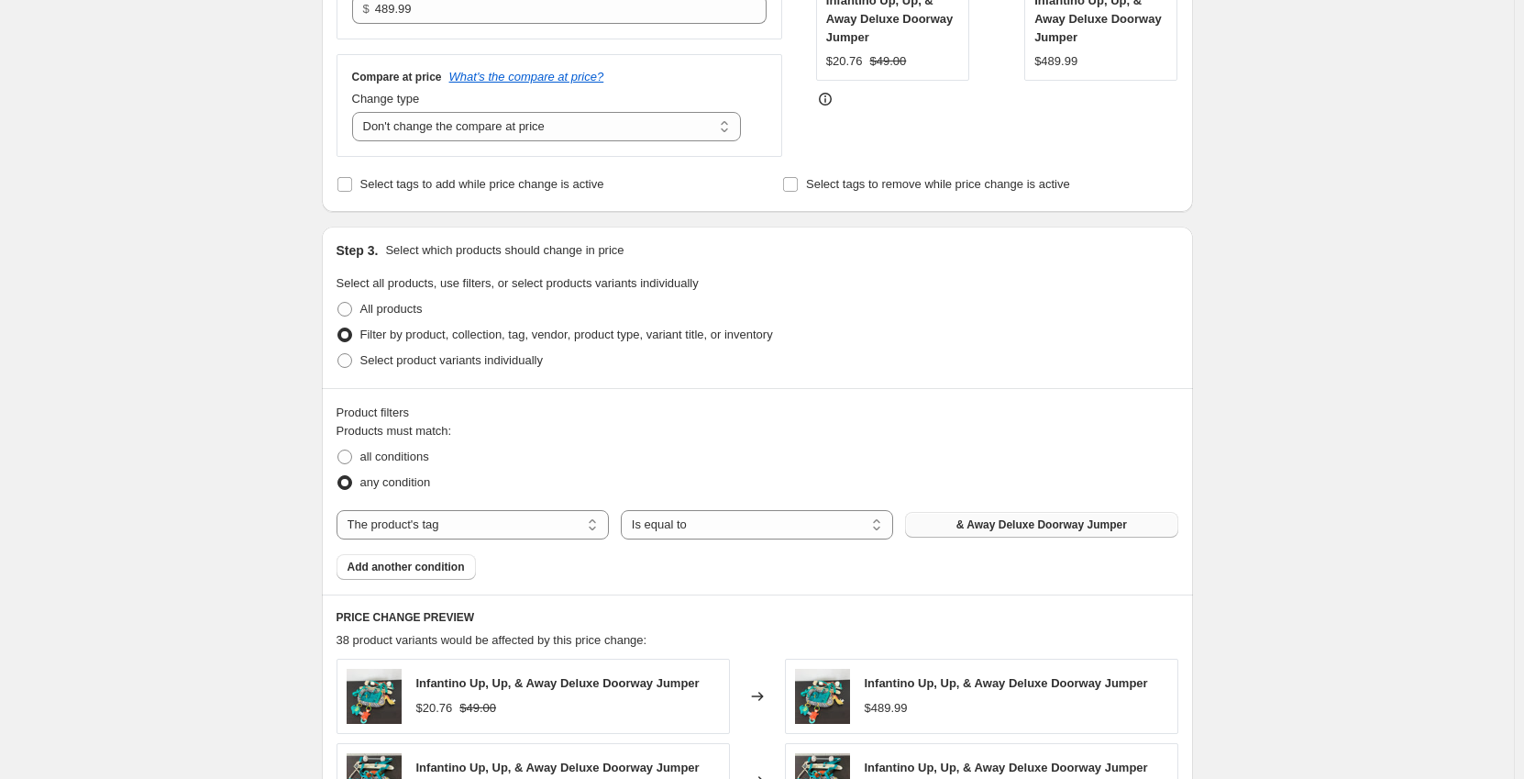
click at [1008, 530] on span "& Away Deluxe Doorway Jumper" at bounding box center [1042, 524] width 171 height 15
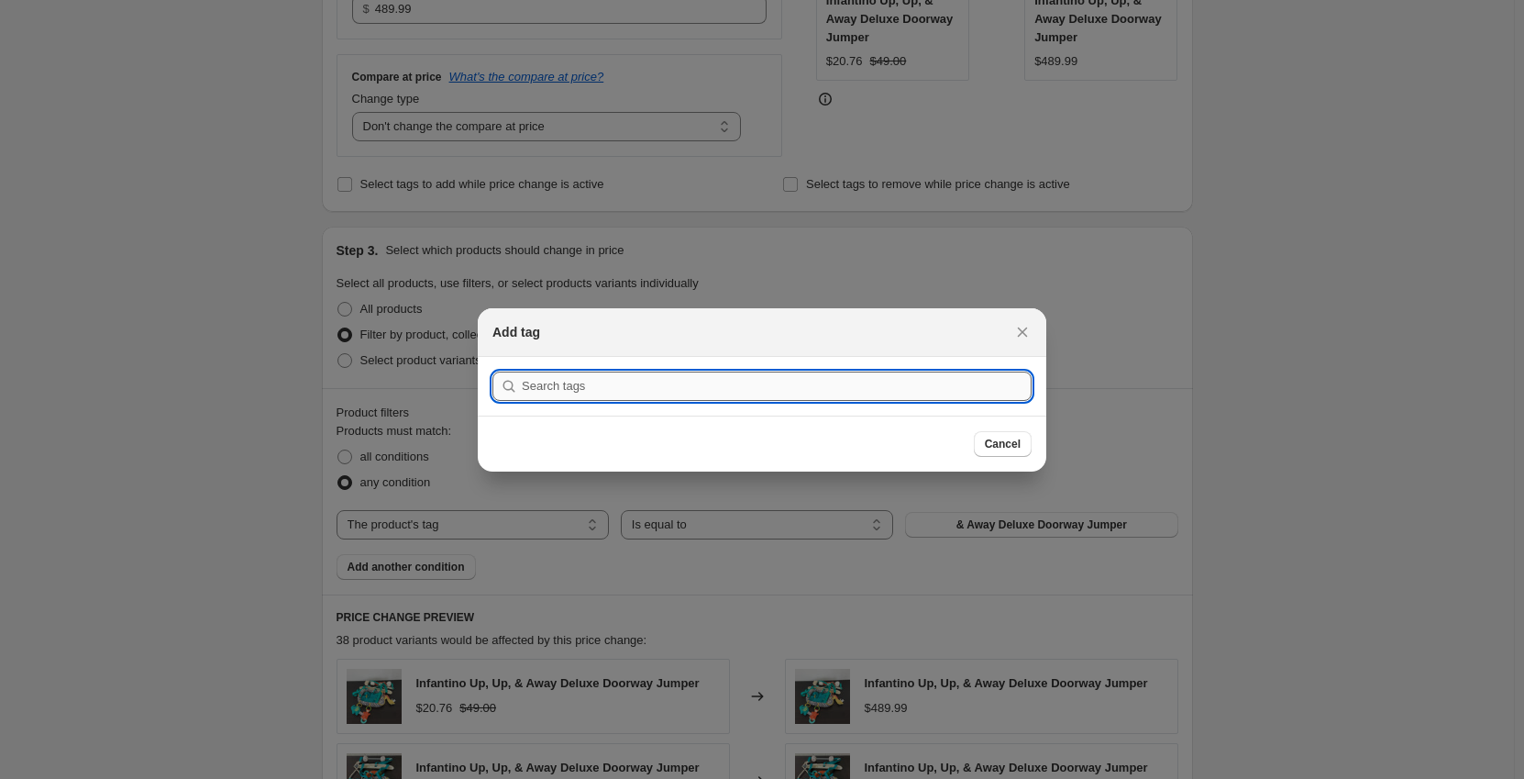
click at [686, 382] on input ":r62:" at bounding box center [777, 385] width 510 height 29
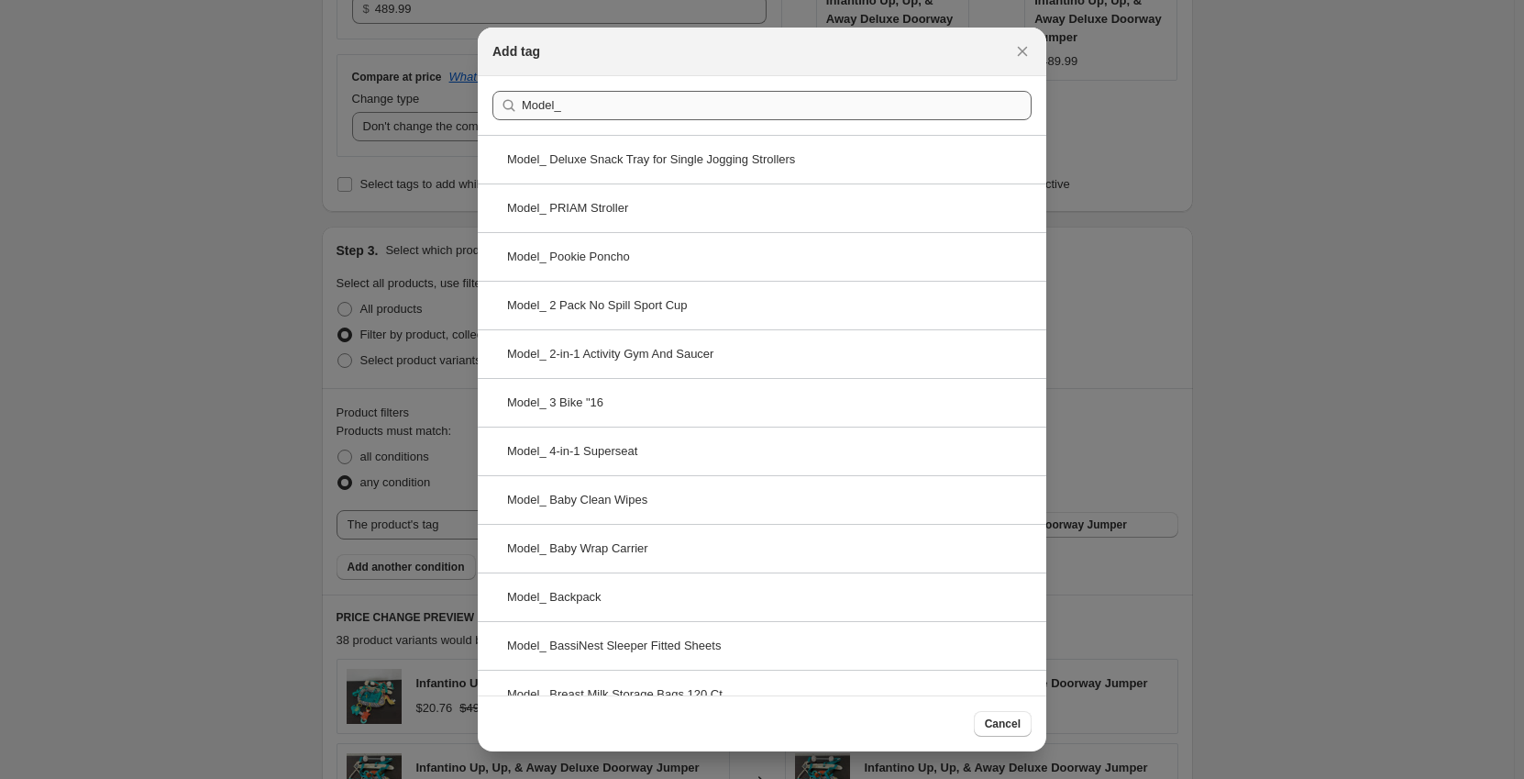
click at [634, 85] on section "Submit Model_" at bounding box center [762, 105] width 569 height 59
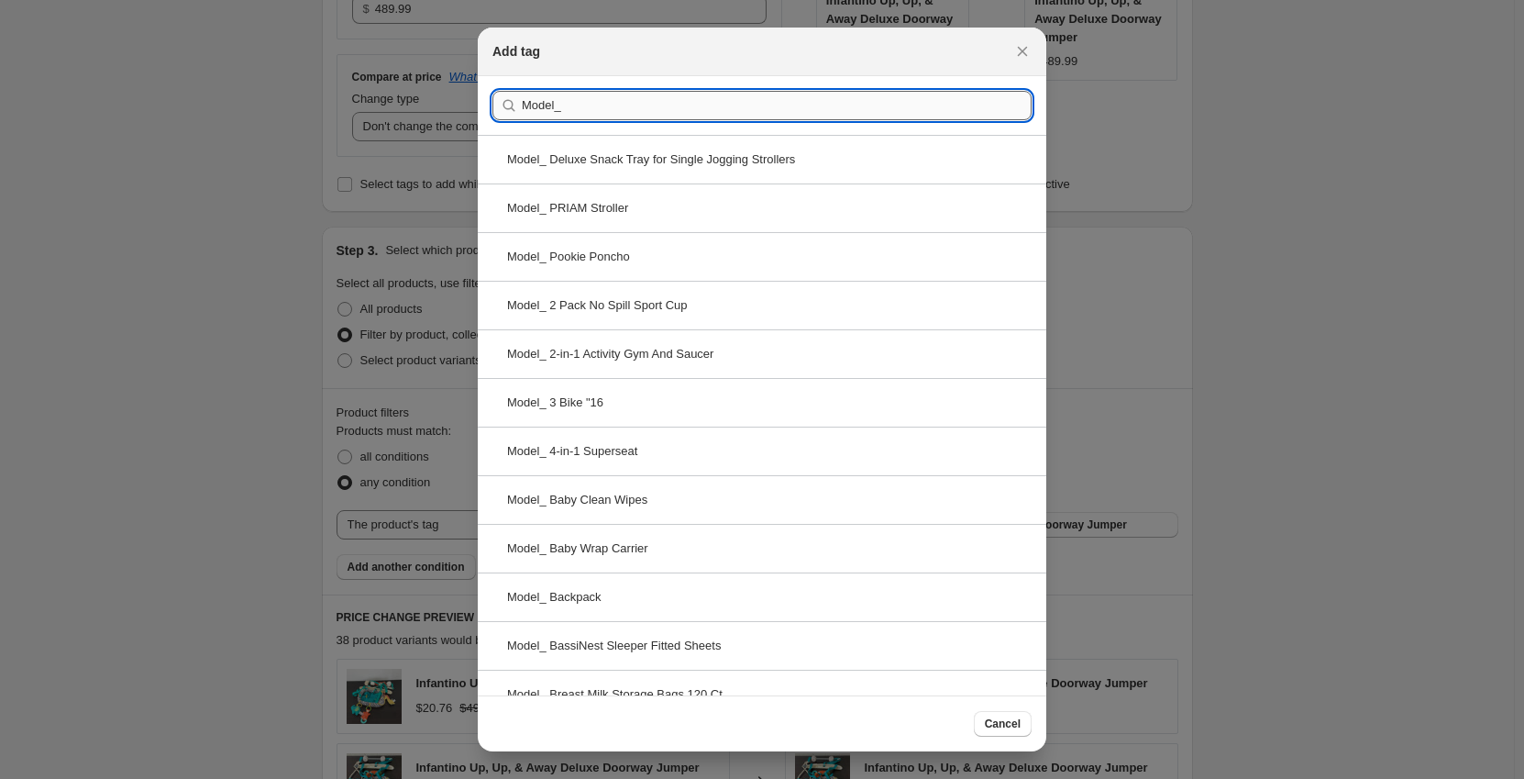
click at [621, 112] on input "Model_" at bounding box center [777, 105] width 510 height 29
paste input "Infant Car Seat & Stroller Combo"
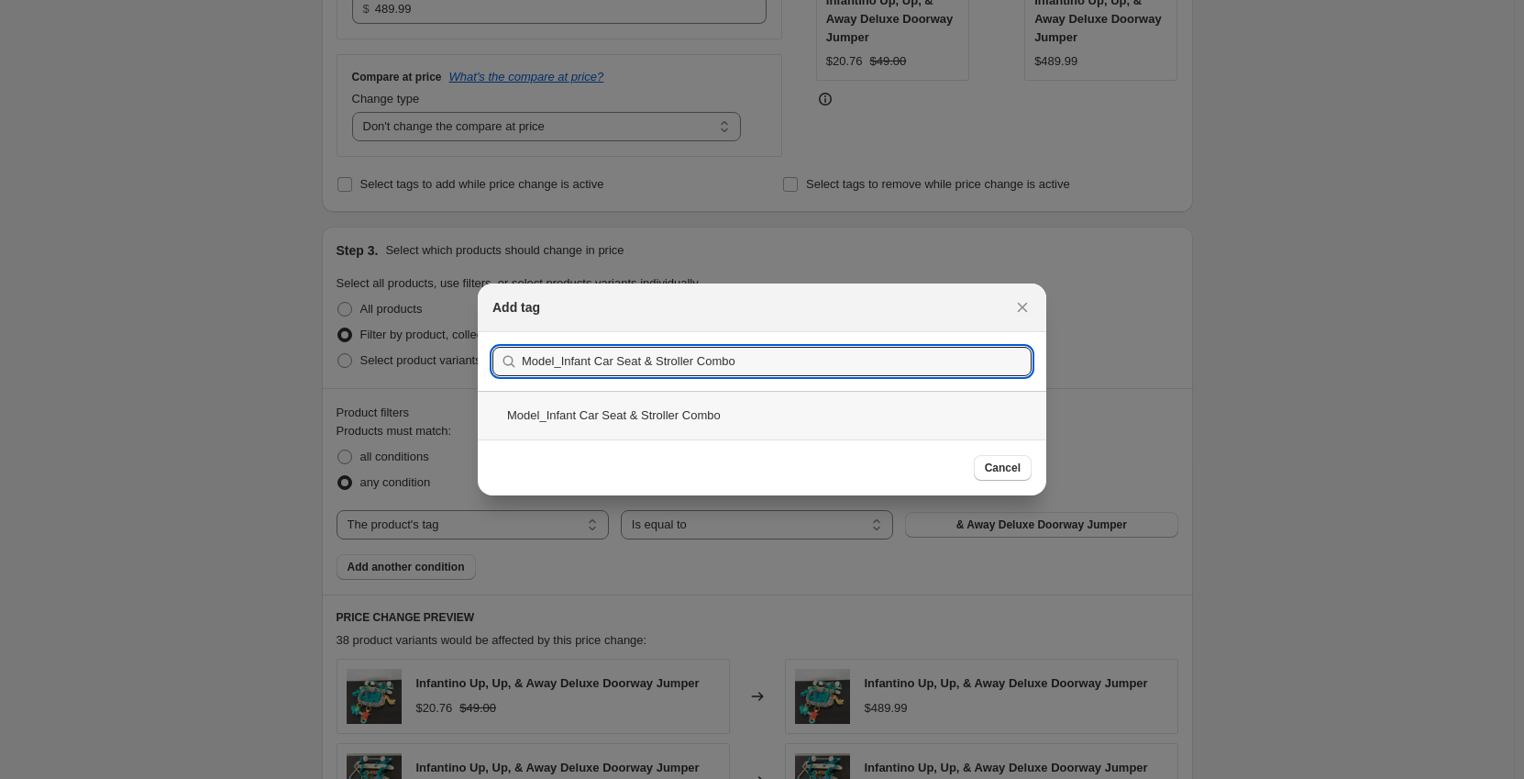
type input "Model_Infant Car Seat & Stroller Combo"
click at [669, 405] on div "Model_Infant Car Seat & Stroller Combo" at bounding box center [762, 415] width 569 height 49
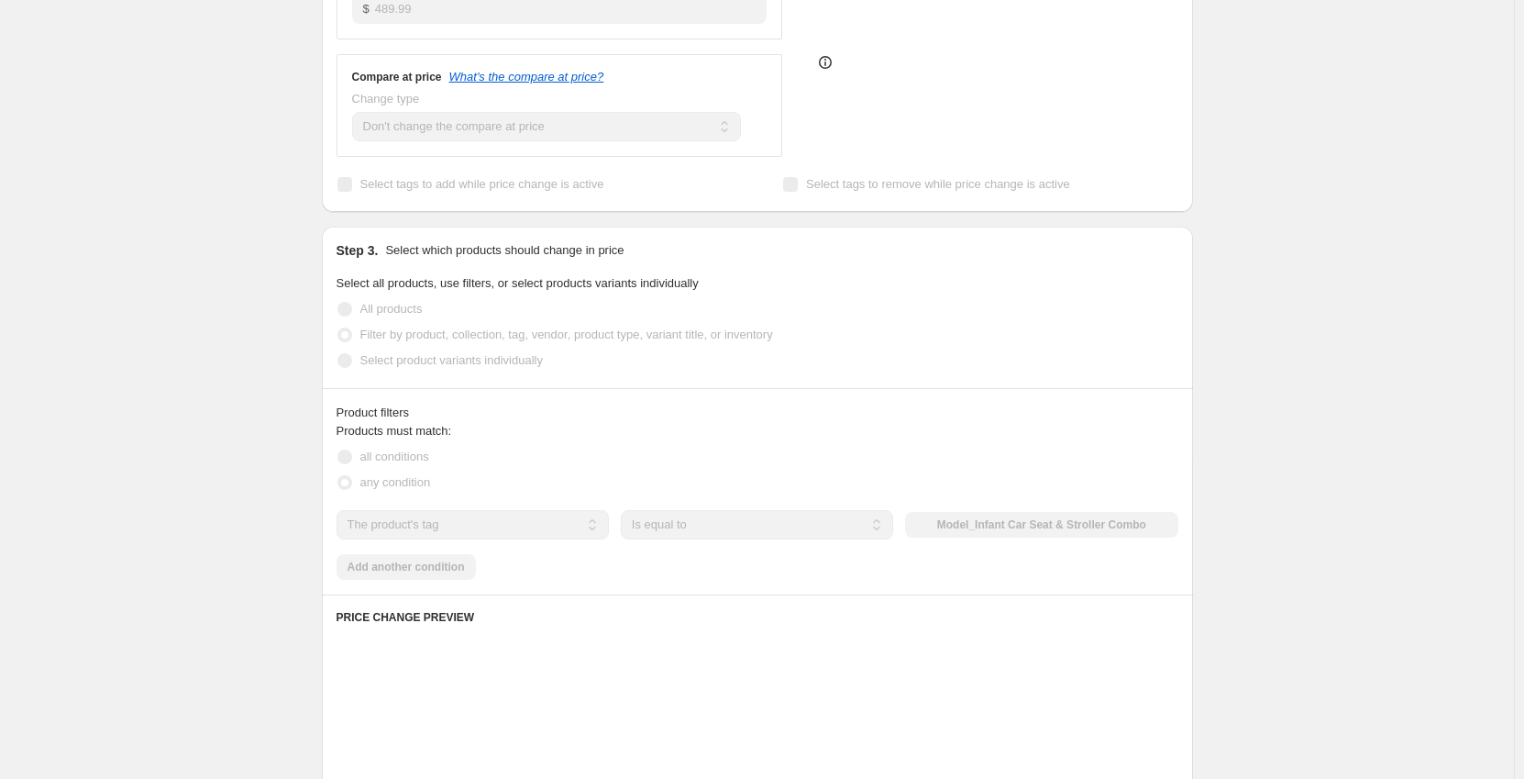
click at [190, 459] on div "Create new price [MEDICAL_DATA]. This page is ready Create new price [MEDICAL_D…" at bounding box center [757, 475] width 1514 height 1869
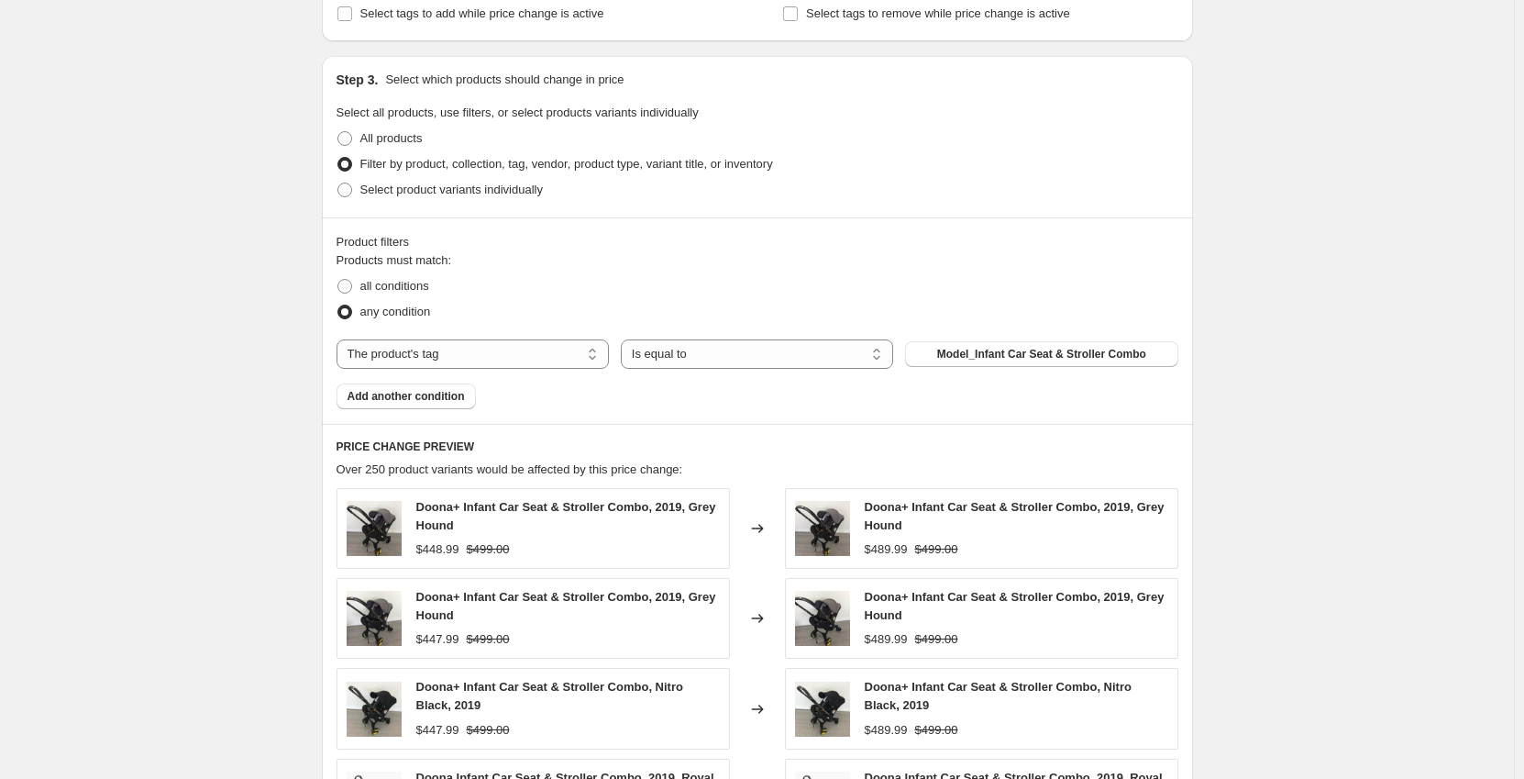
scroll to position [642, 0]
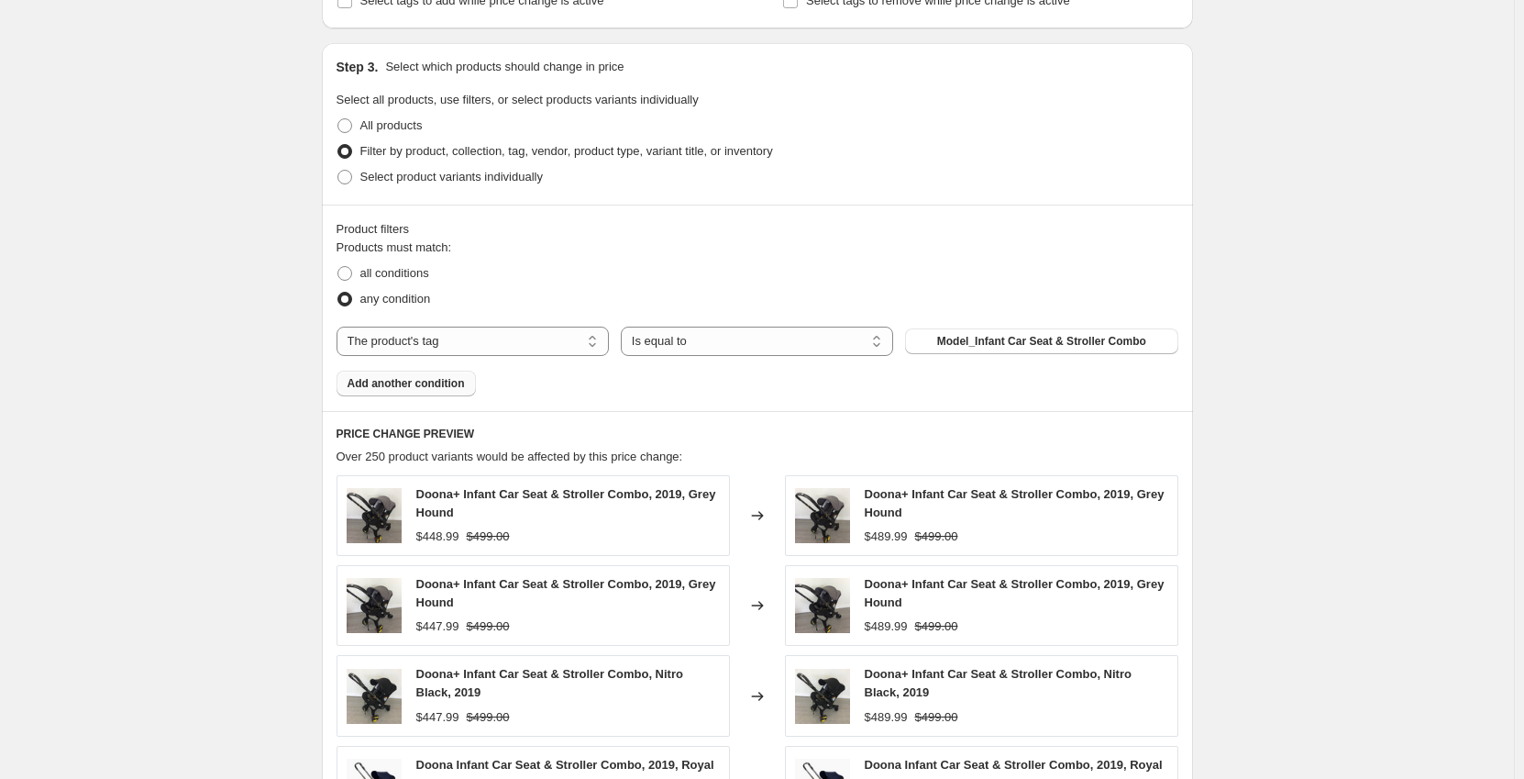
click at [404, 393] on button "Add another condition" at bounding box center [406, 384] width 139 height 26
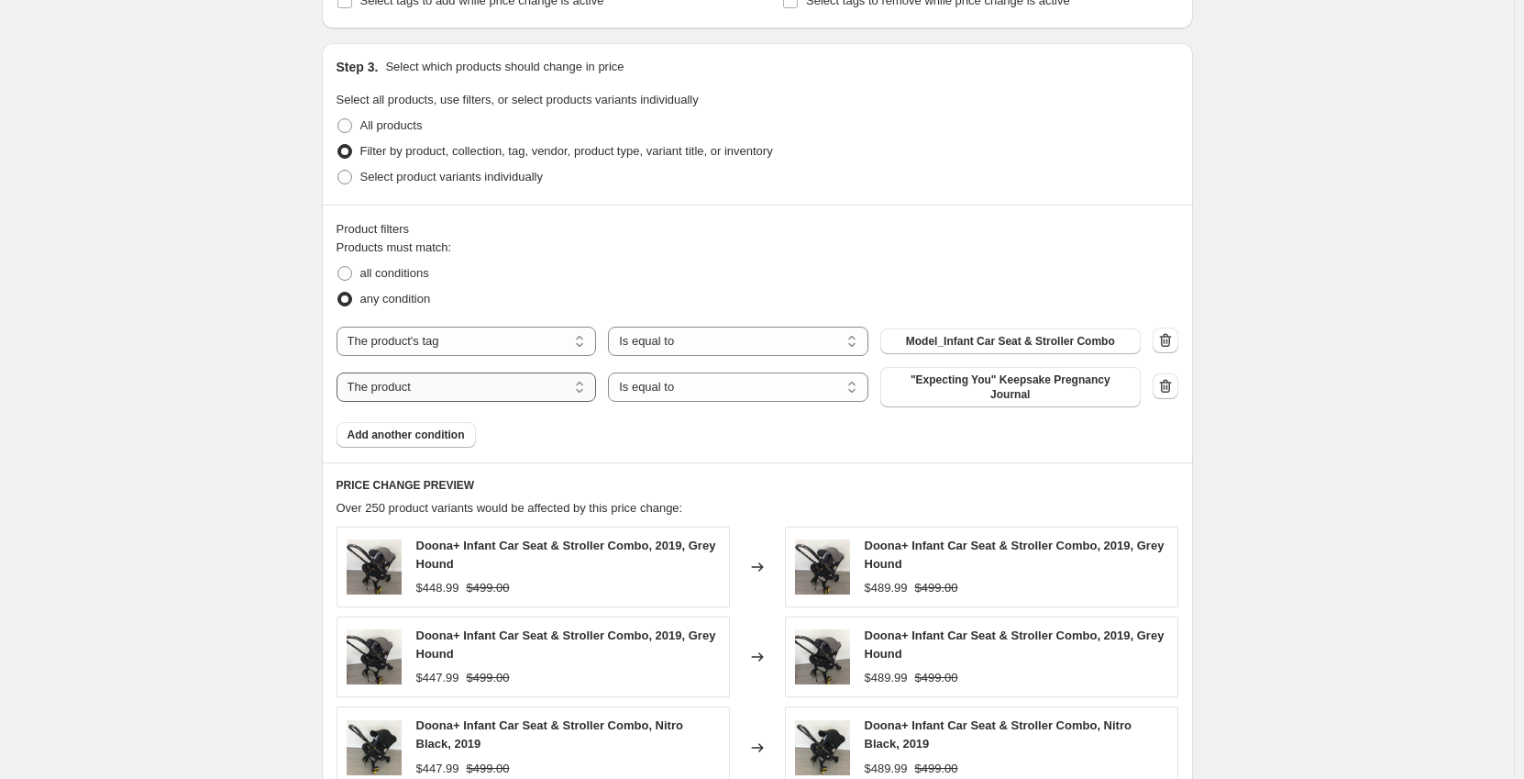
click at [450, 385] on select "The product The product's collection The product's tag The product's vendor The…" at bounding box center [467, 386] width 260 height 29
select select "tag"
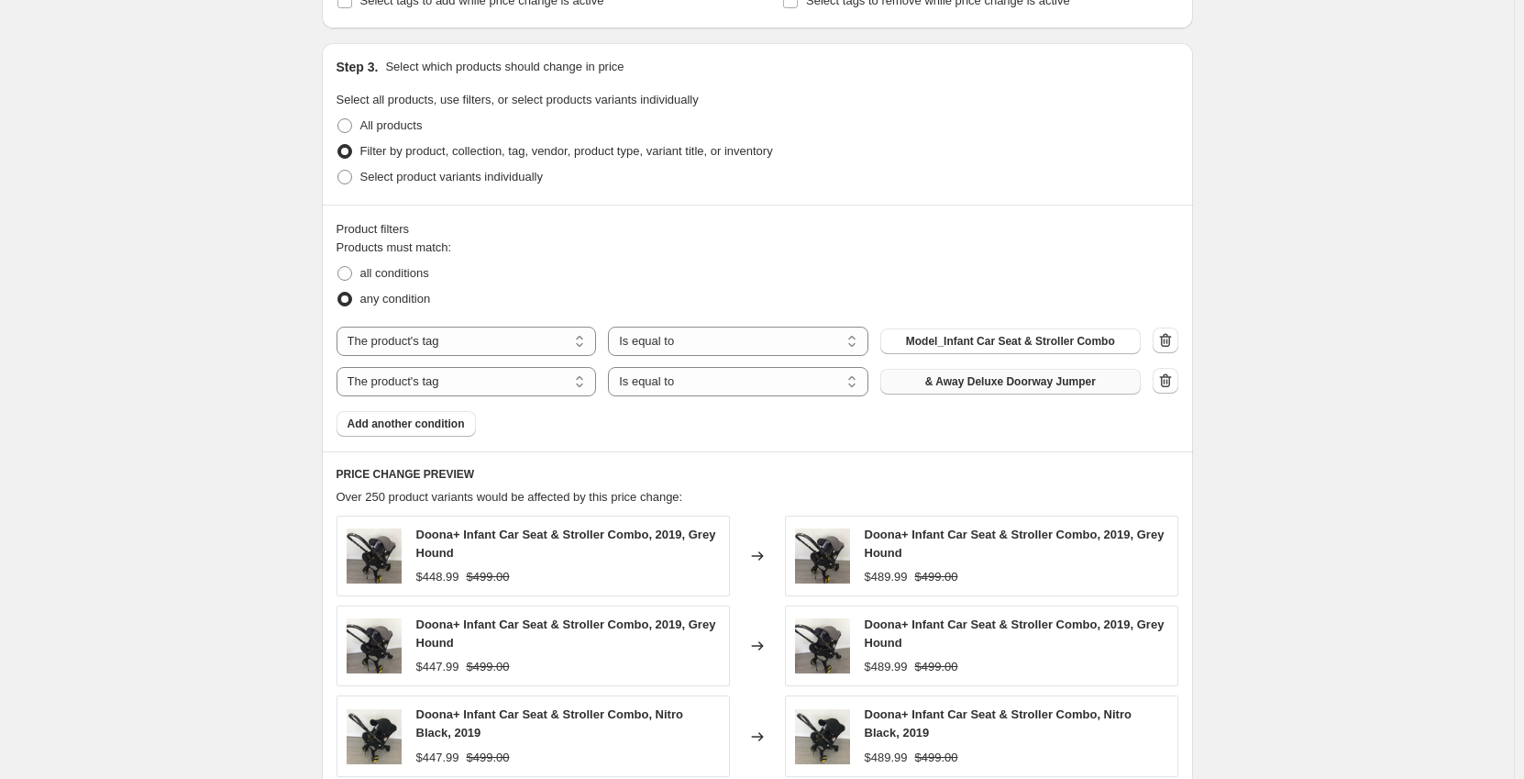
click at [961, 389] on span "& Away Deluxe Doorway Jumper" at bounding box center [1010, 381] width 171 height 15
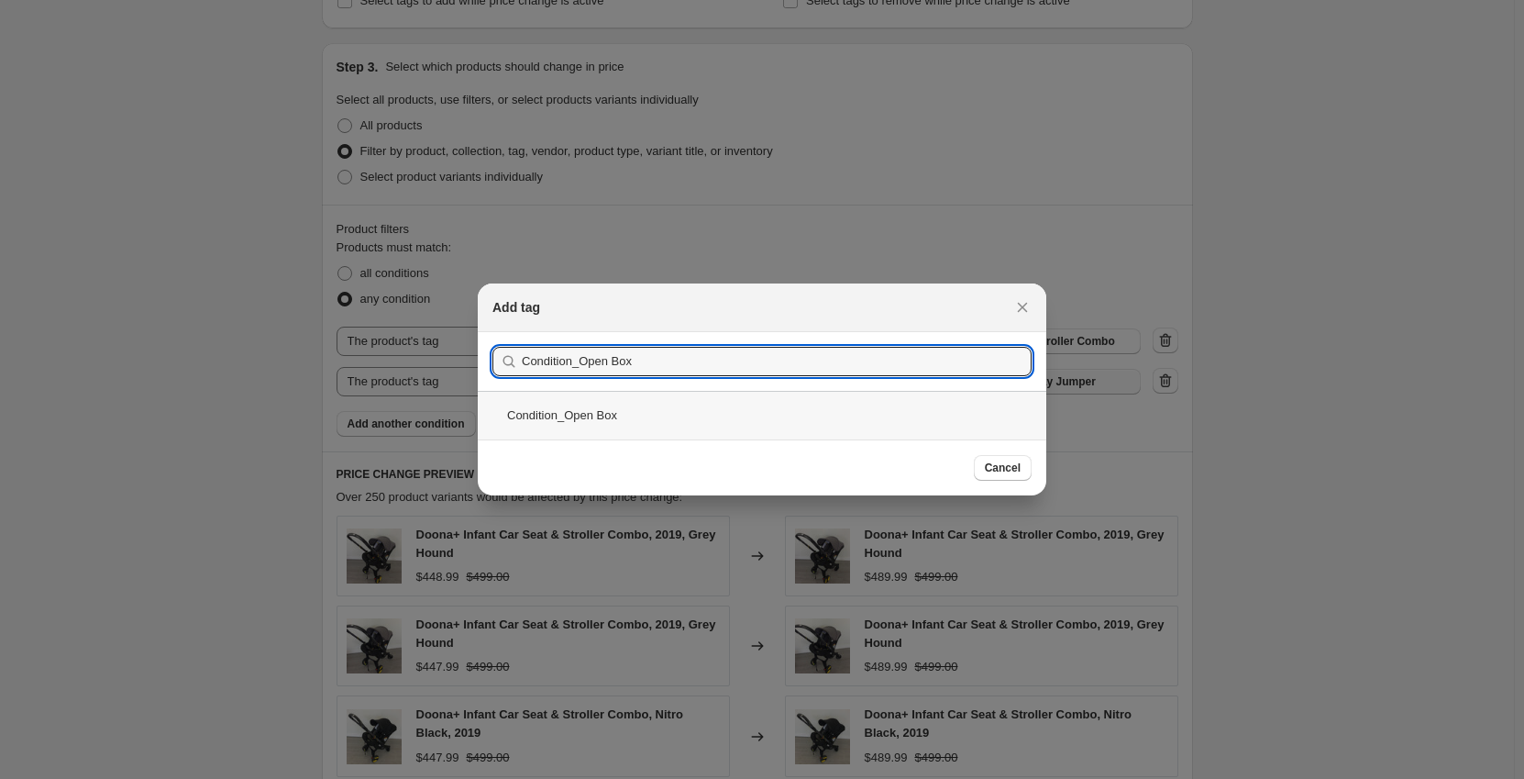
type input "Condition_Open Box"
click at [683, 411] on div "Condition_Open Box" at bounding box center [762, 415] width 569 height 49
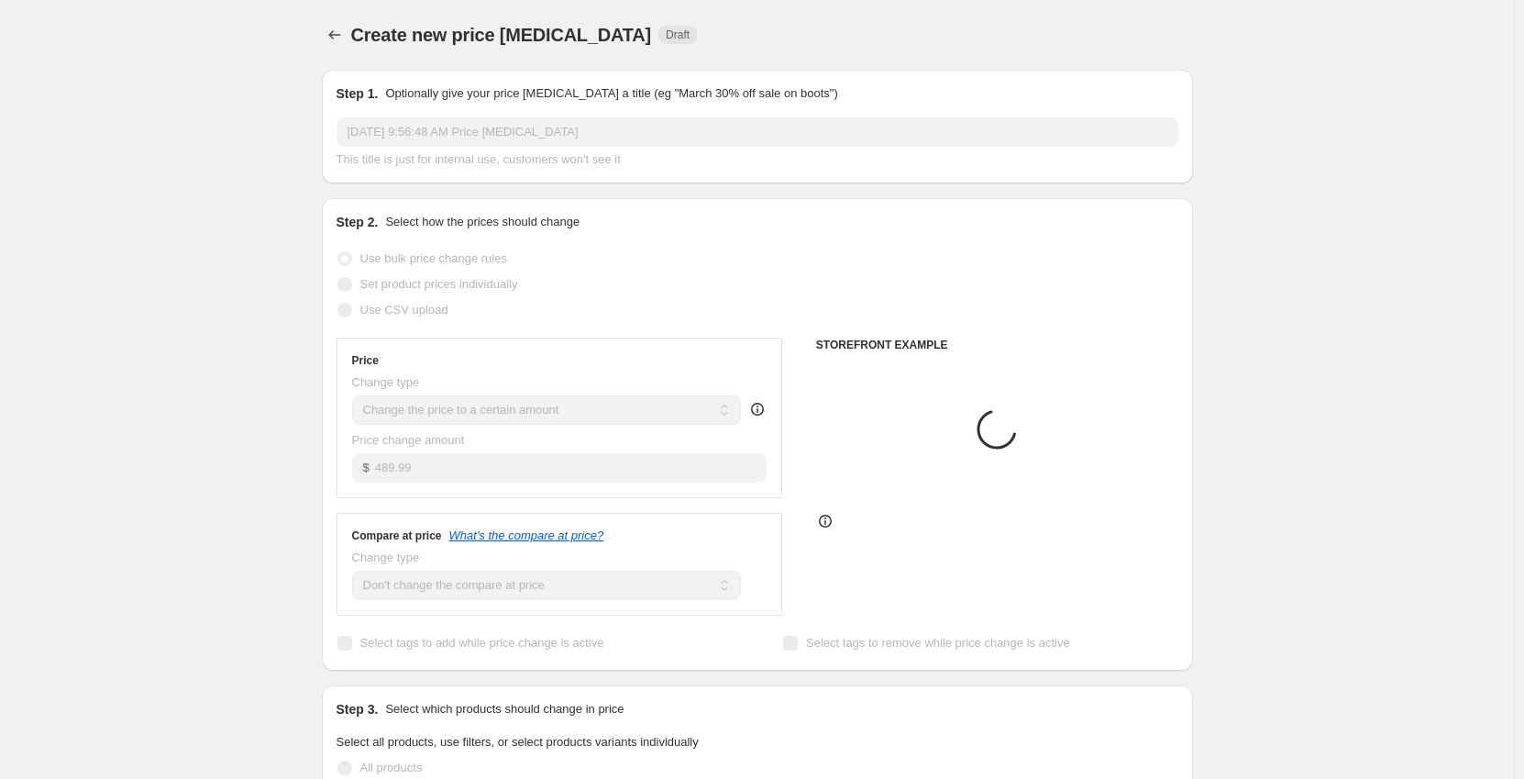
scroll to position [642, 0]
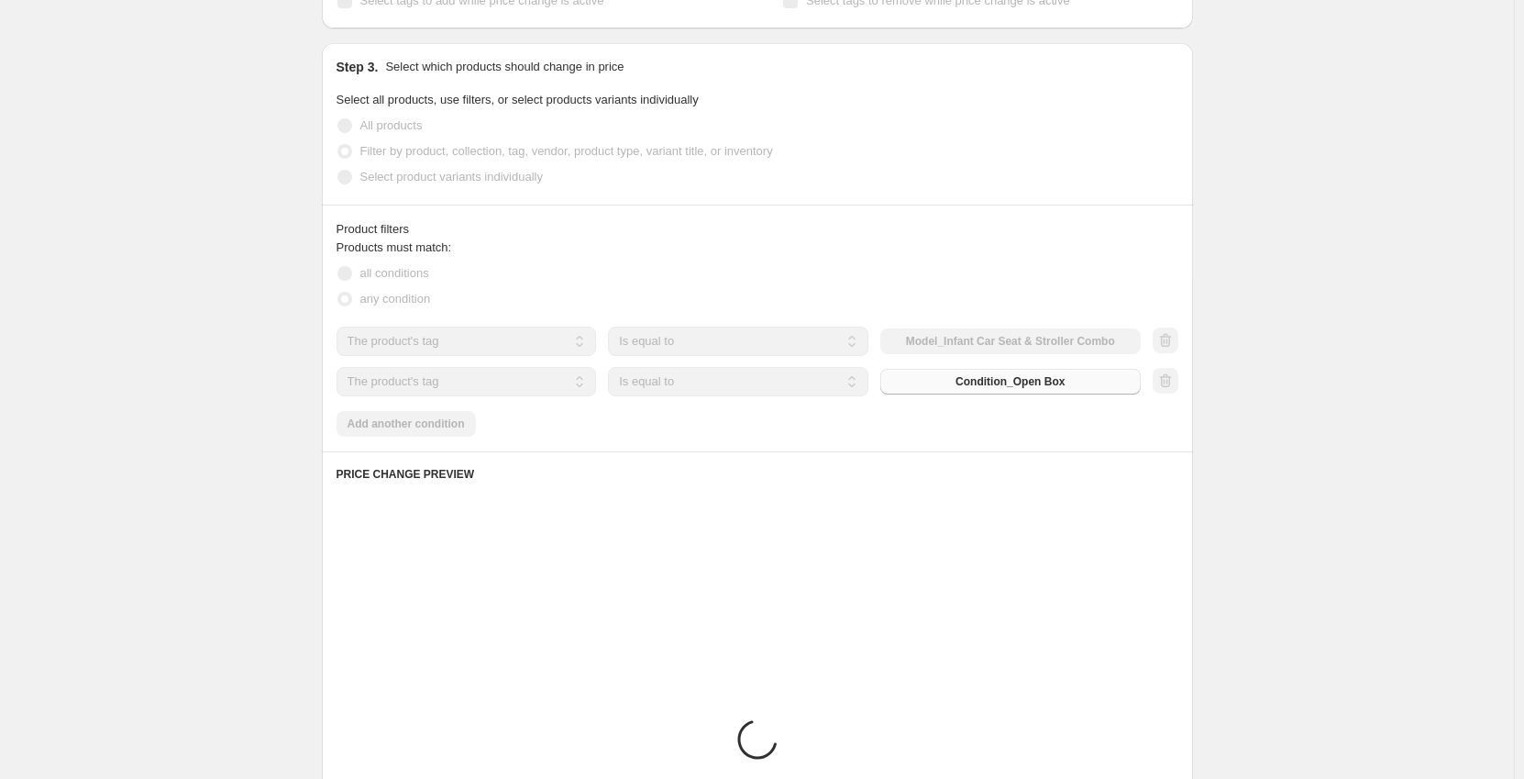
click at [204, 427] on div "Create new price [MEDICAL_DATA]. This page is ready Create new price [MEDICAL_D…" at bounding box center [757, 313] width 1514 height 1910
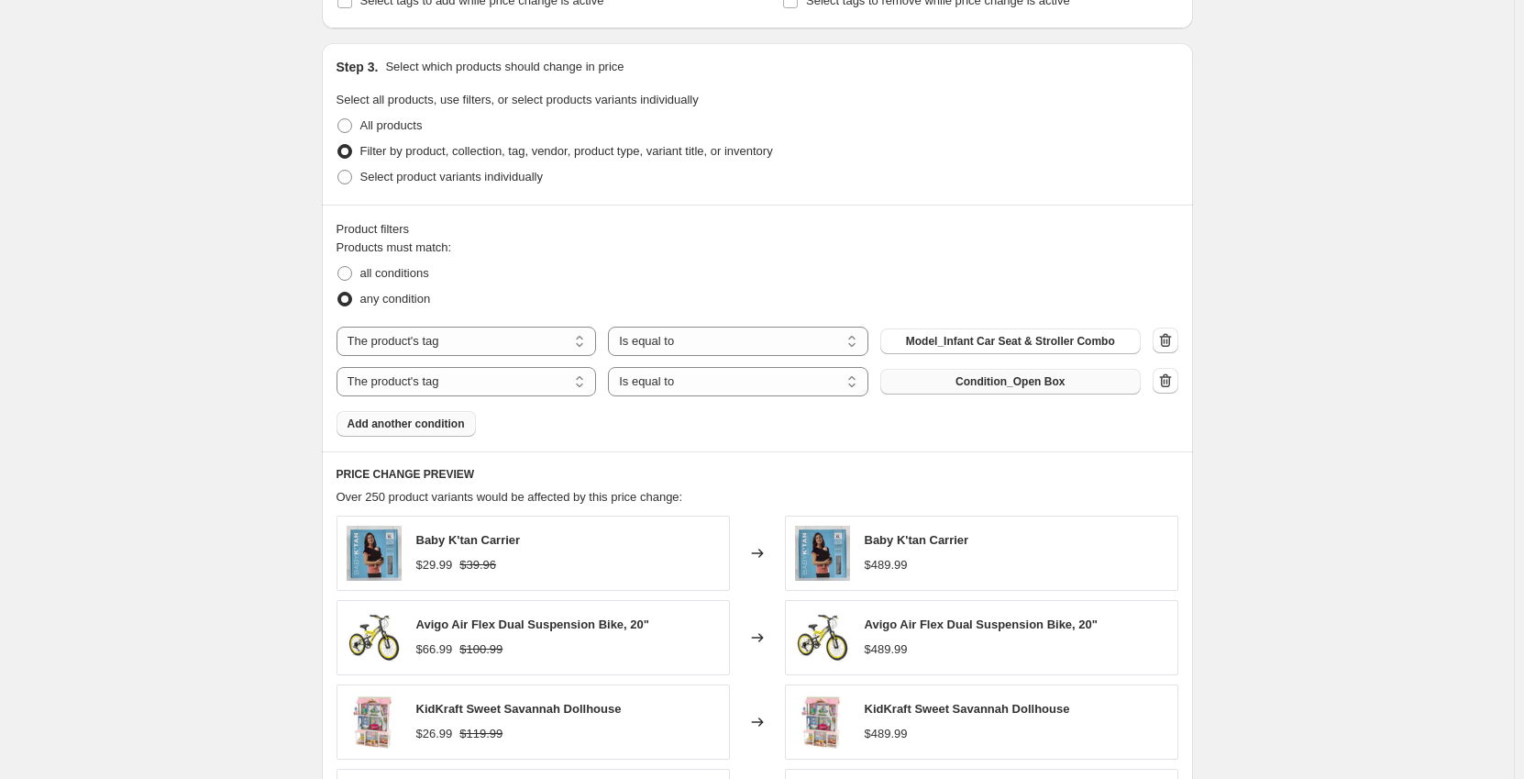
click at [381, 417] on button "Add another condition" at bounding box center [406, 424] width 139 height 26
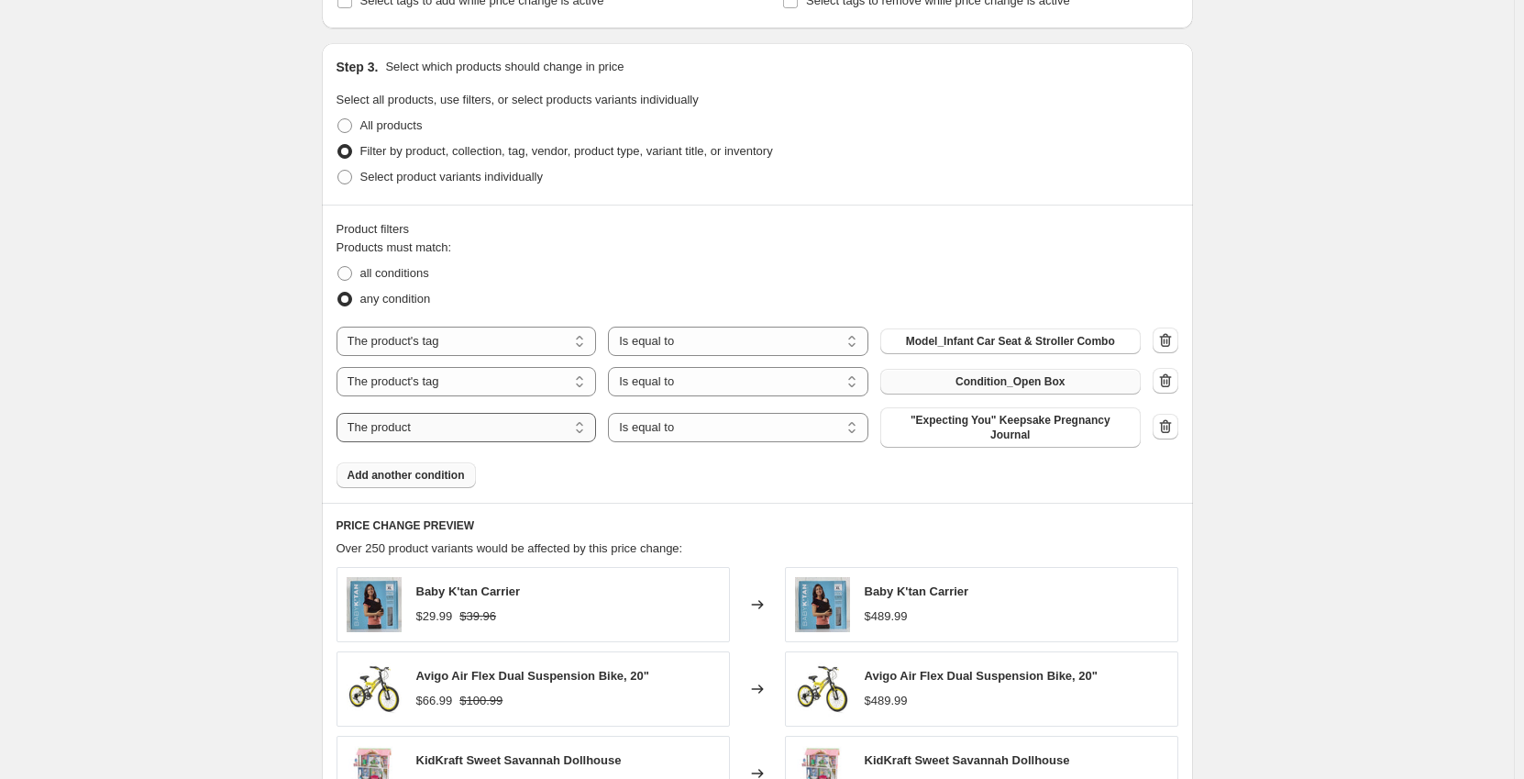
click at [461, 427] on select "The product The product's collection The product's tag The product's vendor The…" at bounding box center [467, 427] width 260 height 29
click at [391, 265] on span "all conditions" at bounding box center [394, 273] width 69 height 18
click at [338, 266] on input "all conditions" at bounding box center [338, 266] width 1 height 1
radio input "true"
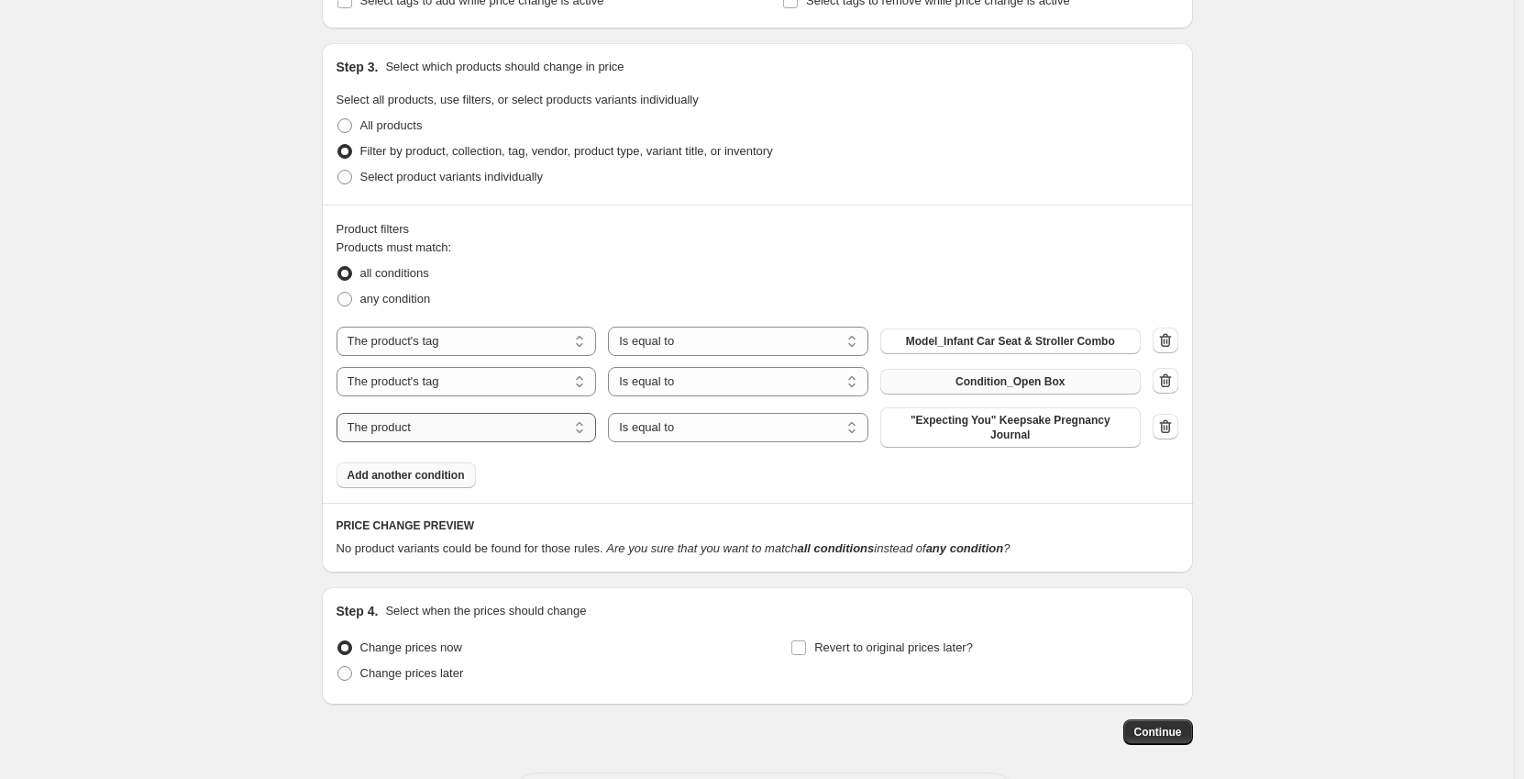
click at [417, 423] on select "The product The product's collection The product's tag The product's vendor The…" at bounding box center [467, 427] width 260 height 29
select select "tag"
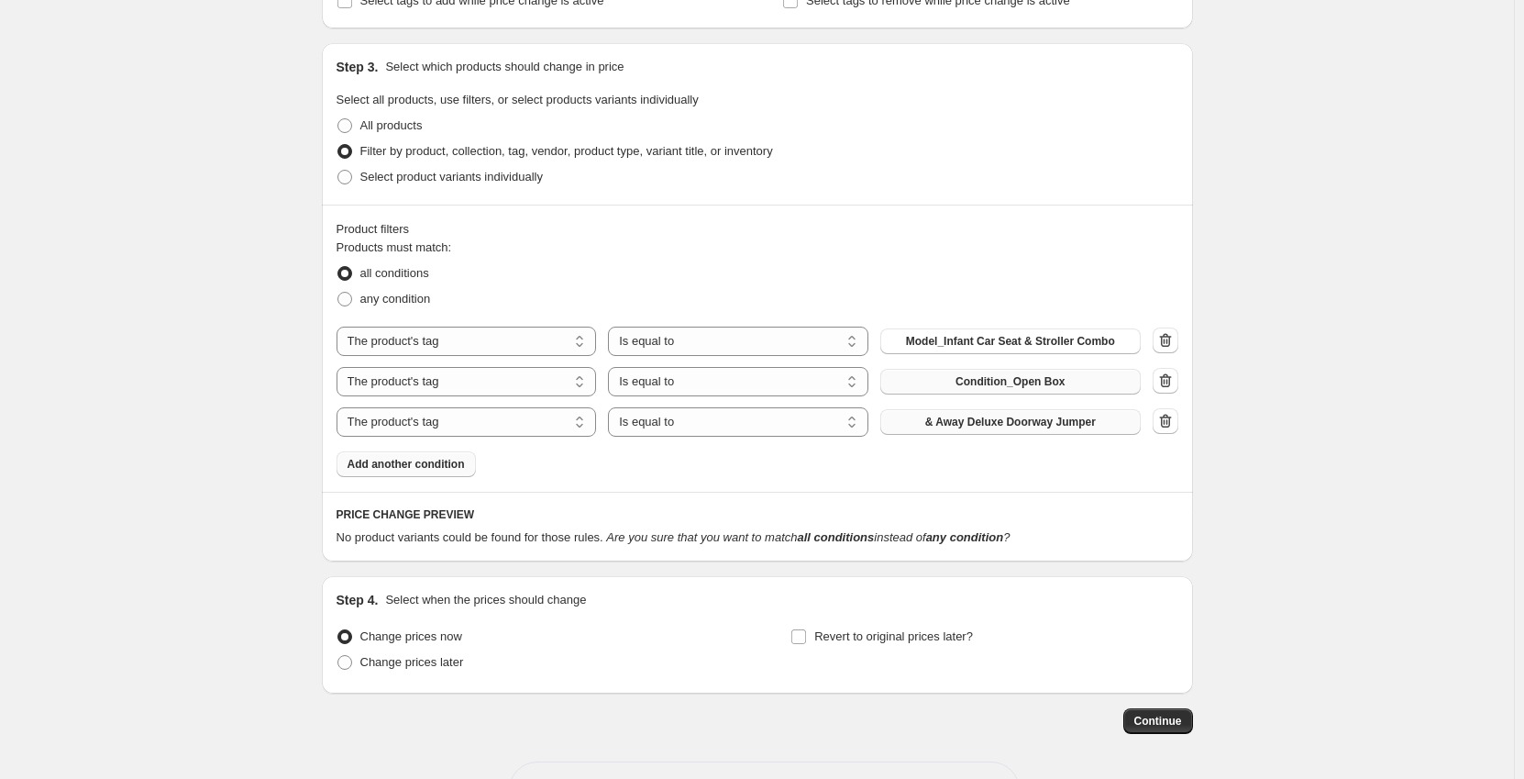
click at [933, 426] on span "& Away Deluxe Doorway Jumper" at bounding box center [1010, 422] width 171 height 15
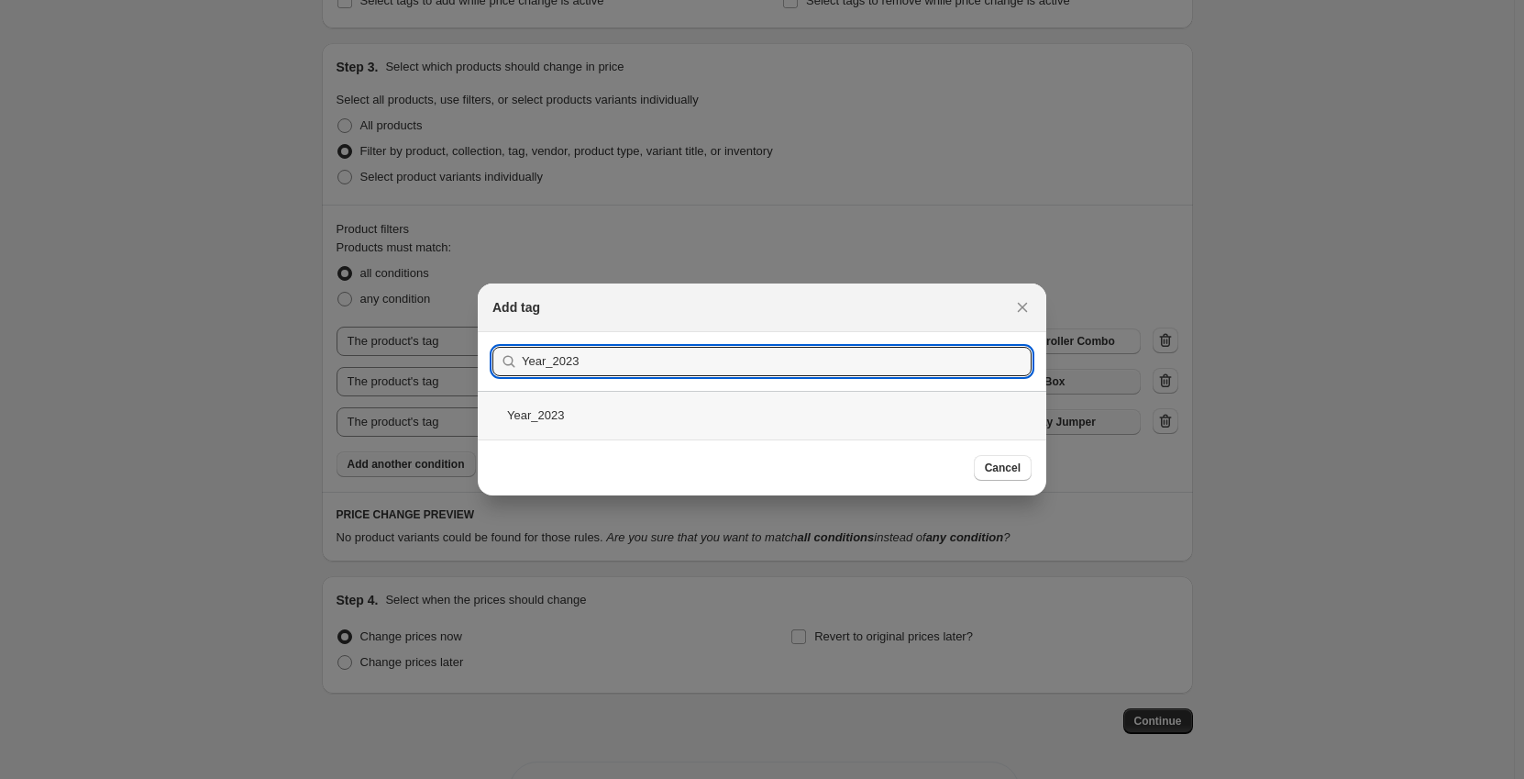
type input "Year_2023"
click at [695, 404] on div "Year_2023" at bounding box center [762, 415] width 569 height 49
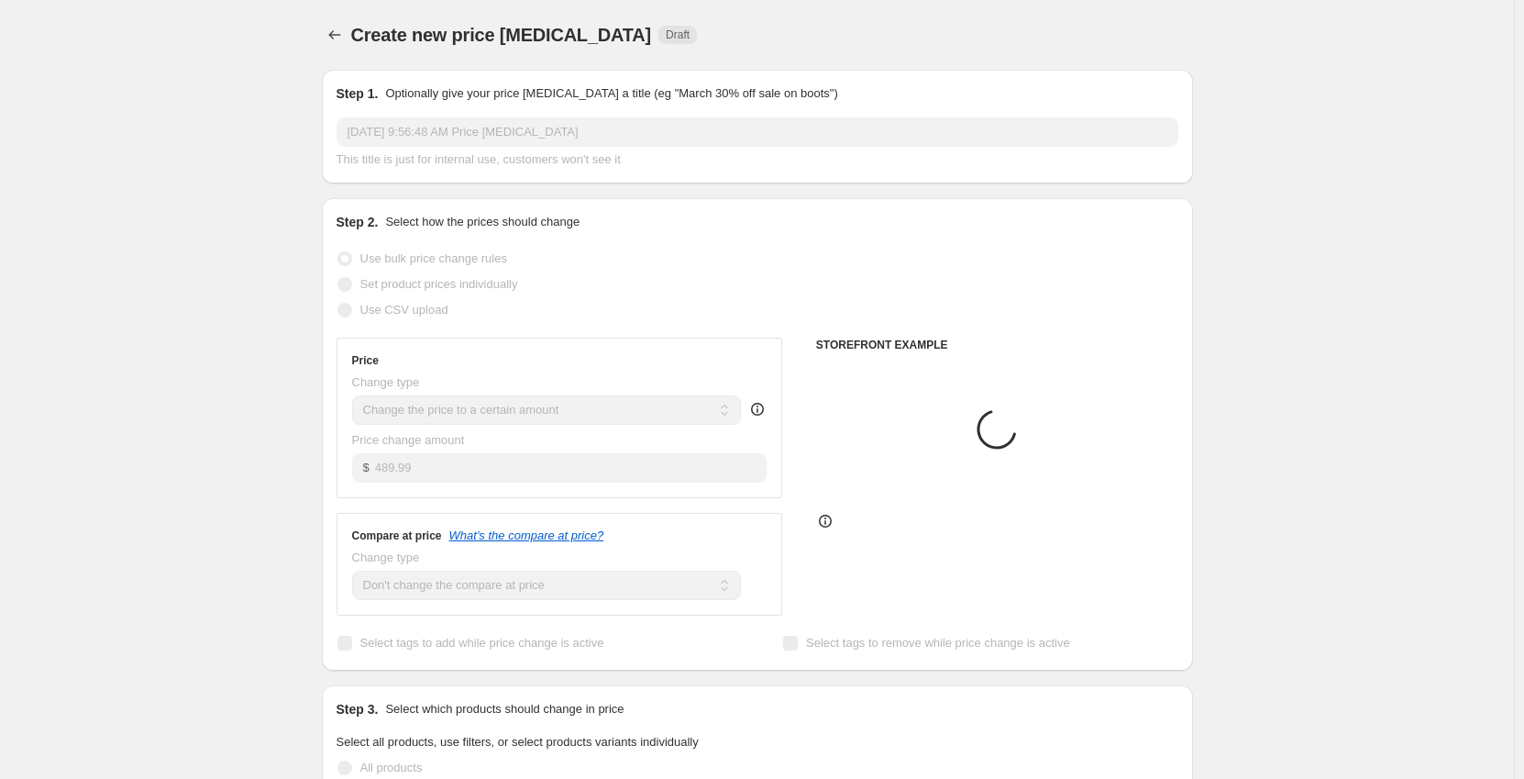
scroll to position [642, 0]
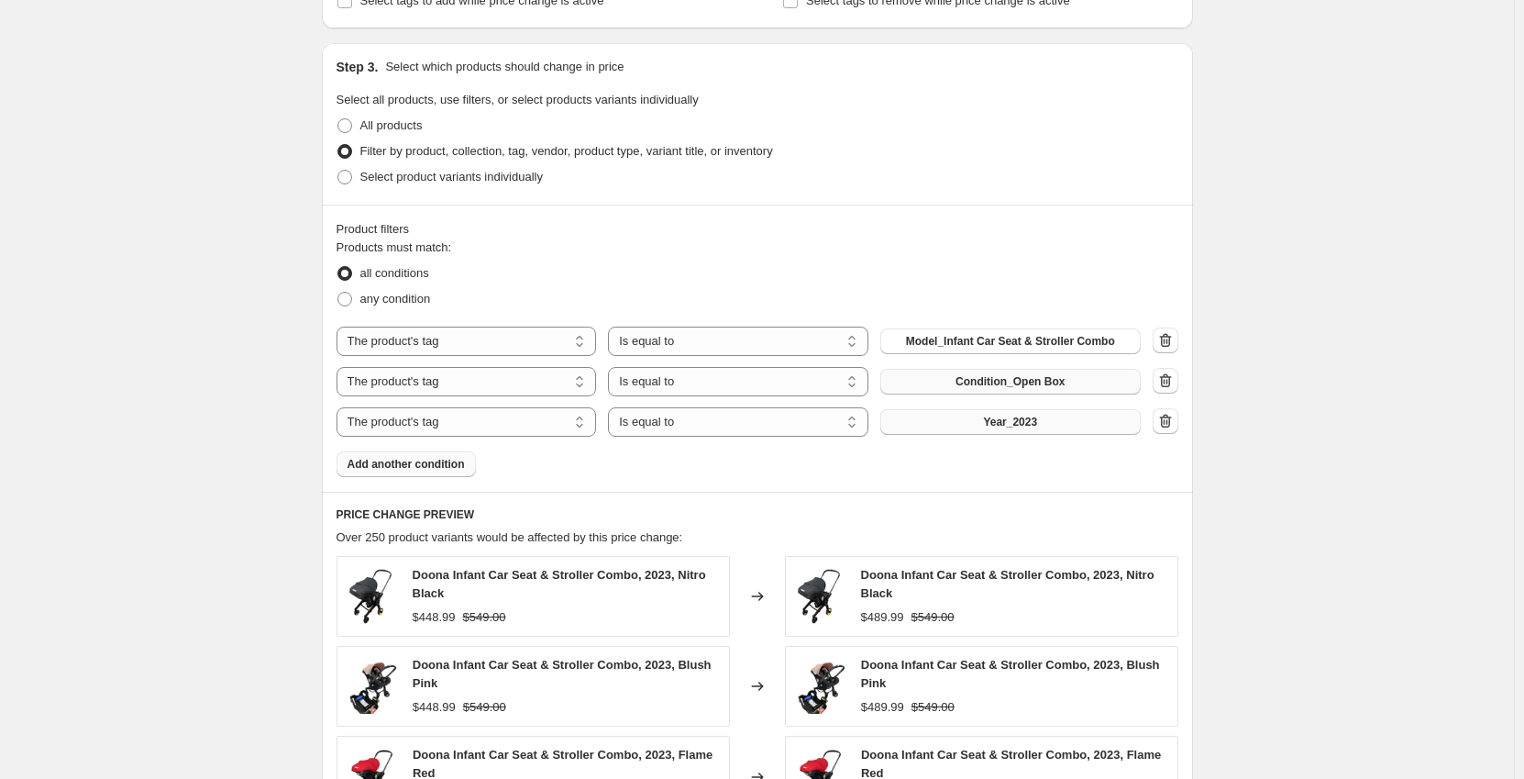
click at [237, 456] on div "Create new price [MEDICAL_DATA]. This page is ready Create new price [MEDICAL_D…" at bounding box center [757, 347] width 1514 height 1979
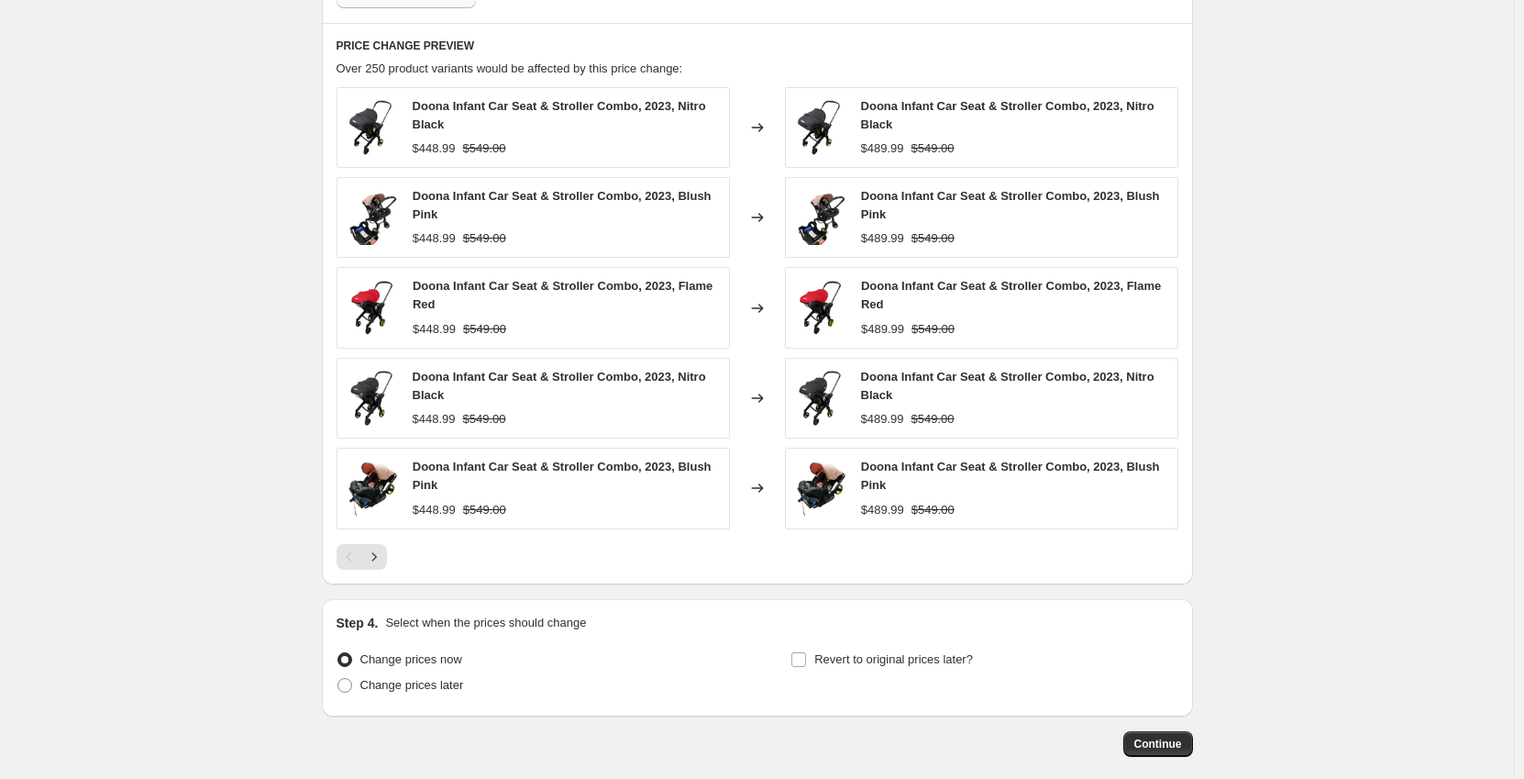
scroll to position [1192, 0]
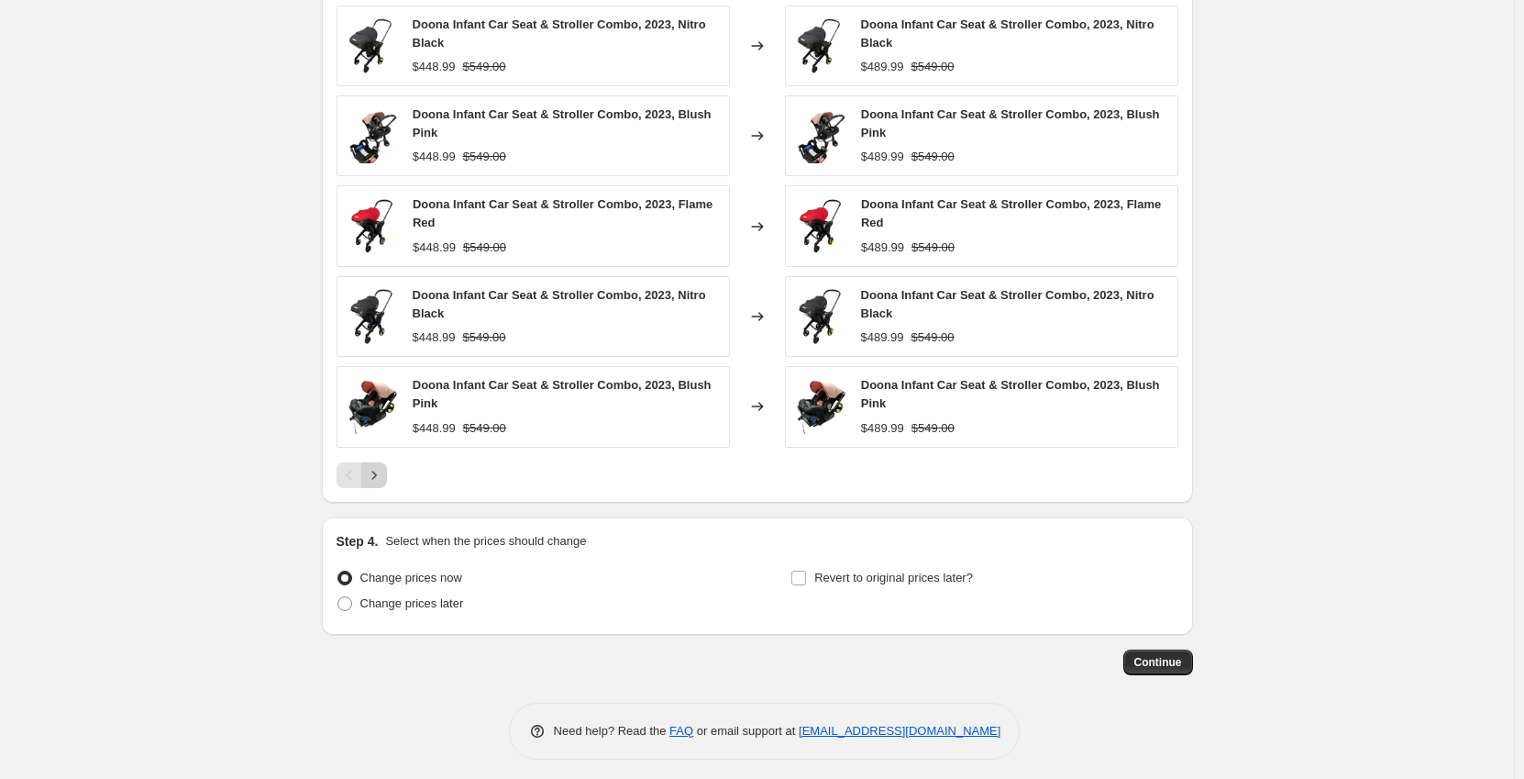
click at [382, 474] on icon "Next" at bounding box center [374, 475] width 18 height 18
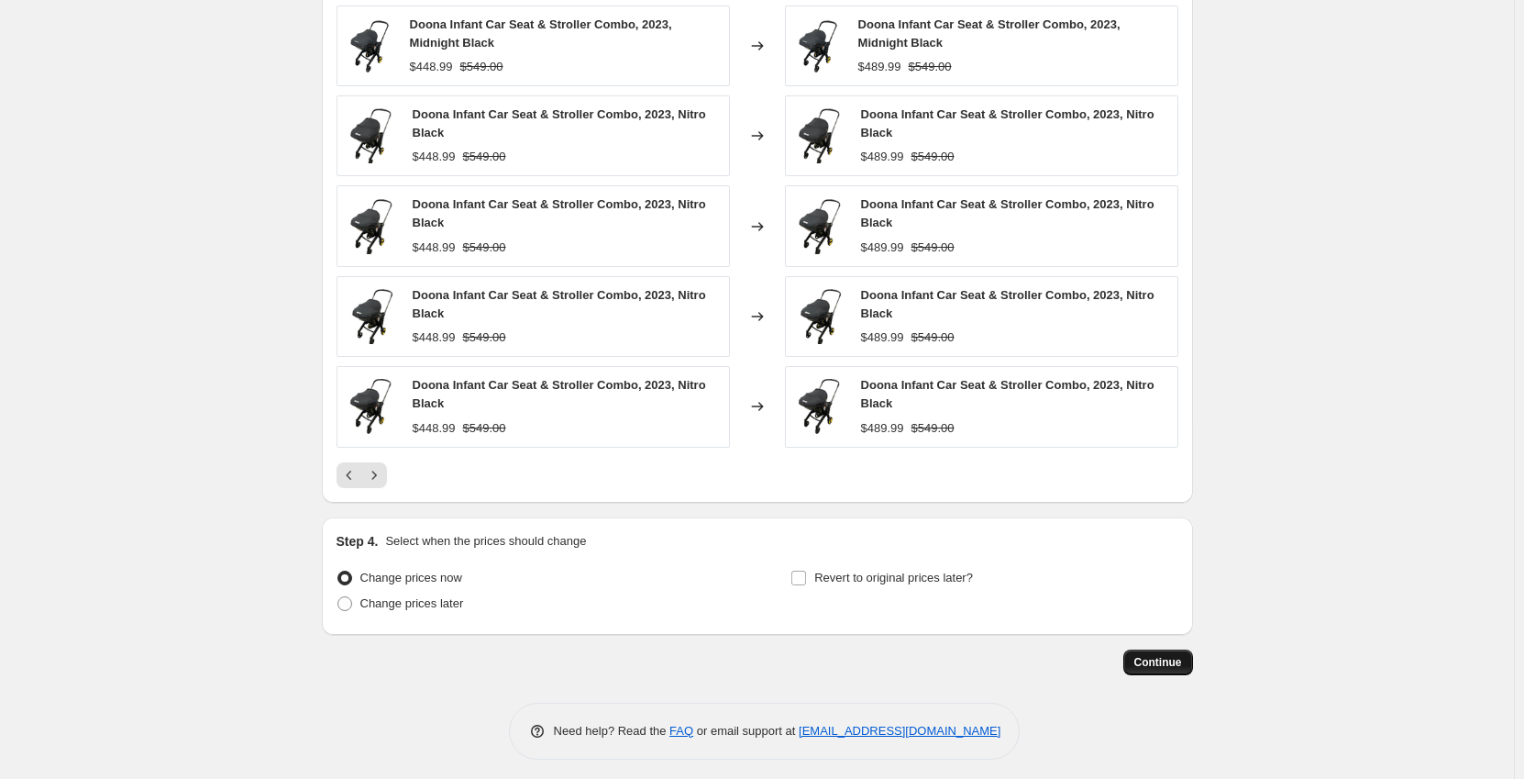
click at [1158, 669] on span "Continue" at bounding box center [1159, 662] width 48 height 15
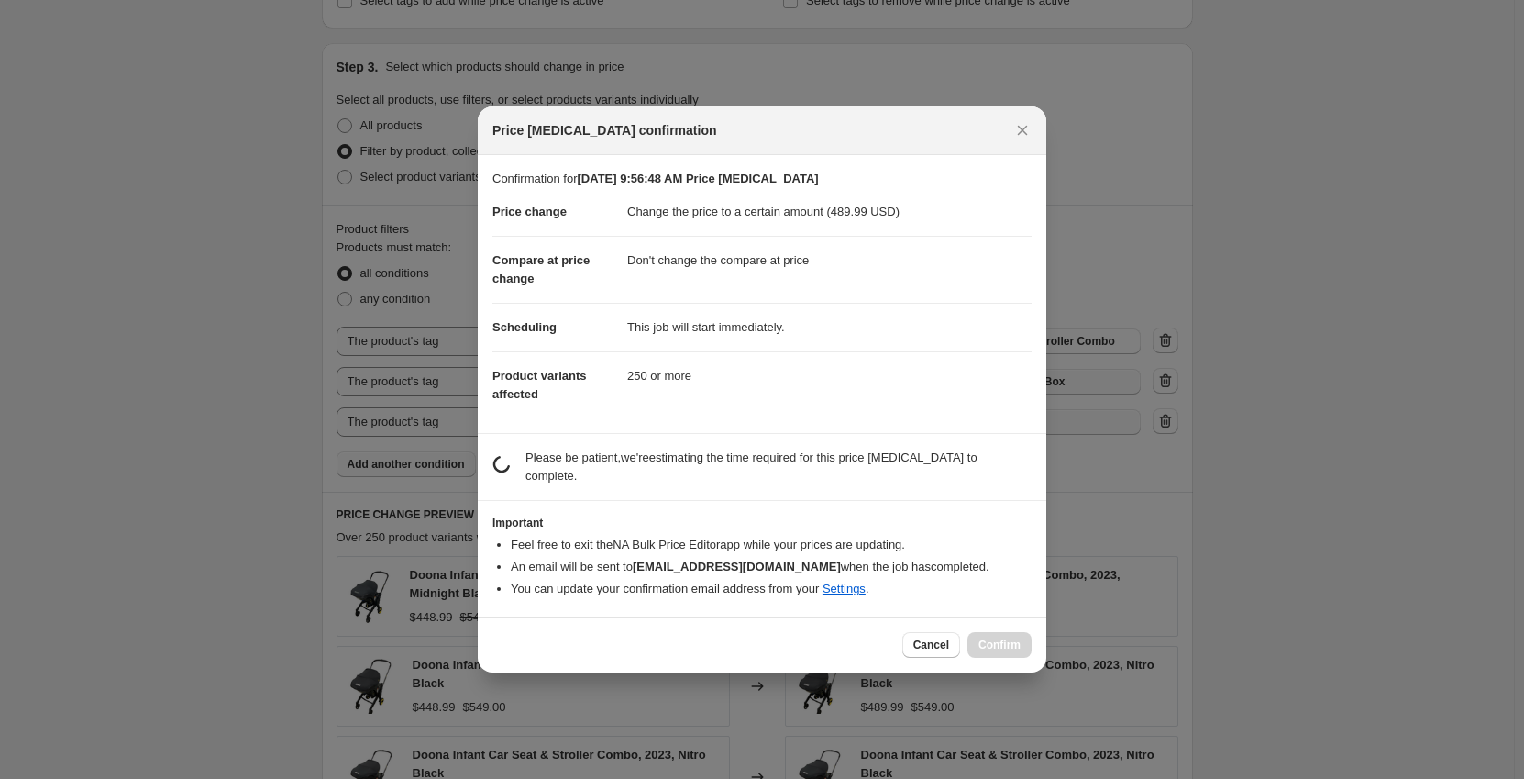
scroll to position [0, 0]
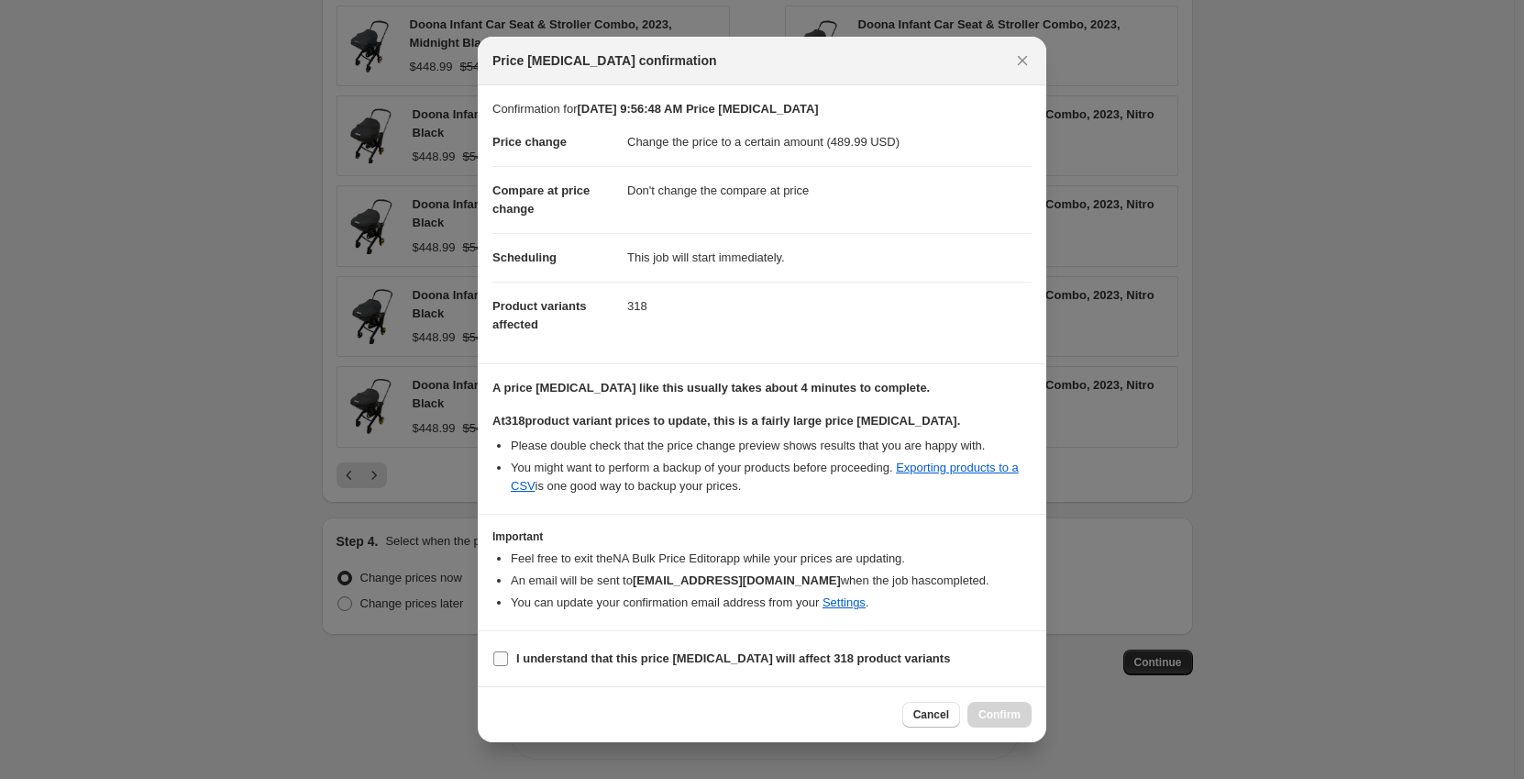
click at [547, 659] on b "I understand that this price [MEDICAL_DATA] will affect 318 product variants" at bounding box center [733, 658] width 434 height 14
click at [508, 659] on input "I understand that this price [MEDICAL_DATA] will affect 318 product variants" at bounding box center [500, 658] width 15 height 15
checkbox input "true"
drag, startPoint x: 998, startPoint y: 721, endPoint x: 991, endPoint y: 714, distance: 10.4
click at [999, 721] on span "Confirm" at bounding box center [1000, 714] width 42 height 15
